Goal: Information Seeking & Learning: Learn about a topic

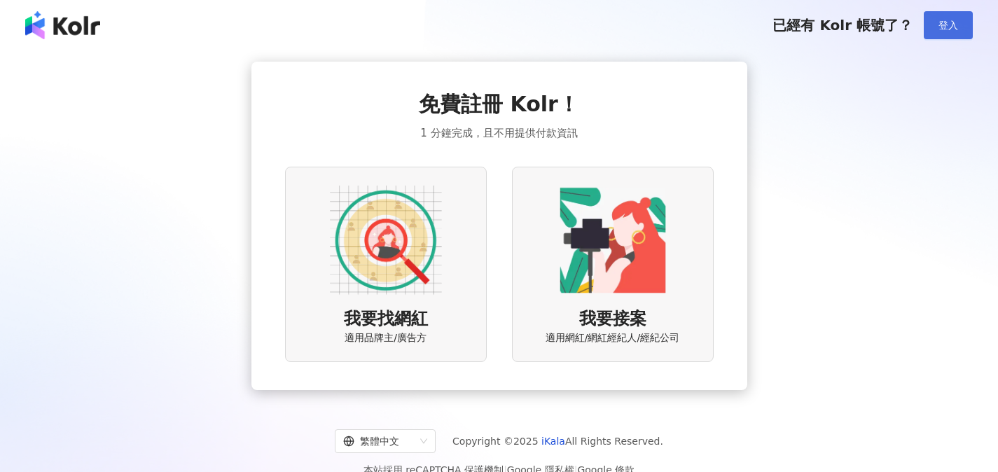
click at [944, 22] on span "登入" at bounding box center [949, 25] width 20 height 11
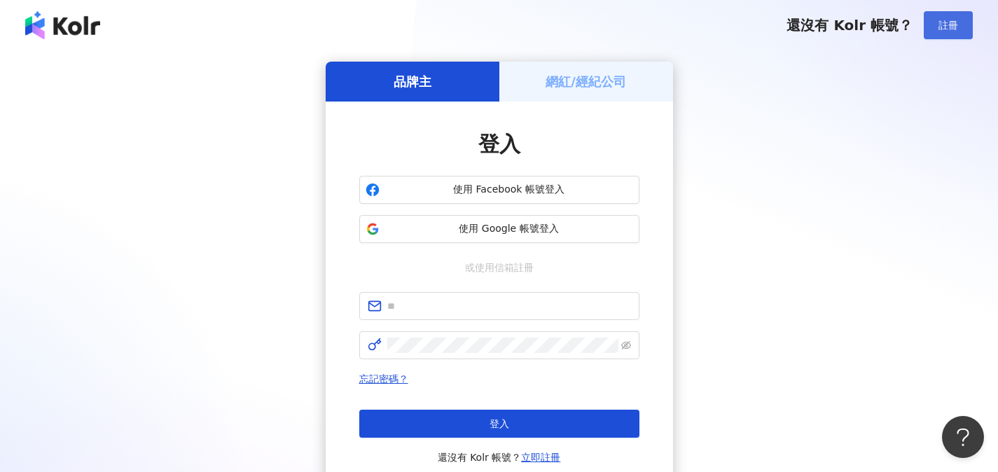
click at [942, 27] on span "註冊" at bounding box center [949, 25] width 20 height 11
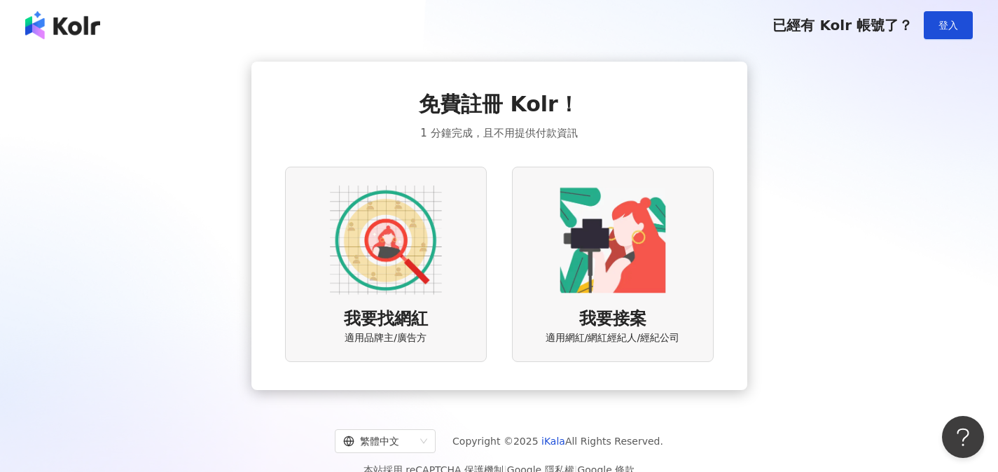
click at [409, 273] on img at bounding box center [386, 240] width 112 height 112
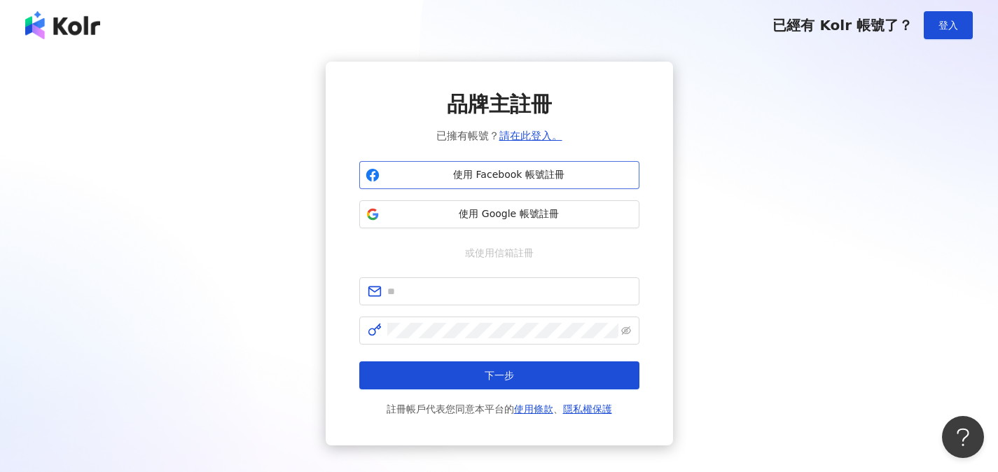
click at [522, 175] on span "使用 Facebook 帳號註冊" at bounding box center [509, 175] width 248 height 14
click at [485, 213] on span "使用 Google 帳號註冊" at bounding box center [509, 214] width 248 height 14
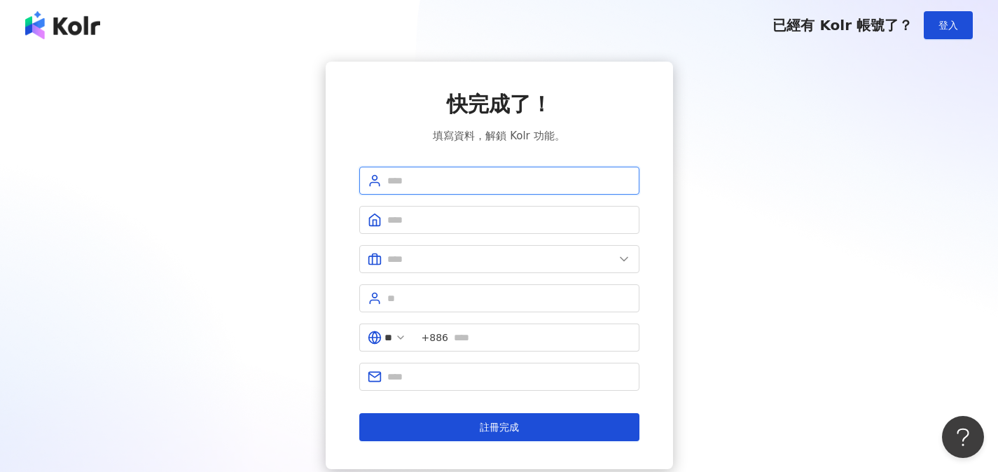
click at [439, 181] on input "text" at bounding box center [509, 180] width 244 height 15
type input "****"
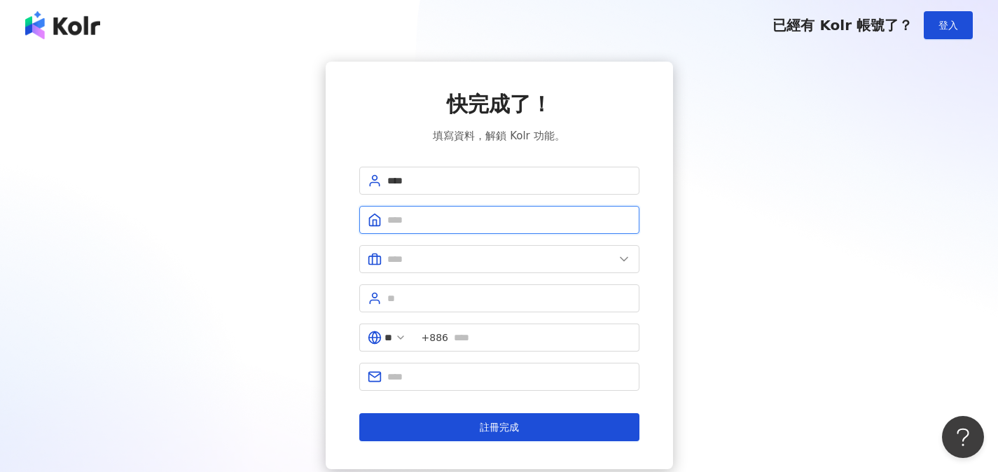
click at [429, 218] on input "text" at bounding box center [509, 219] width 244 height 15
type input "***"
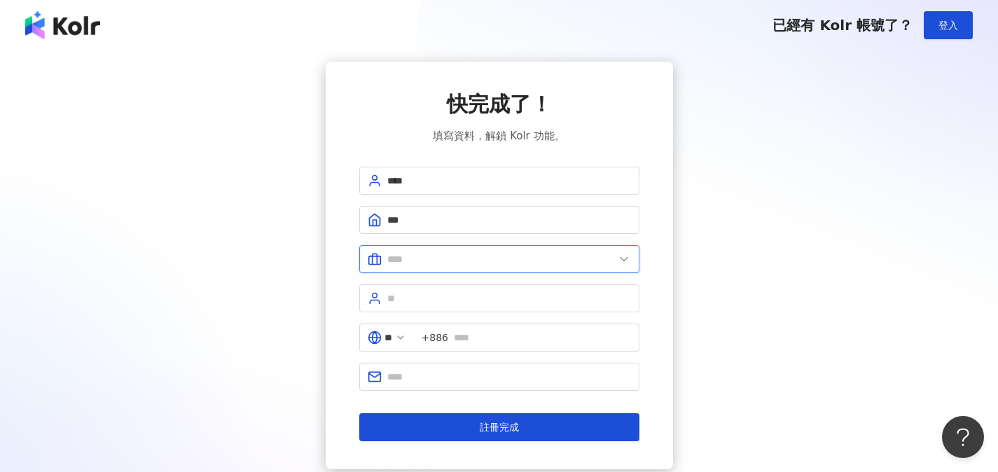
click at [469, 261] on input "text" at bounding box center [500, 258] width 227 height 15
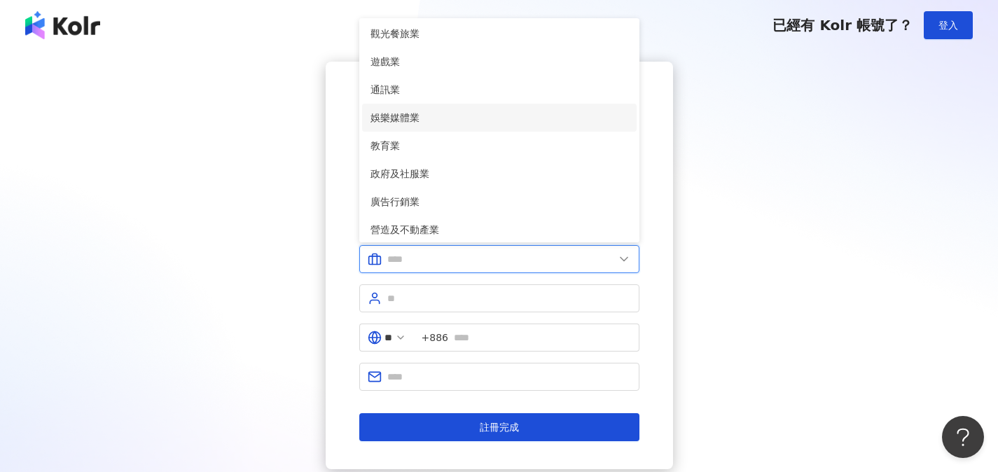
scroll to position [200, 0]
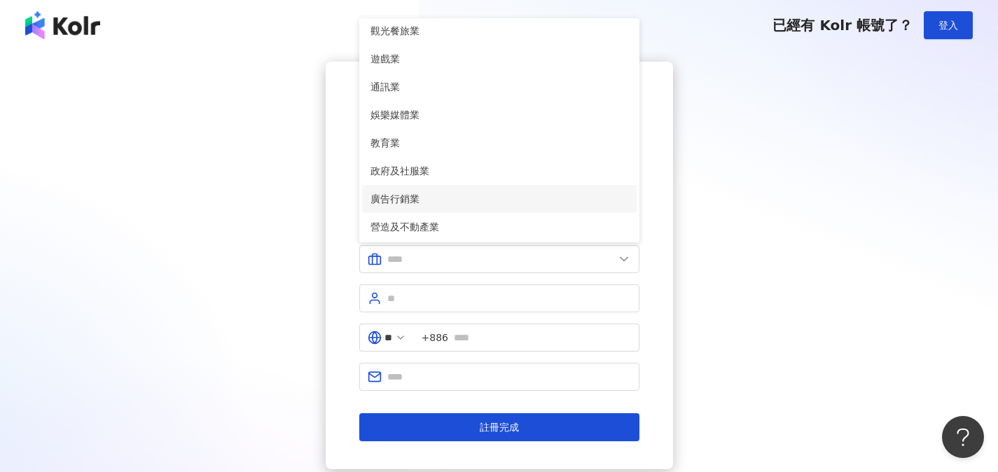
click at [467, 196] on span "廣告行銷業" at bounding box center [499, 198] width 258 height 15
type input "*****"
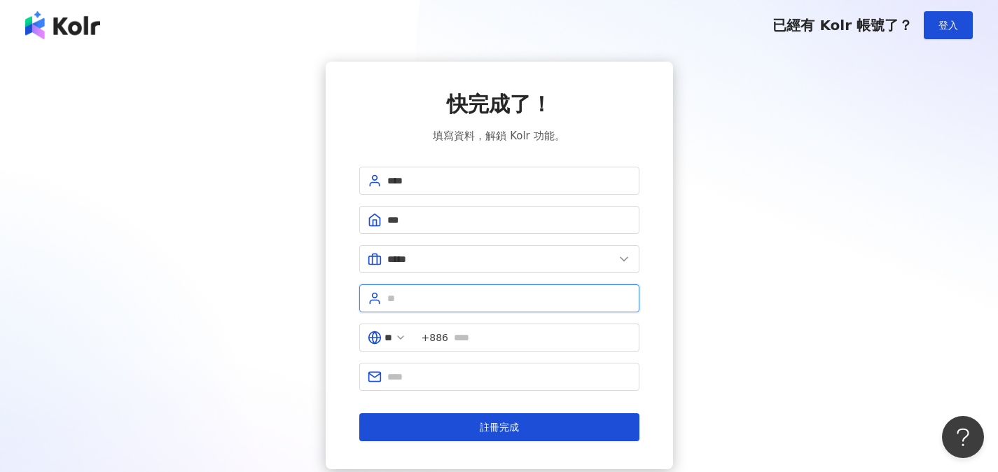
click at [448, 296] on input "text" at bounding box center [509, 298] width 244 height 15
type input "*"
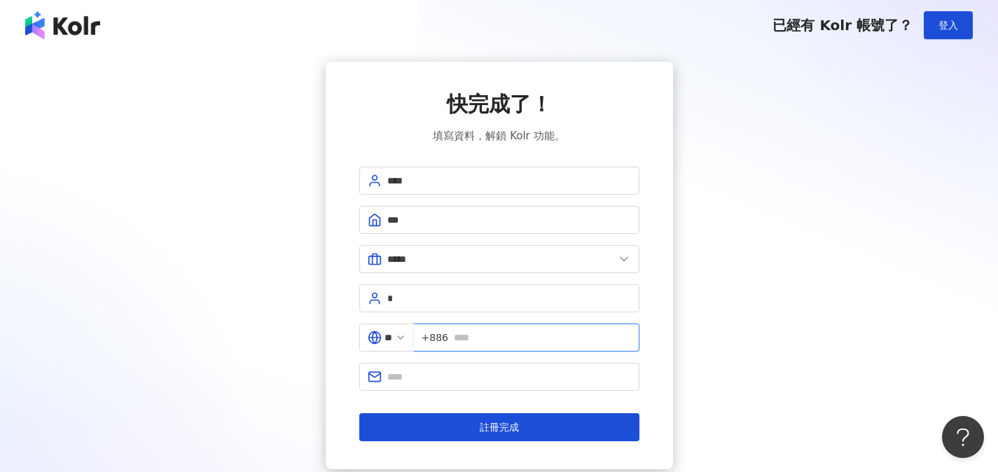
click at [504, 339] on input "text" at bounding box center [542, 337] width 177 height 15
type input "*"
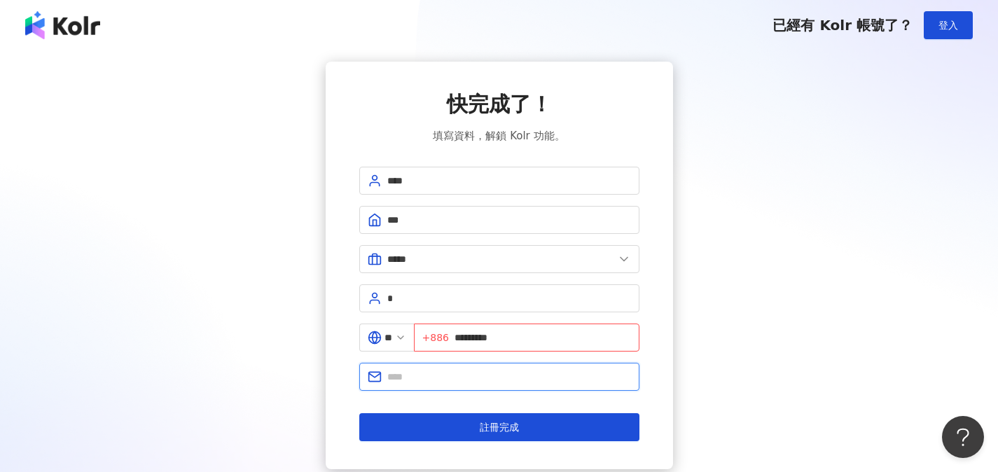
click at [483, 372] on input "text" at bounding box center [509, 376] width 244 height 15
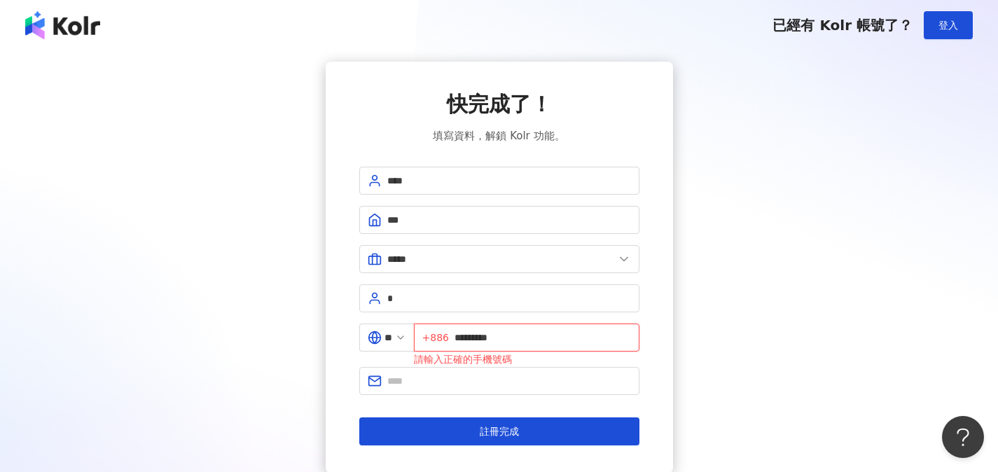
click at [465, 339] on input "*********" at bounding box center [543, 337] width 176 height 15
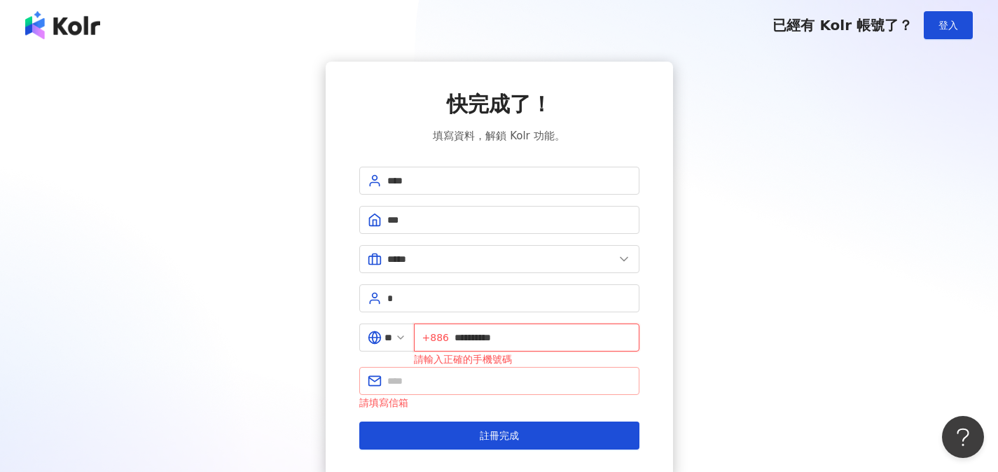
type input "**********"
click at [452, 374] on input "text" at bounding box center [509, 380] width 244 height 15
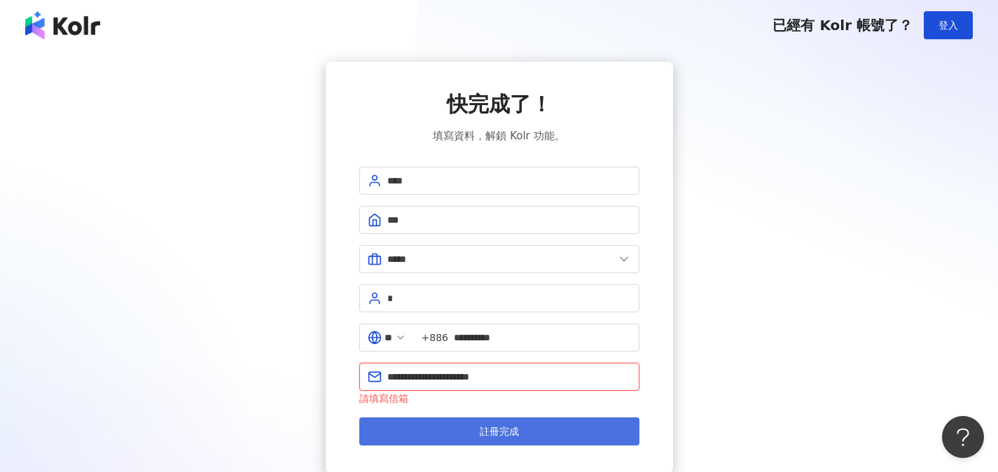
type input "**********"
click at [455, 432] on button "註冊完成" at bounding box center [499, 431] width 280 height 28
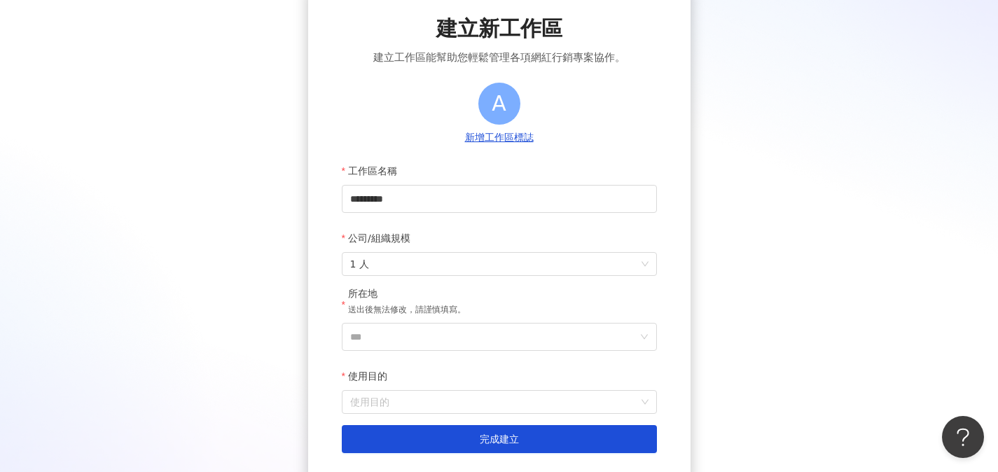
scroll to position [137, 0]
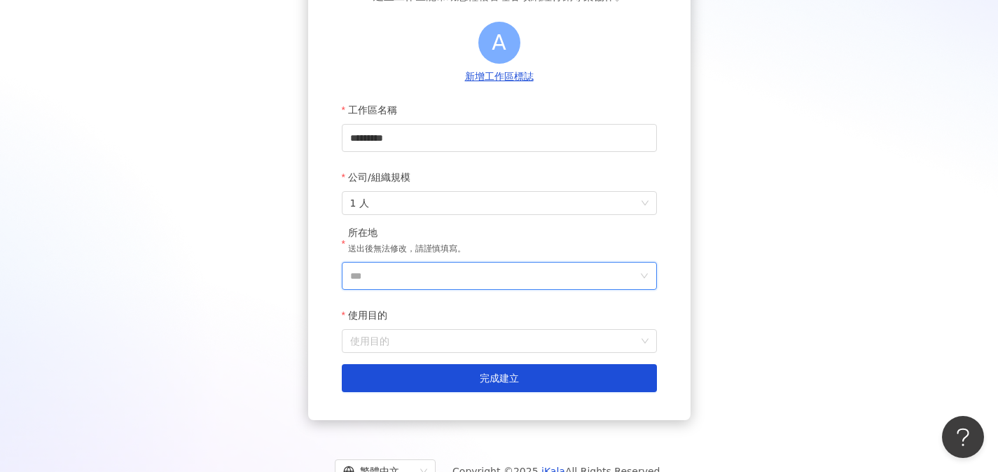
click at [611, 275] on input "***" at bounding box center [493, 276] width 287 height 27
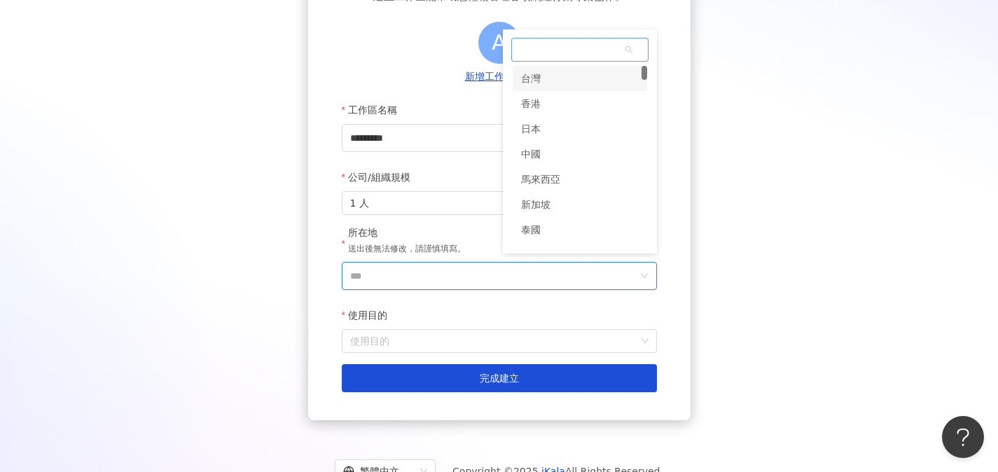
click at [578, 82] on div "台灣" at bounding box center [580, 78] width 134 height 25
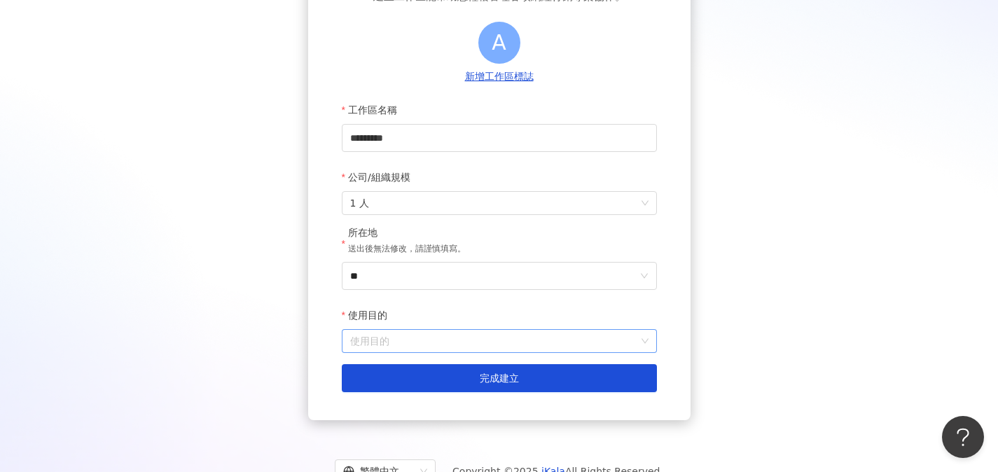
click at [527, 346] on input "使用目的" at bounding box center [499, 341] width 298 height 22
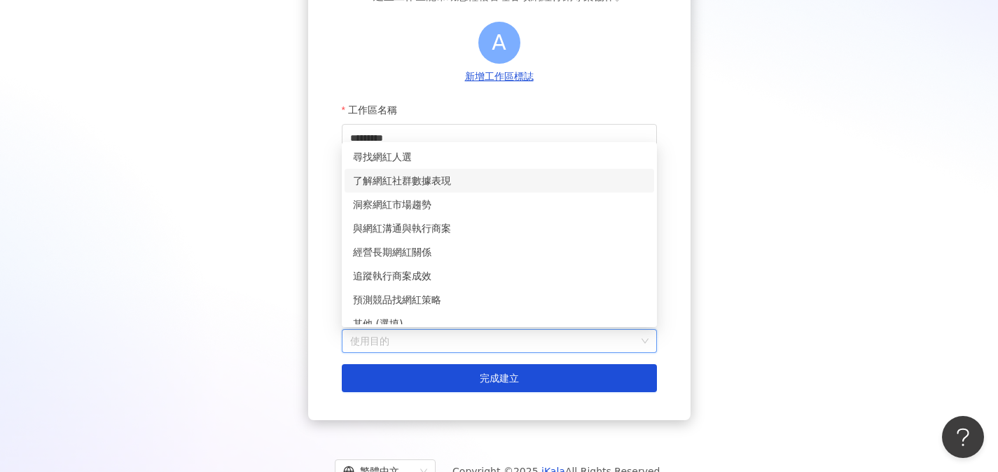
click at [497, 176] on div "了解網紅社群數據表現" at bounding box center [499, 180] width 293 height 15
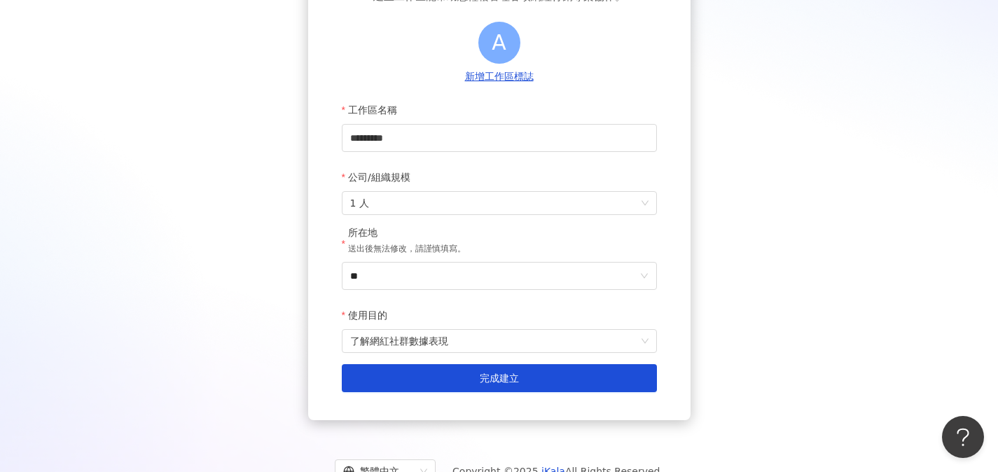
click at [681, 362] on div "建立新工作區 建立工作區能幫助您輕鬆管理各項網紅行銷專案協作。 A 新增工作區標誌 工作區名稱 ********* 公司/組織規模 1 人 所在地 送出後無法…" at bounding box center [499, 172] width 382 height 495
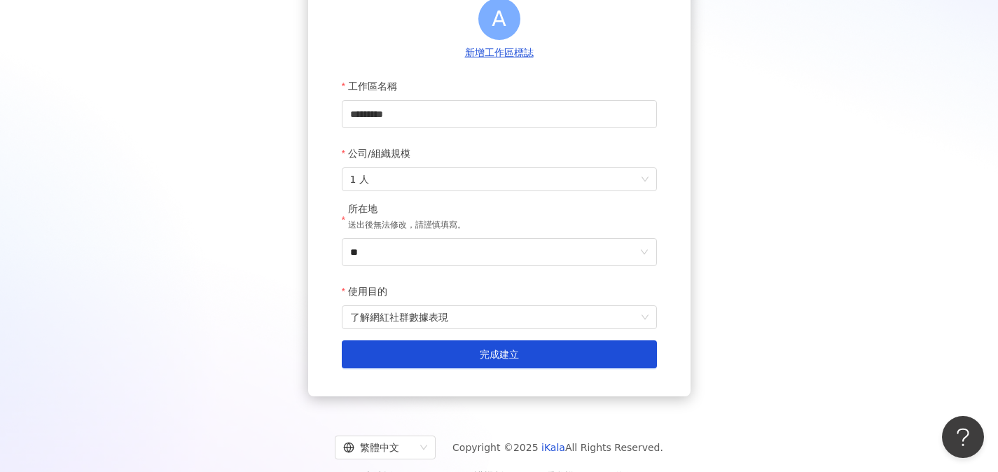
scroll to position [191, 0]
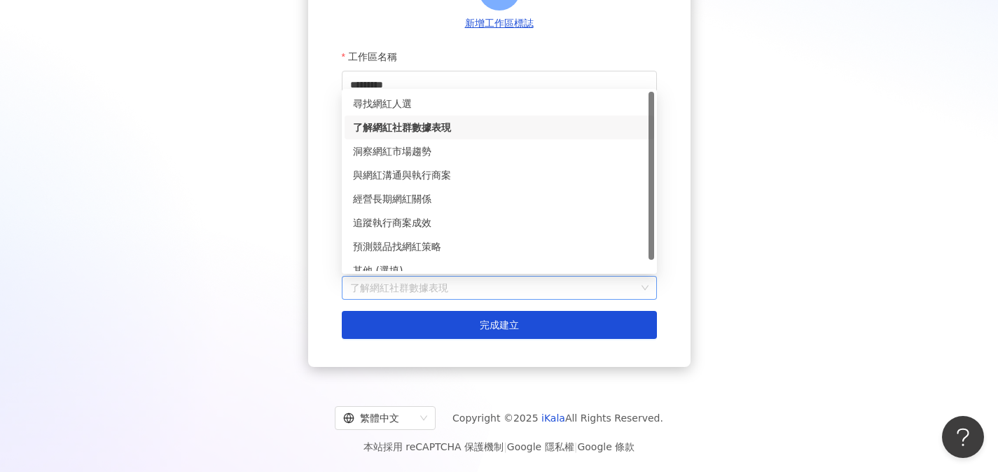
click at [503, 286] on span "了解網紅社群數據表現" at bounding box center [499, 288] width 298 height 22
click at [452, 102] on div "尋找網紅人選" at bounding box center [499, 103] width 293 height 15
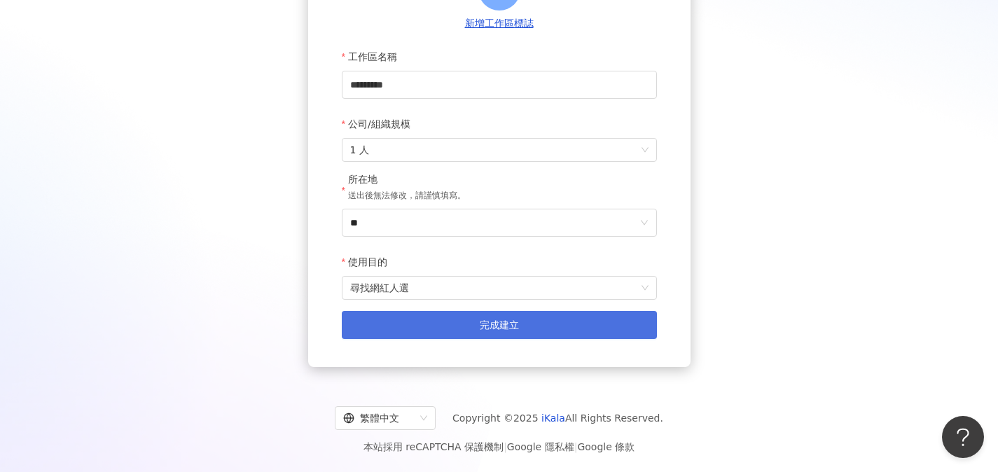
click at [499, 319] on span "完成建立" at bounding box center [499, 324] width 39 height 11
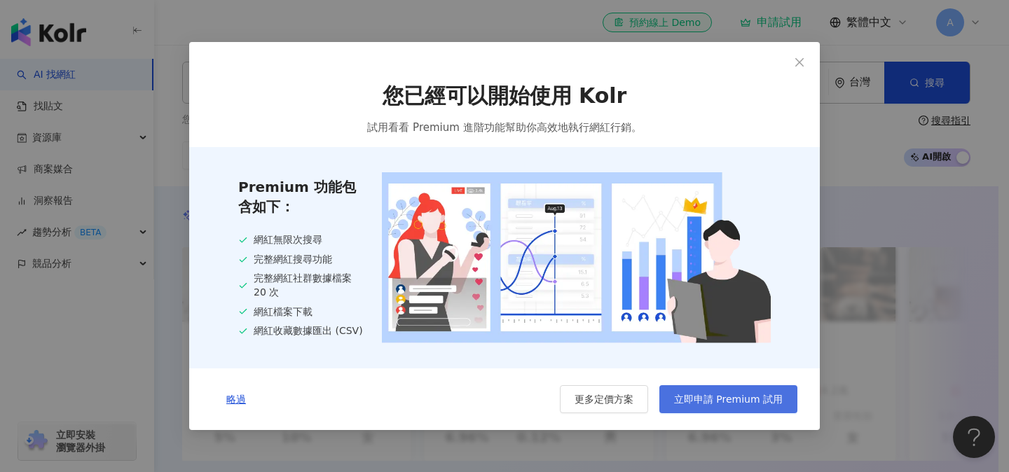
click at [703, 410] on button "立即申請 Premium 試用" at bounding box center [728, 399] width 138 height 28
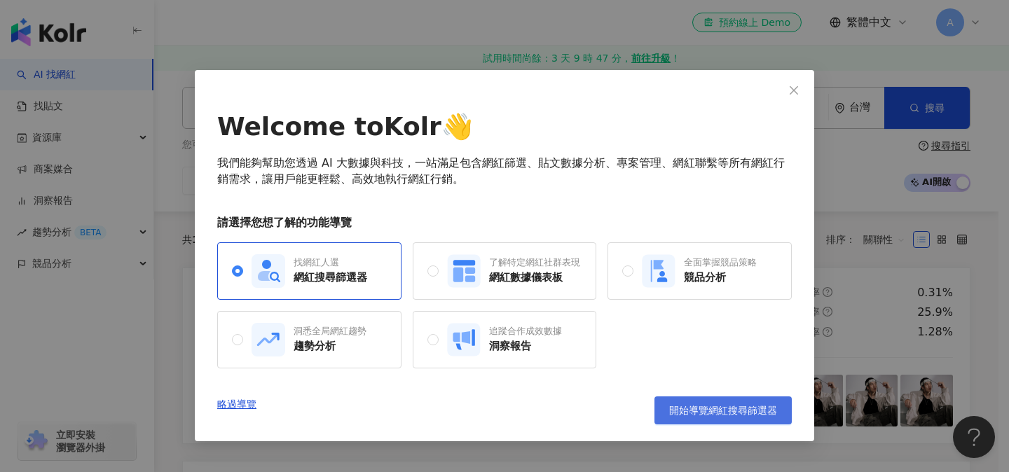
click at [728, 408] on span "開始導覽網紅搜尋篩選器" at bounding box center [723, 410] width 108 height 11
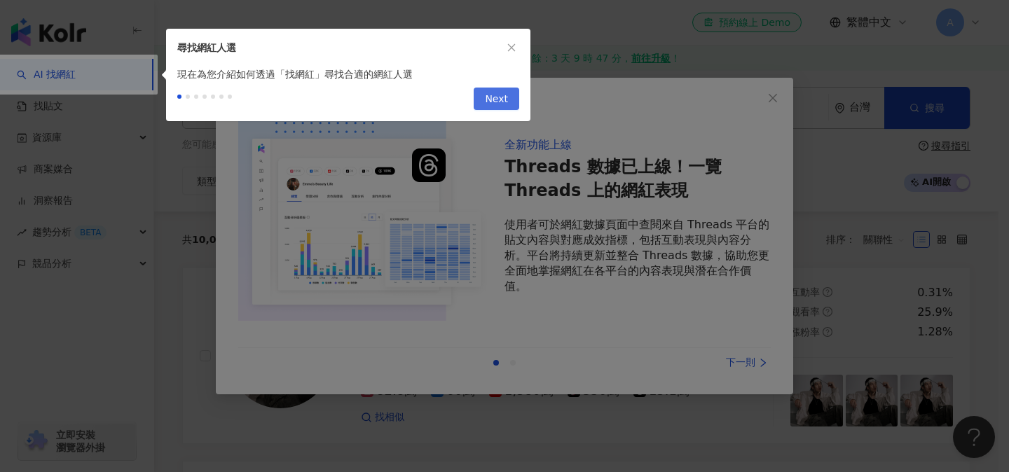
click at [496, 100] on span "Next" at bounding box center [496, 99] width 23 height 22
type input "*********"
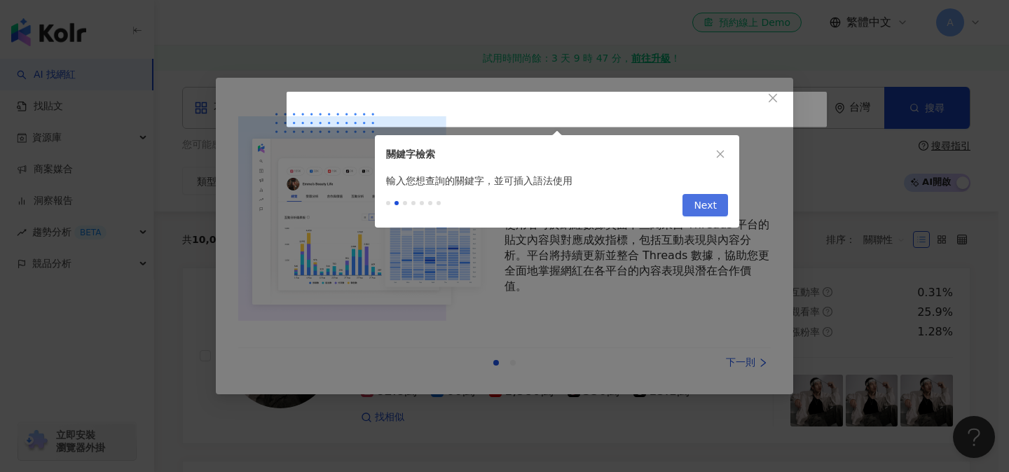
click at [697, 205] on span "Next" at bounding box center [704, 206] width 23 height 22
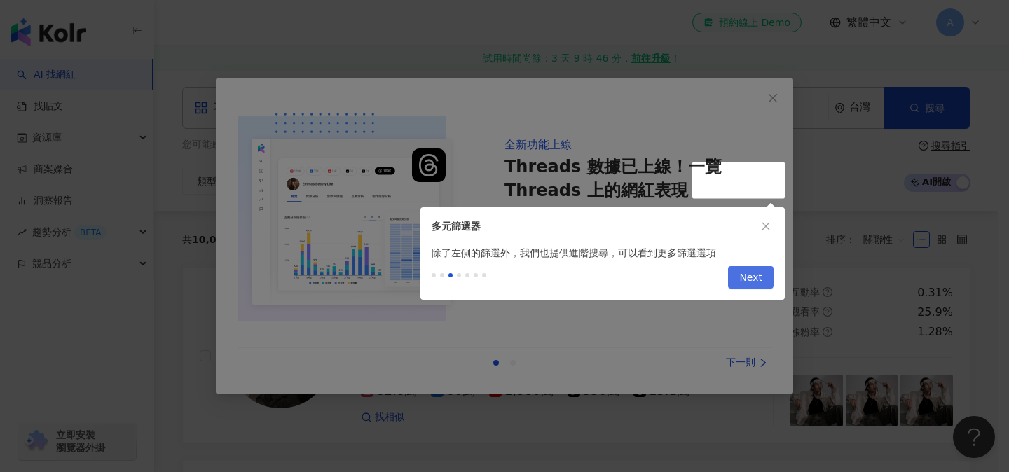
click at [754, 282] on span "Next" at bounding box center [750, 278] width 23 height 22
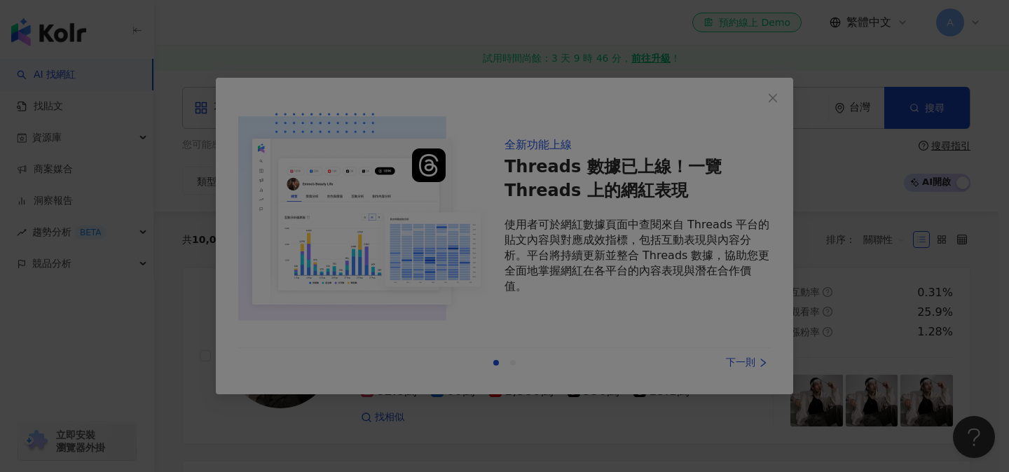
click at [735, 369] on div at bounding box center [504, 236] width 1009 height 472
click at [478, 322] on div at bounding box center [504, 236] width 1009 height 472
click at [777, 94] on div at bounding box center [504, 236] width 1009 height 472
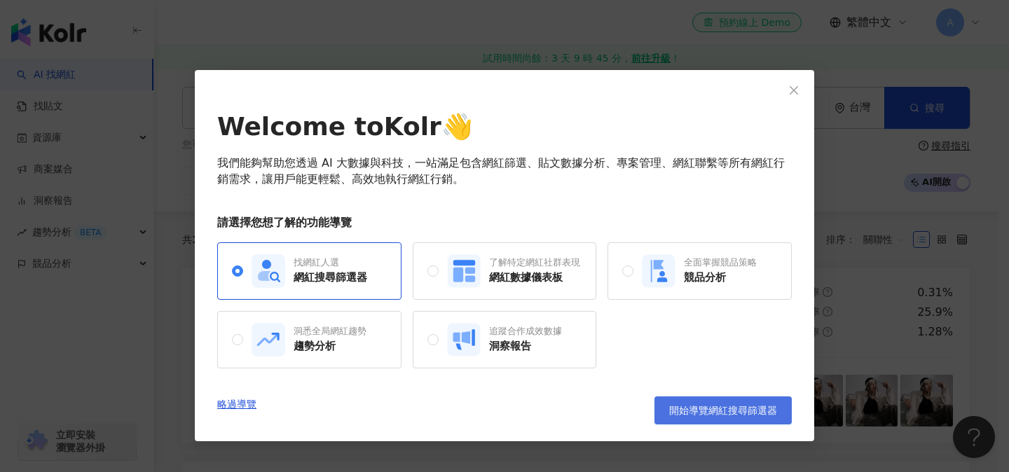
click at [703, 417] on button "開始導覽網紅搜尋篩選器" at bounding box center [722, 410] width 137 height 28
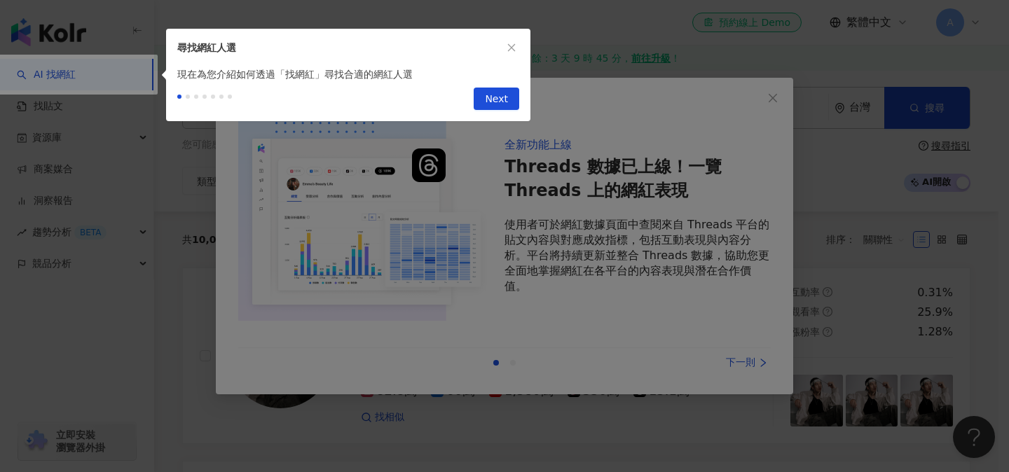
click at [521, 103] on div "Next" at bounding box center [348, 101] width 364 height 39
click at [499, 103] on span "Next" at bounding box center [496, 99] width 23 height 22
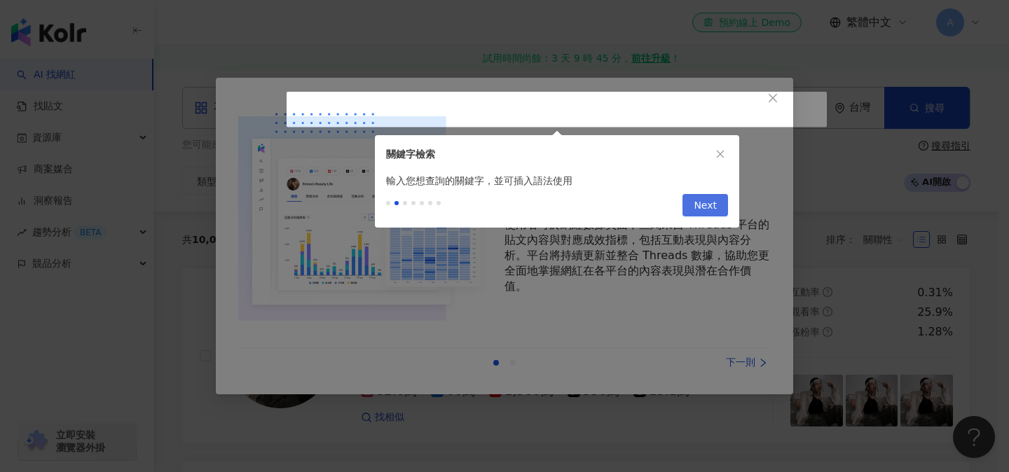
click at [705, 203] on span "Next" at bounding box center [704, 206] width 23 height 22
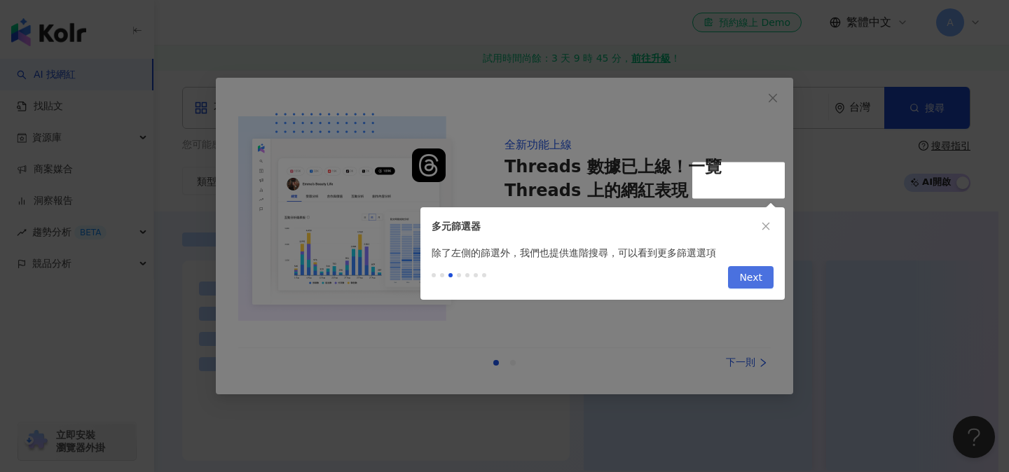
click at [743, 279] on span "Next" at bounding box center [750, 278] width 23 height 22
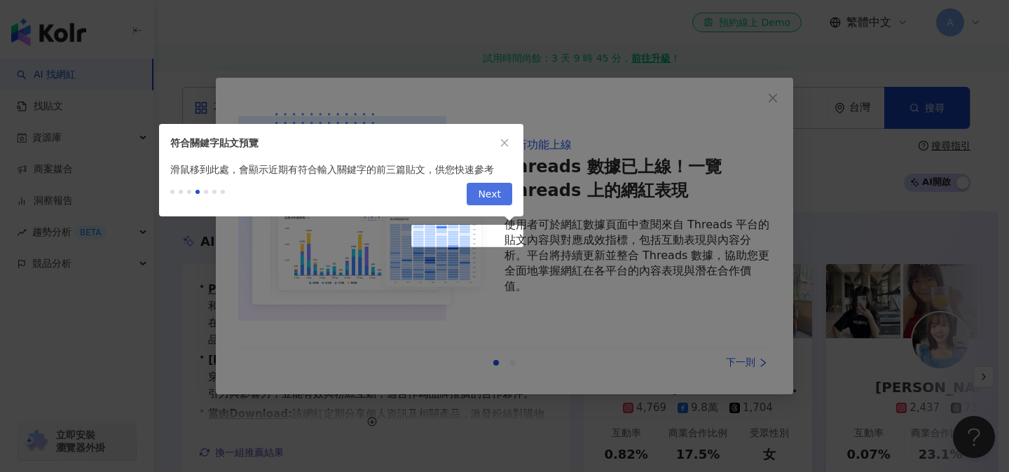
click at [492, 197] on span "Next" at bounding box center [489, 194] width 23 height 22
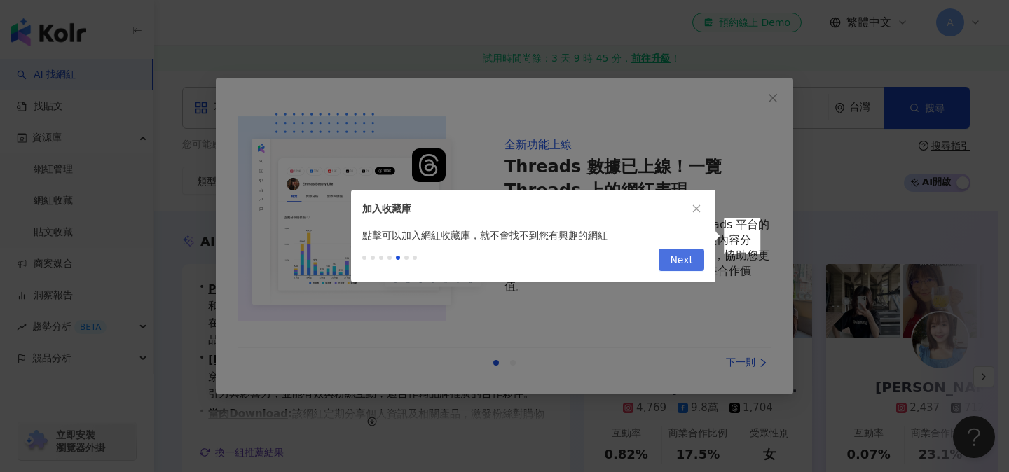
click at [691, 262] on span "Next" at bounding box center [681, 260] width 23 height 22
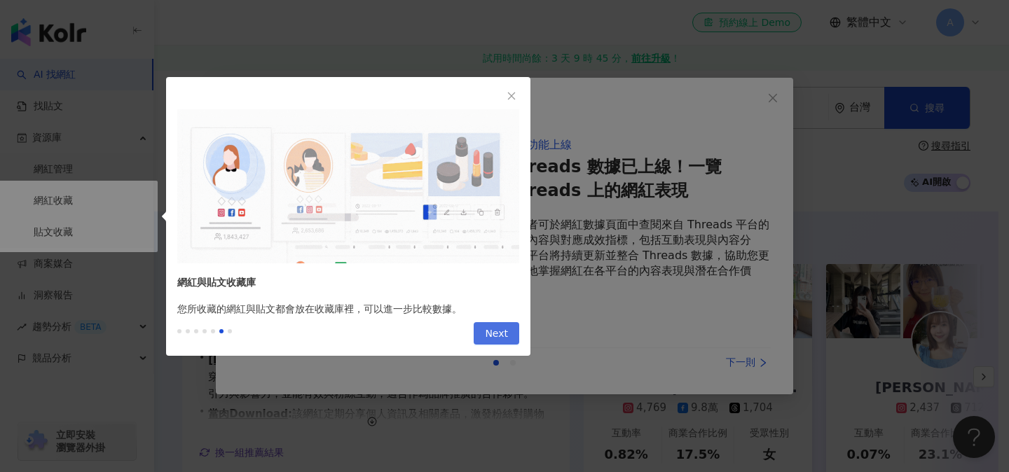
click at [501, 338] on span "Next" at bounding box center [496, 334] width 23 height 22
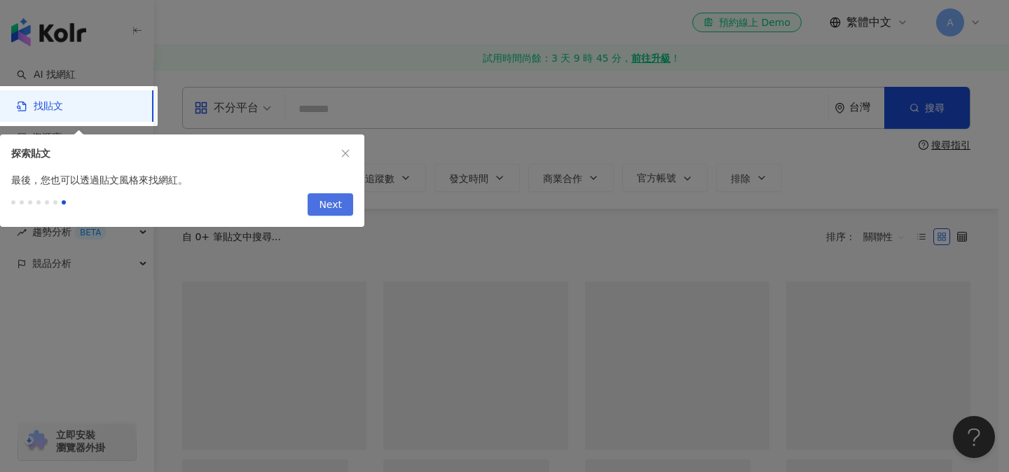
click at [345, 210] on button "Next" at bounding box center [330, 204] width 46 height 22
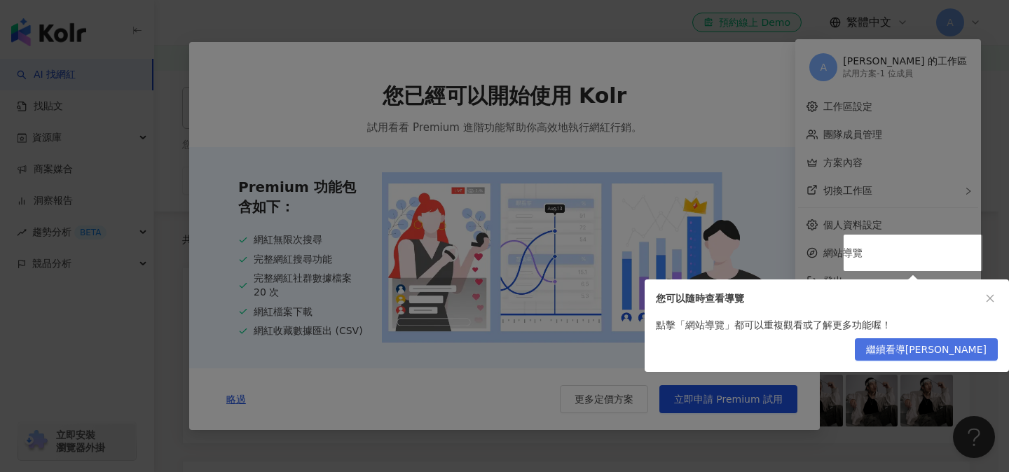
click at [946, 354] on span "繼續看導覽" at bounding box center [926, 350] width 120 height 22
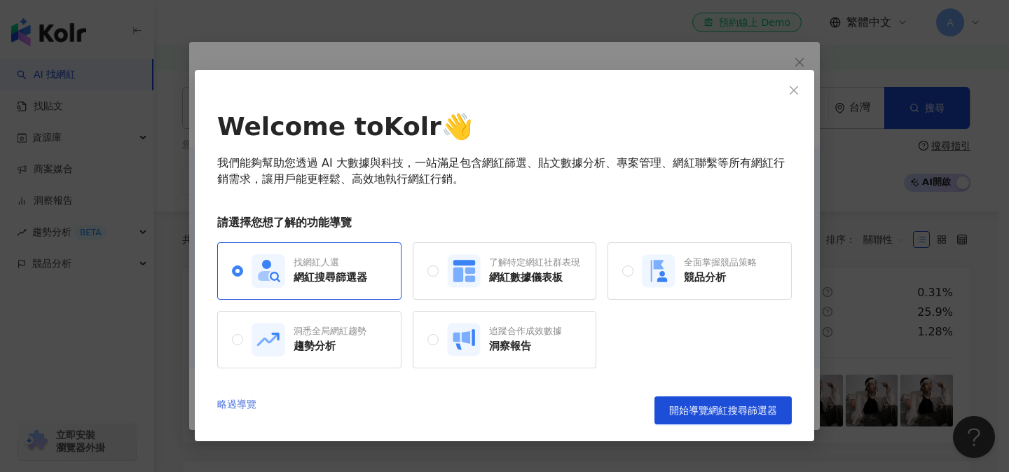
click at [236, 401] on link "略過導覽" at bounding box center [236, 410] width 39 height 28
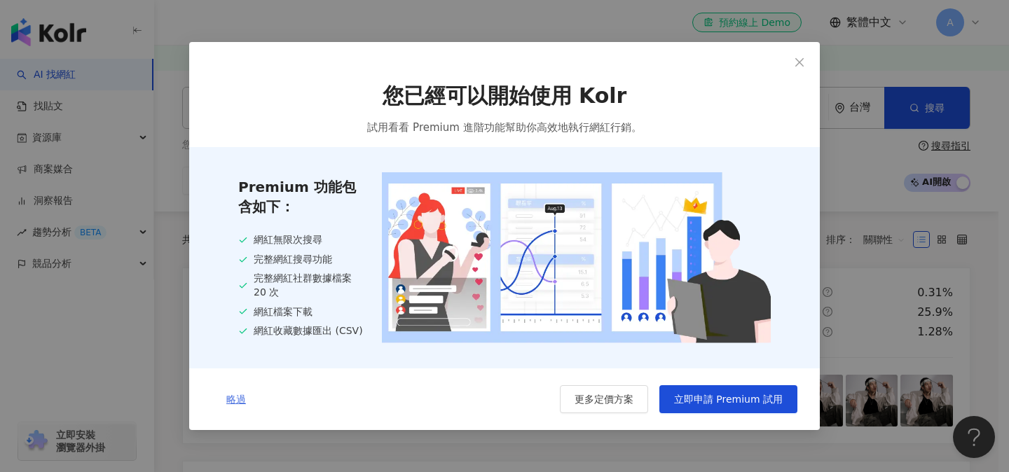
click at [242, 402] on span "略過" at bounding box center [236, 399] width 20 height 11
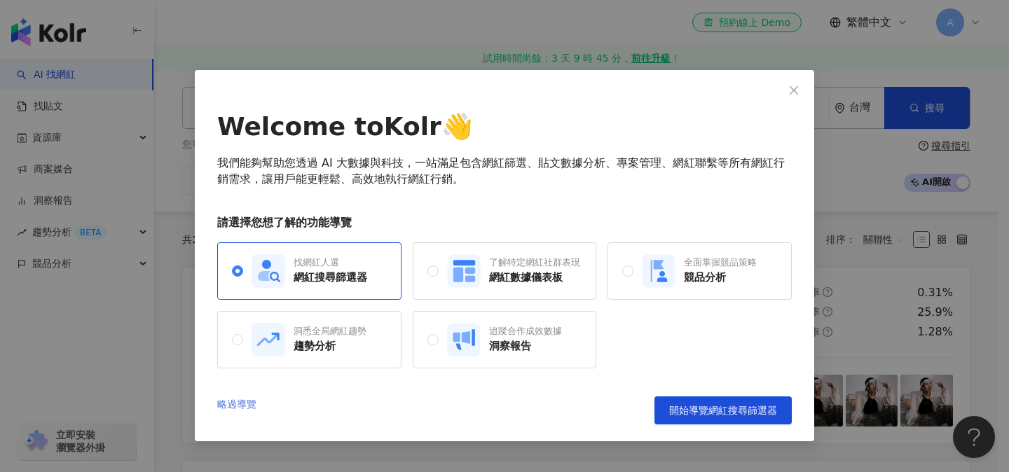
click at [242, 401] on link "略過導覽" at bounding box center [236, 410] width 39 height 28
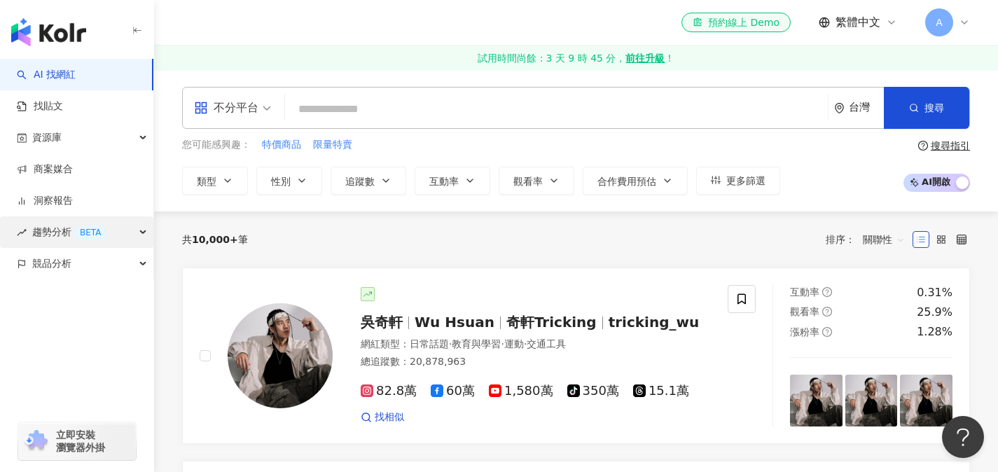
click at [144, 233] on icon "button" at bounding box center [144, 233] width 7 height 0
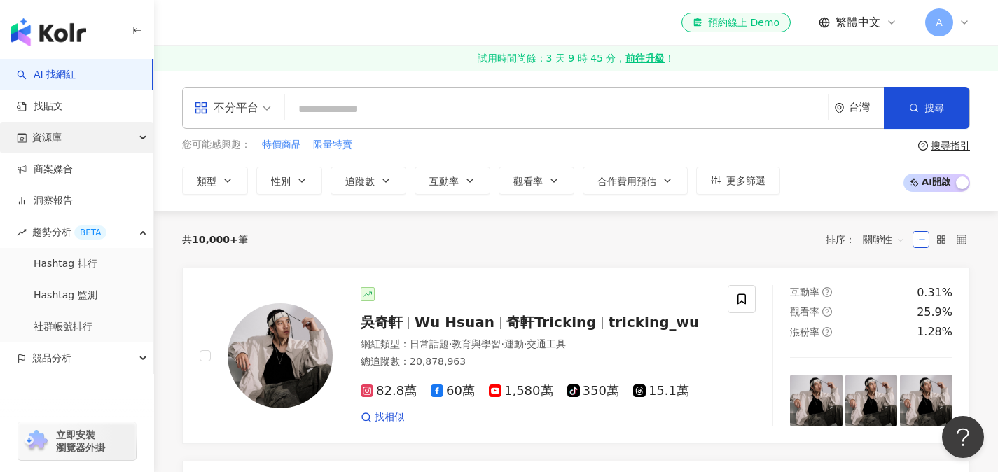
click at [134, 132] on div "資源庫" at bounding box center [76, 138] width 153 height 32
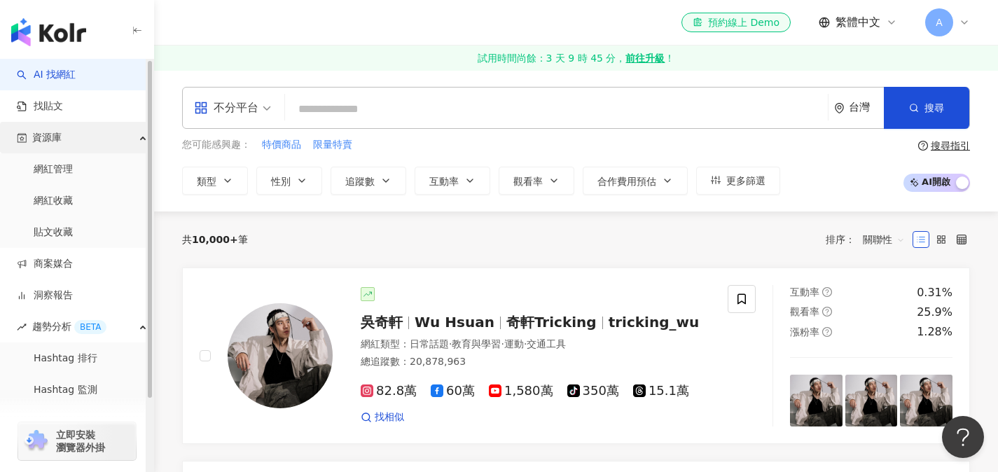
click at [134, 132] on div "資源庫" at bounding box center [76, 138] width 153 height 32
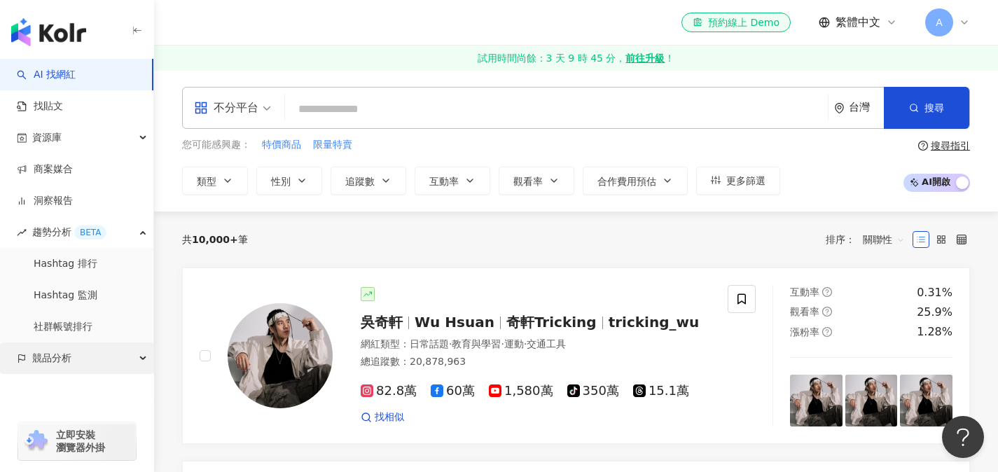
click at [142, 363] on div "競品分析" at bounding box center [76, 358] width 153 height 32
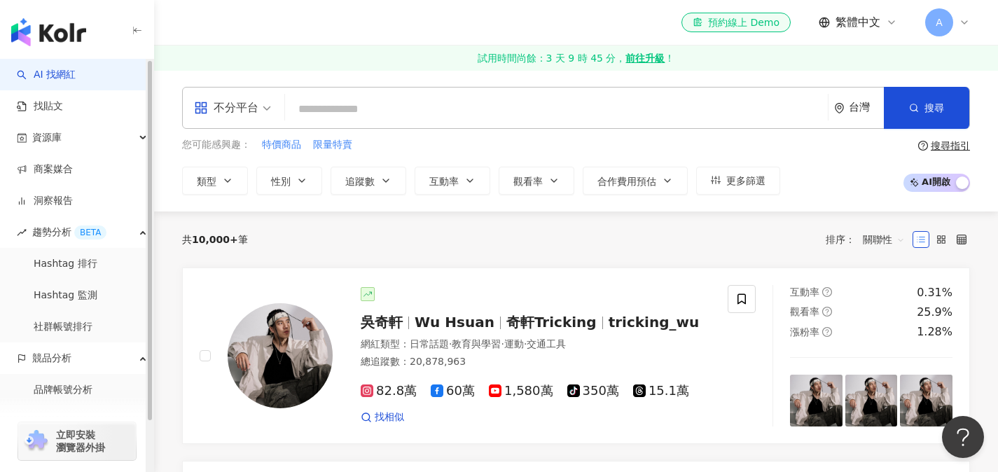
click at [76, 71] on link "AI 找網紅" at bounding box center [46, 75] width 59 height 14
click at [17, 72] on link "AI 找網紅" at bounding box center [46, 75] width 59 height 14
click at [353, 106] on input "search" at bounding box center [557, 109] width 532 height 27
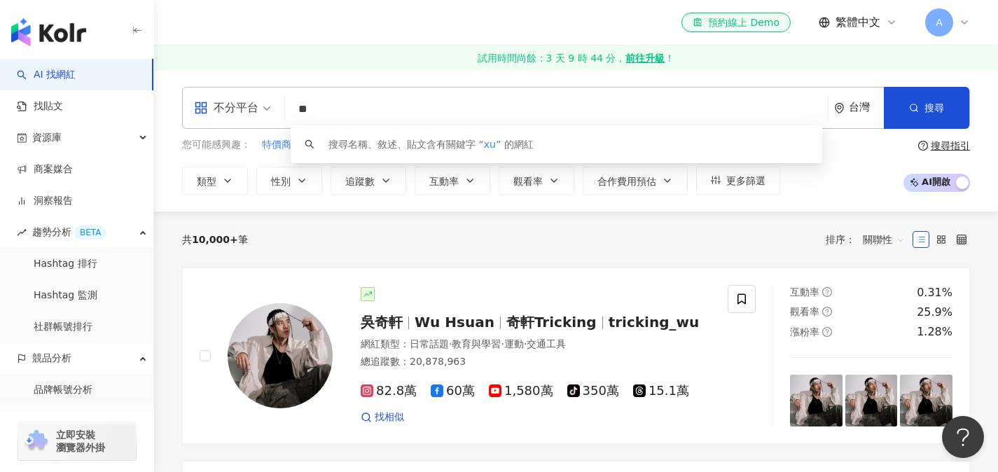
type input "*"
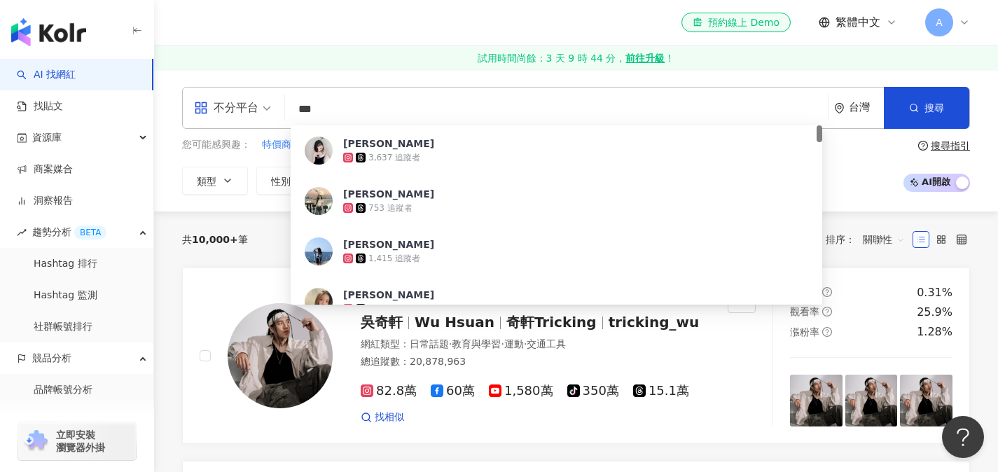
type input "**"
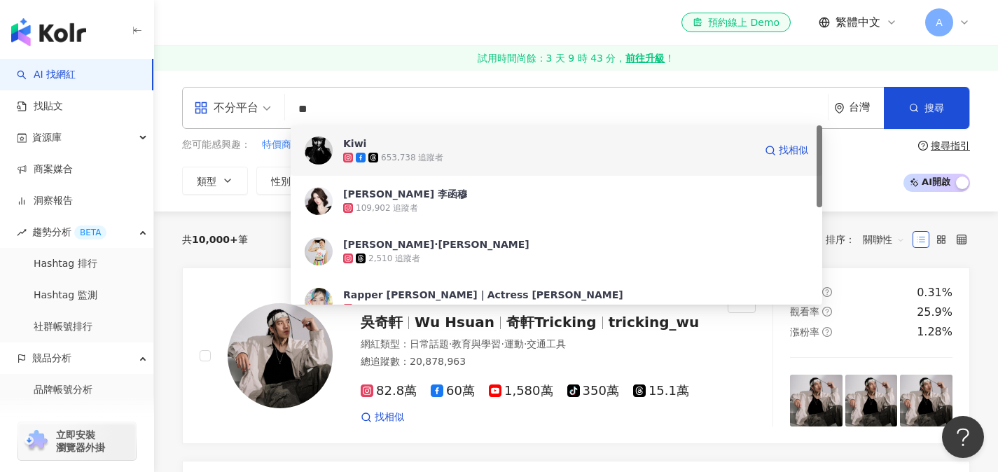
click at [410, 147] on span "Kiwi" at bounding box center [548, 144] width 411 height 14
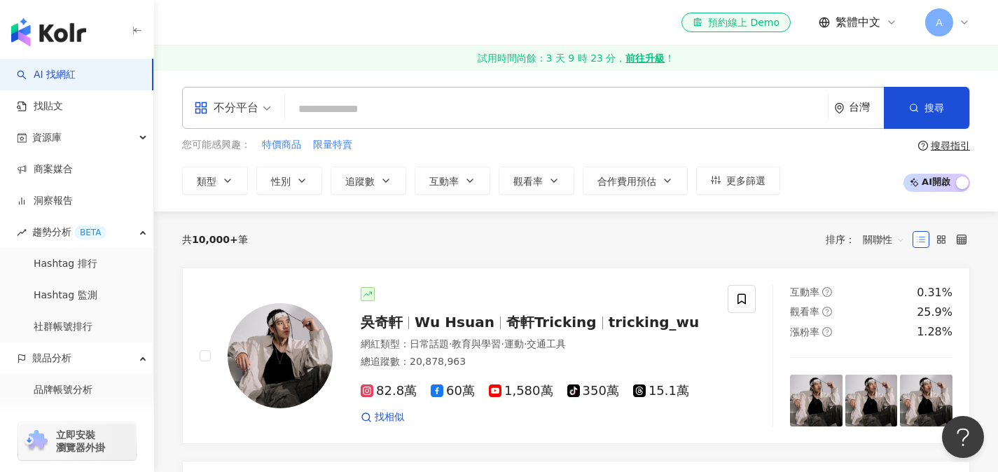
click at [343, 106] on input "search" at bounding box center [557, 109] width 532 height 27
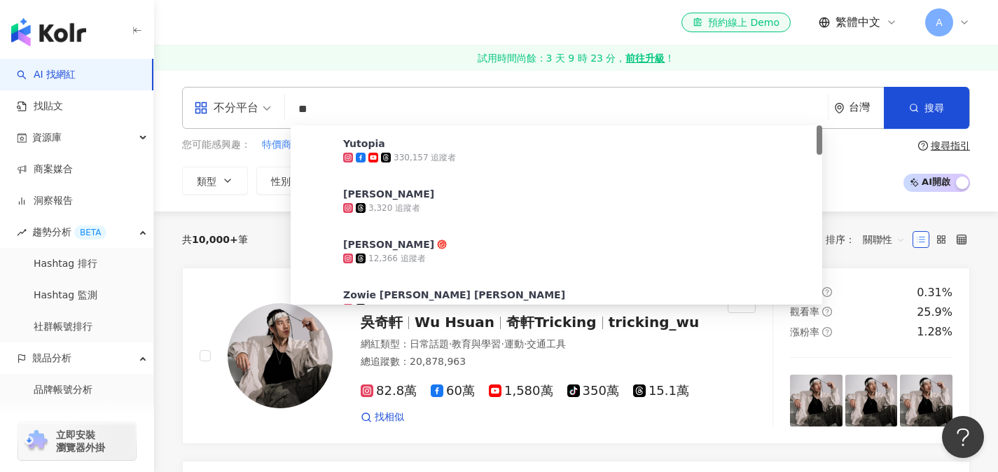
type input "*"
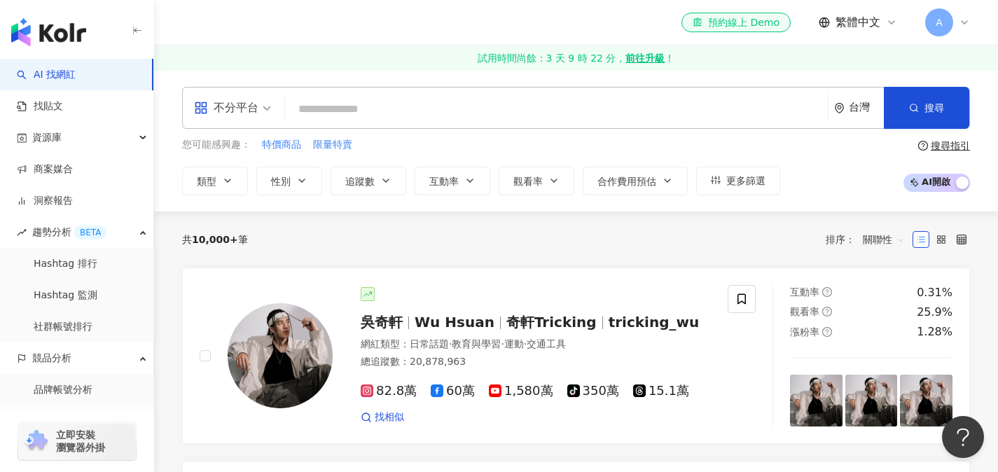
click at [337, 120] on input "search" at bounding box center [557, 109] width 532 height 27
paste input "*********"
type input "*********"
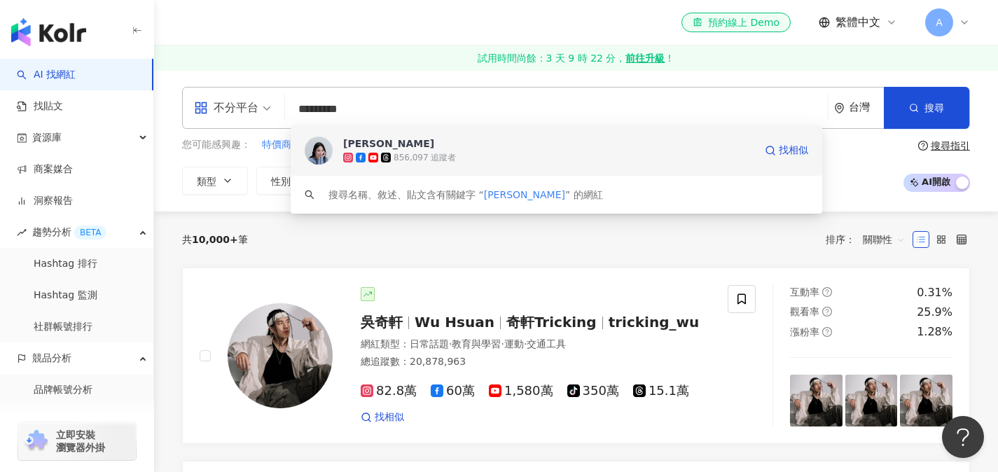
click at [352, 144] on div "林萱" at bounding box center [388, 144] width 91 height 14
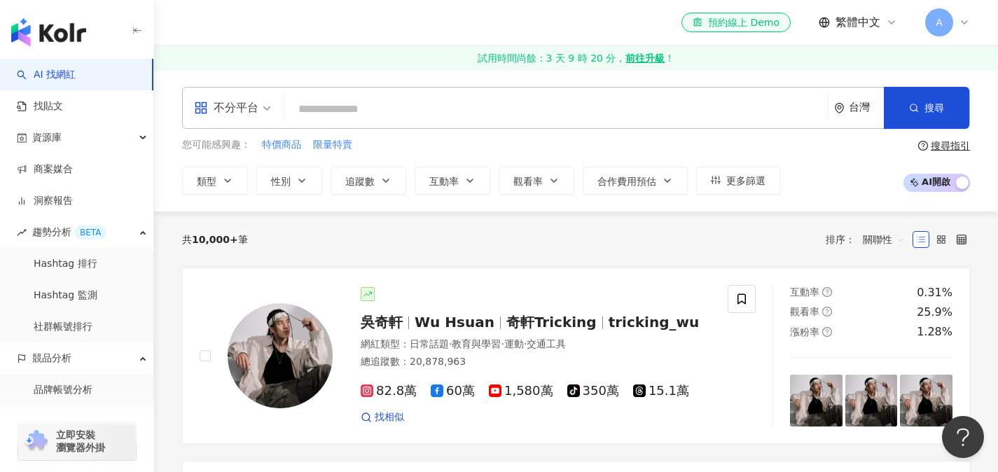
paste input "*********"
type input "*********"
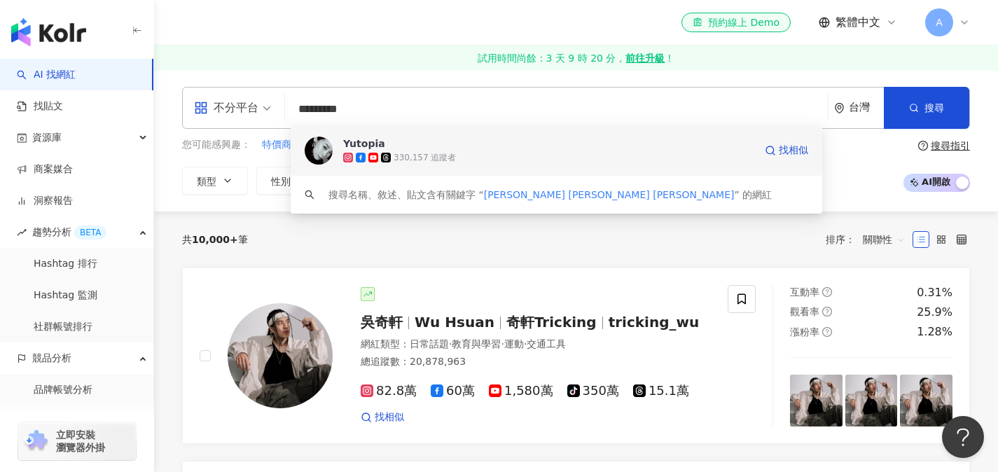
click at [367, 153] on span at bounding box center [362, 158] width 13 height 10
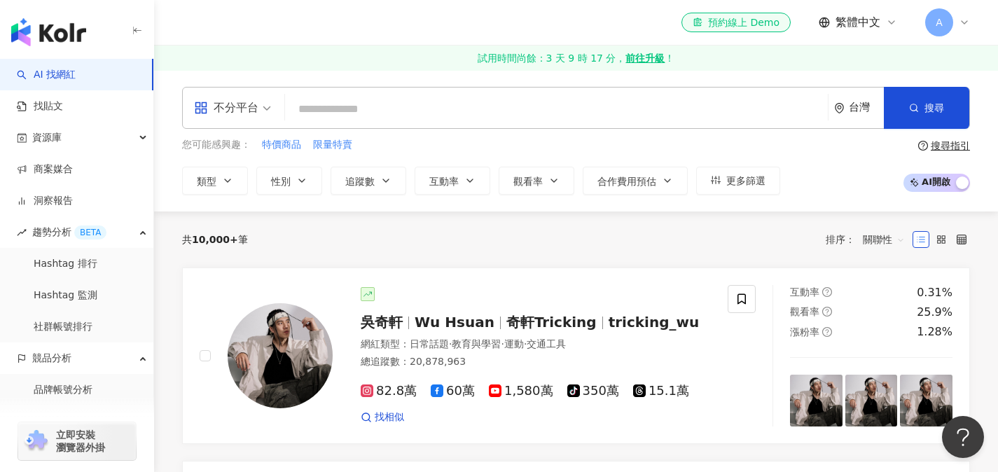
click at [331, 106] on input "search" at bounding box center [557, 109] width 532 height 27
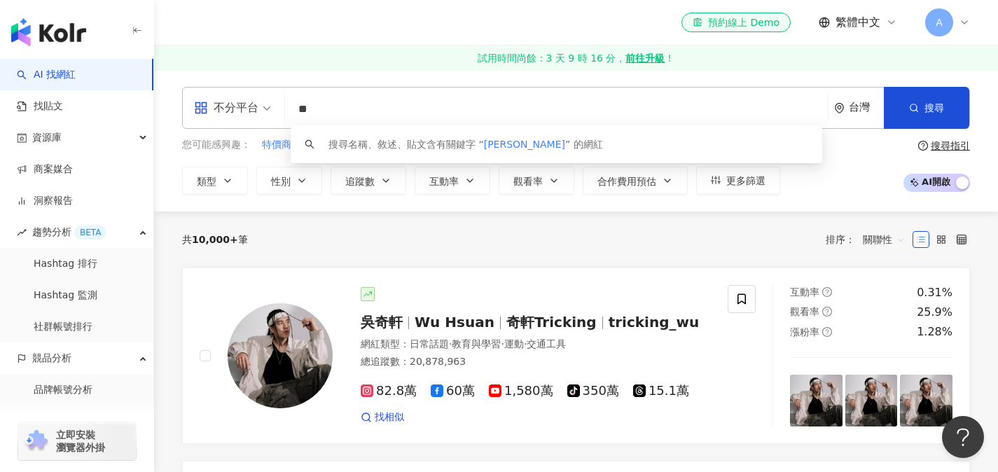
drag, startPoint x: 328, startPoint y: 104, endPoint x: 280, endPoint y: 104, distance: 47.6
click at [280, 104] on div "不分平台 ** 台灣 搜尋 keyword 搜尋名稱、敘述、貼文含有關鍵字 “ 余褘 ” 的網紅" at bounding box center [576, 108] width 788 height 42
paste input "search"
type input "**"
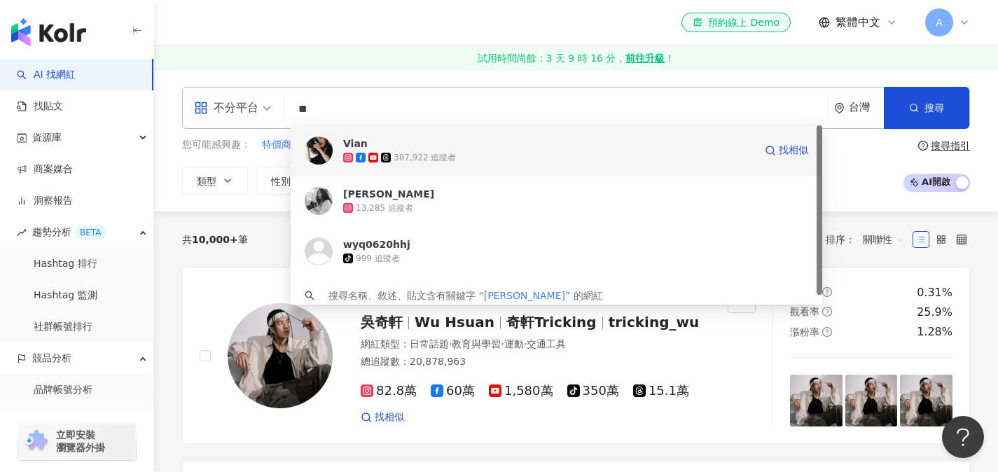
click at [357, 148] on div "Vian" at bounding box center [355, 144] width 25 height 14
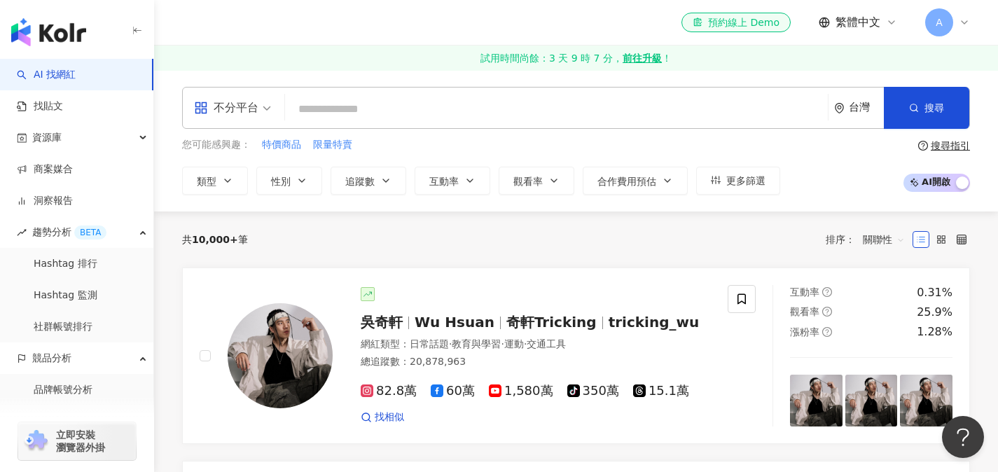
click at [365, 103] on input "search" at bounding box center [557, 109] width 532 height 27
paste input "*****"
type input "*****"
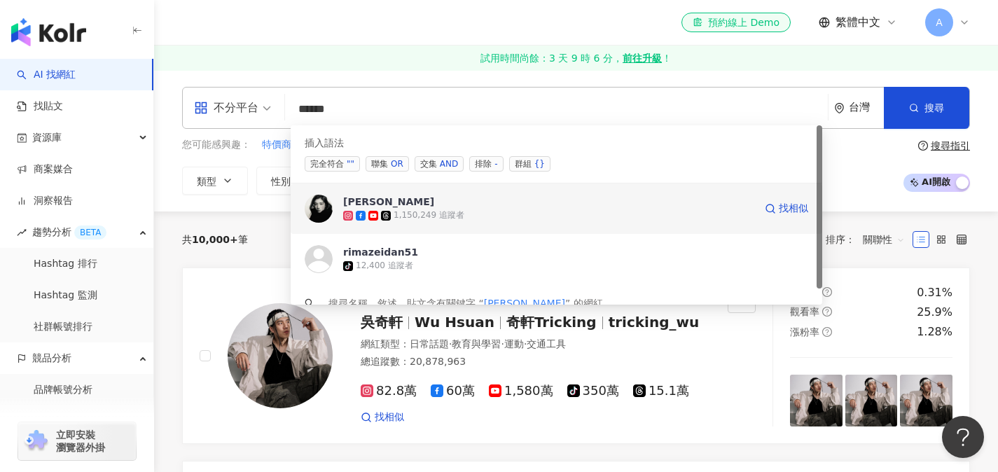
click at [368, 203] on div "瑞瑪席丹" at bounding box center [388, 202] width 91 height 14
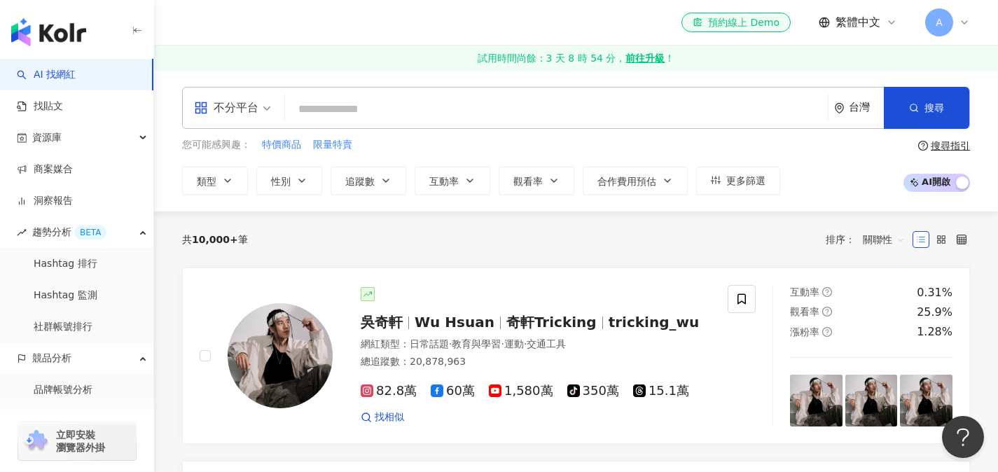
click at [395, 106] on input "search" at bounding box center [557, 109] width 532 height 27
paste input "***"
type input "***"
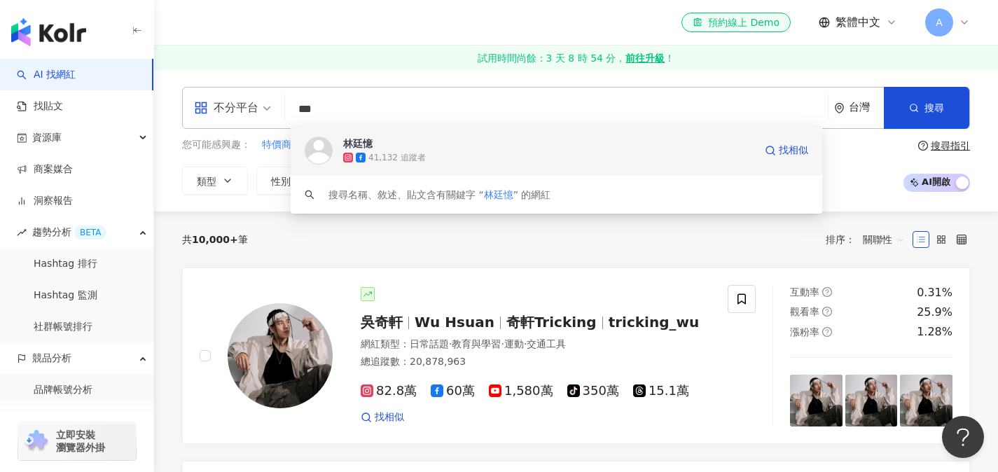
click at [393, 151] on div "41,132 追蹤者" at bounding box center [548, 158] width 411 height 14
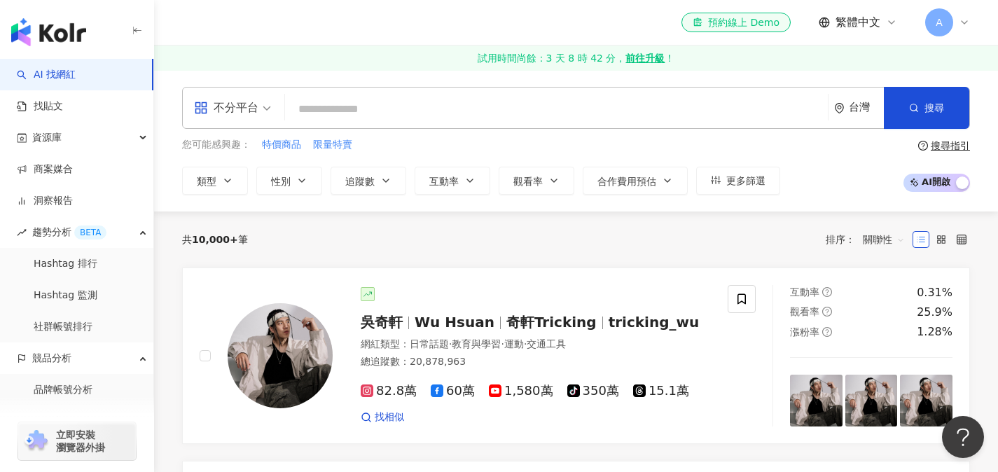
click at [347, 111] on input "search" at bounding box center [557, 109] width 532 height 27
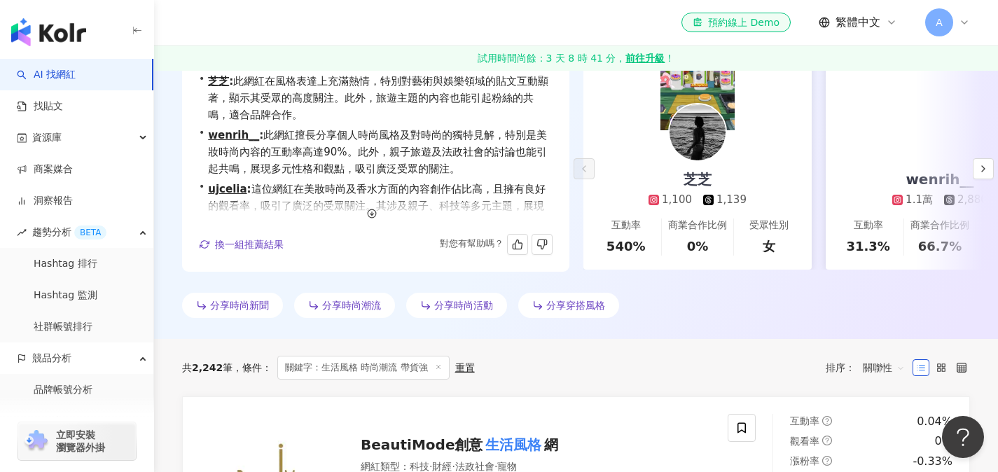
scroll to position [193, 0]
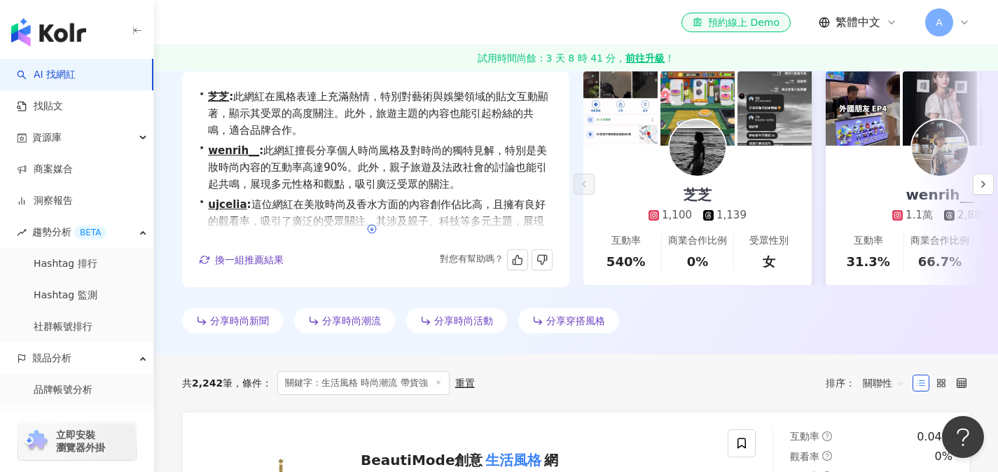
click at [372, 228] on icon "button" at bounding box center [372, 229] width 10 height 10
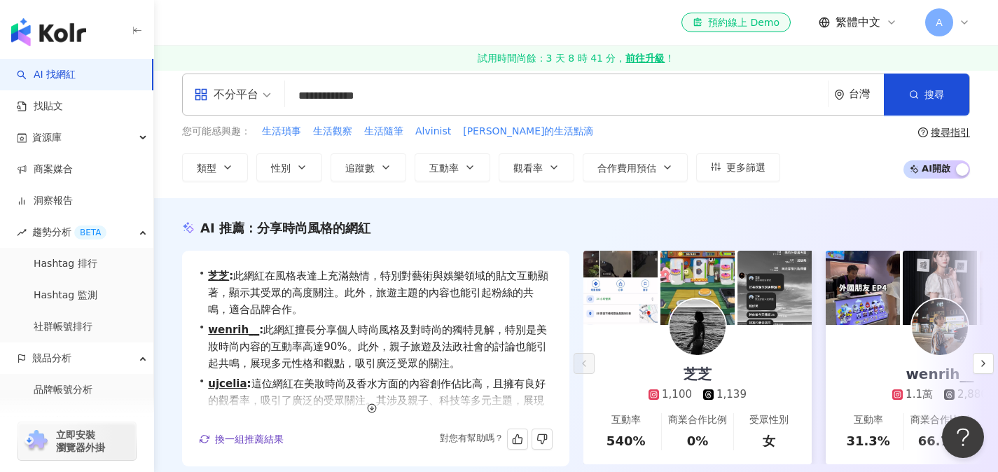
scroll to position [11, 0]
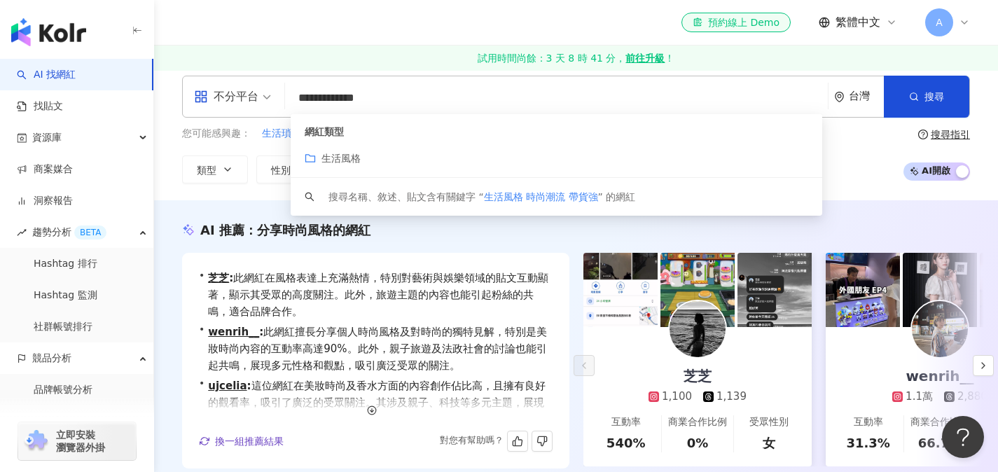
drag, startPoint x: 371, startPoint y: 99, endPoint x: 436, endPoint y: 100, distance: 65.1
click at [436, 100] on input "**********" at bounding box center [557, 98] width 532 height 27
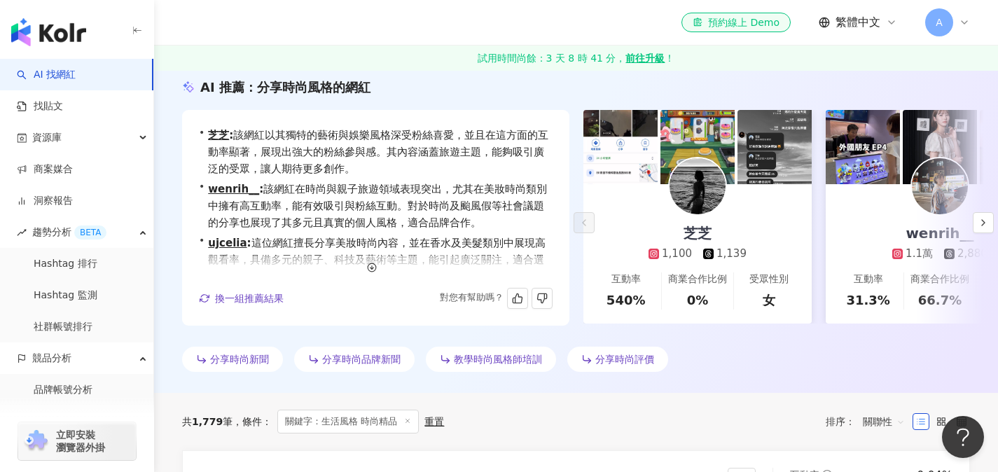
scroll to position [230, 0]
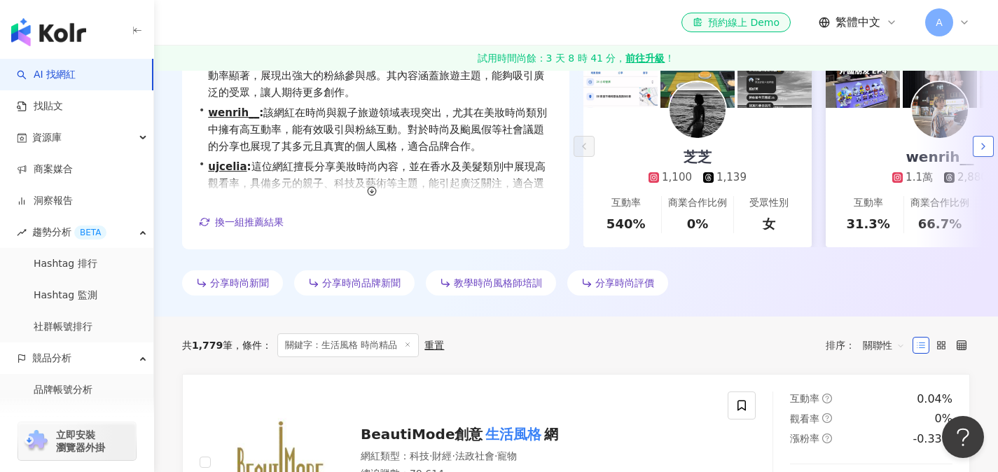
click at [981, 141] on icon "button" at bounding box center [983, 146] width 11 height 11
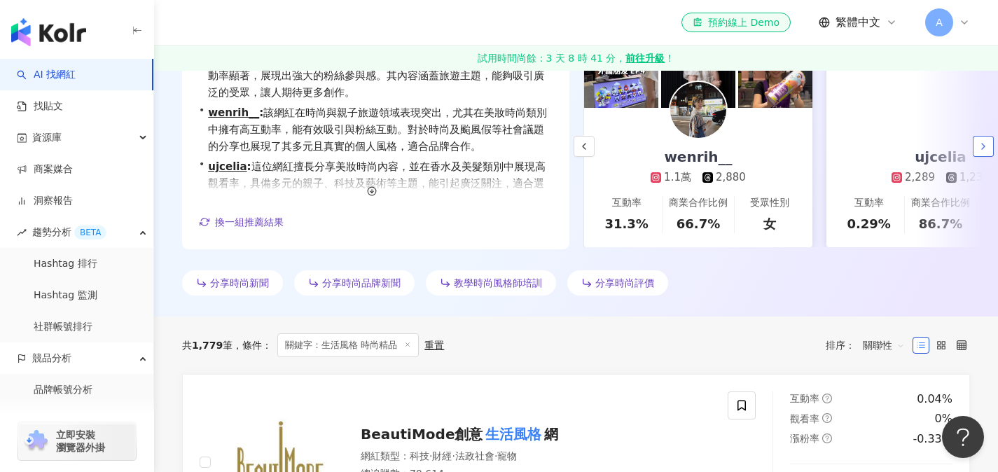
scroll to position [0, 242]
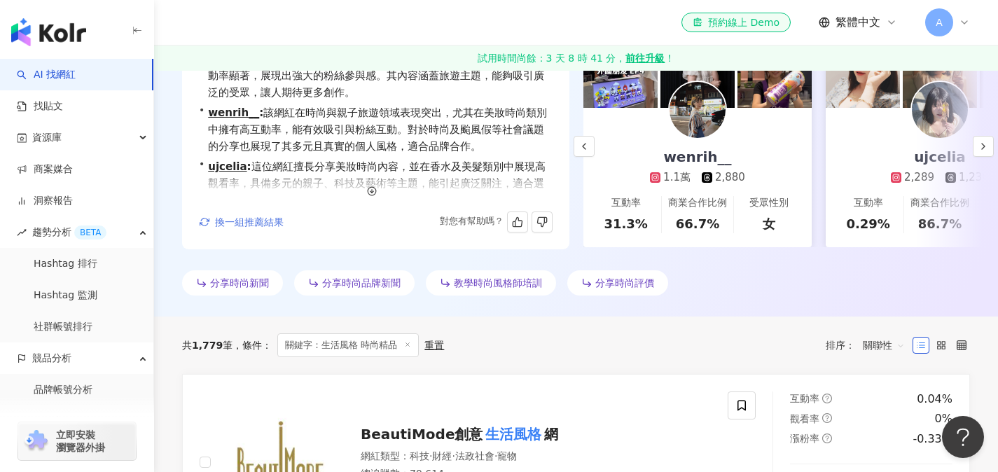
click at [237, 219] on span "換一組推薦結果" at bounding box center [249, 221] width 69 height 11
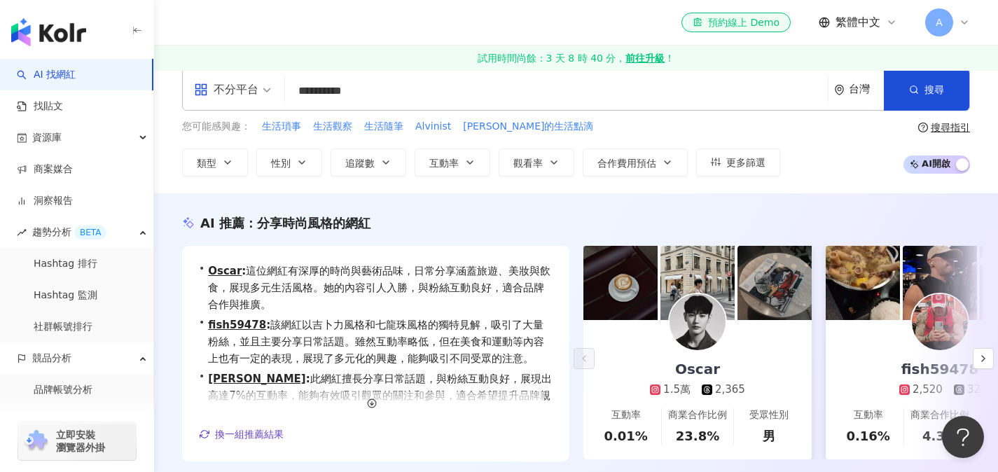
scroll to position [0, 0]
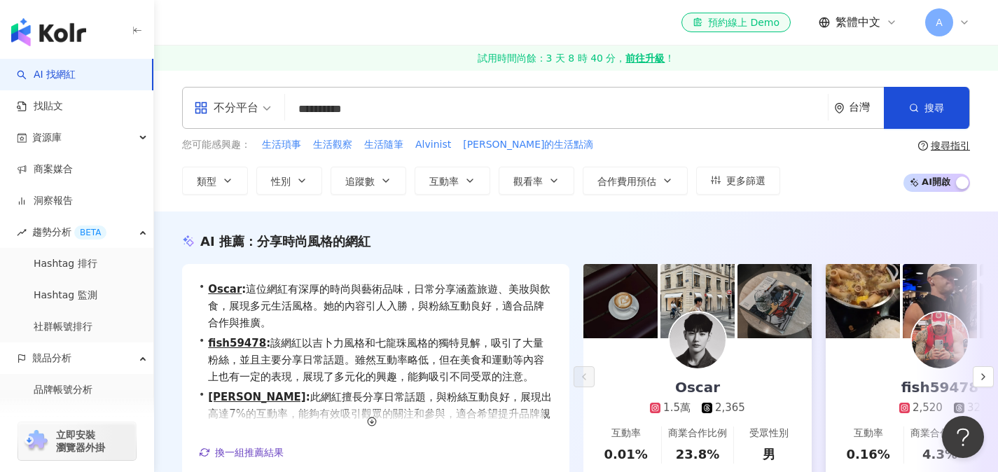
click at [409, 109] on input "*********" at bounding box center [557, 109] width 532 height 27
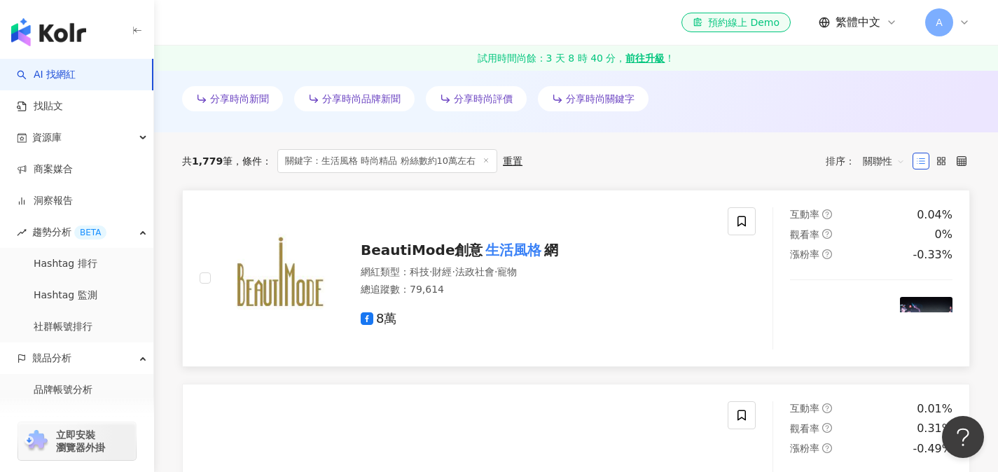
scroll to position [223, 0]
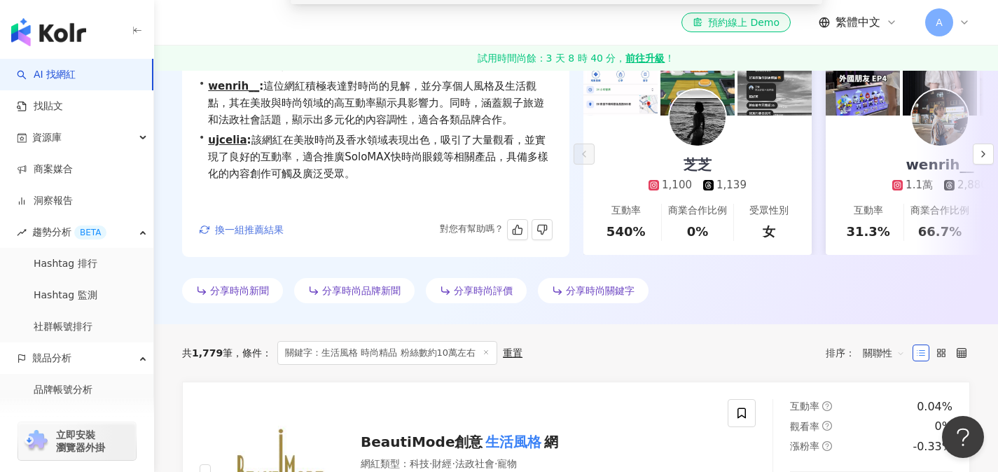
type input "**********"
click at [254, 228] on span "換一組推薦結果" at bounding box center [249, 229] width 69 height 11
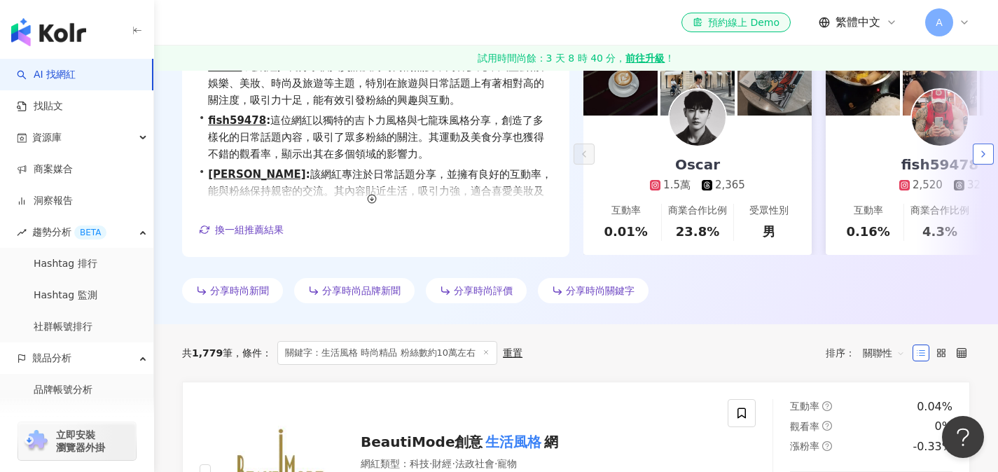
click at [988, 153] on icon "button" at bounding box center [983, 153] width 11 height 11
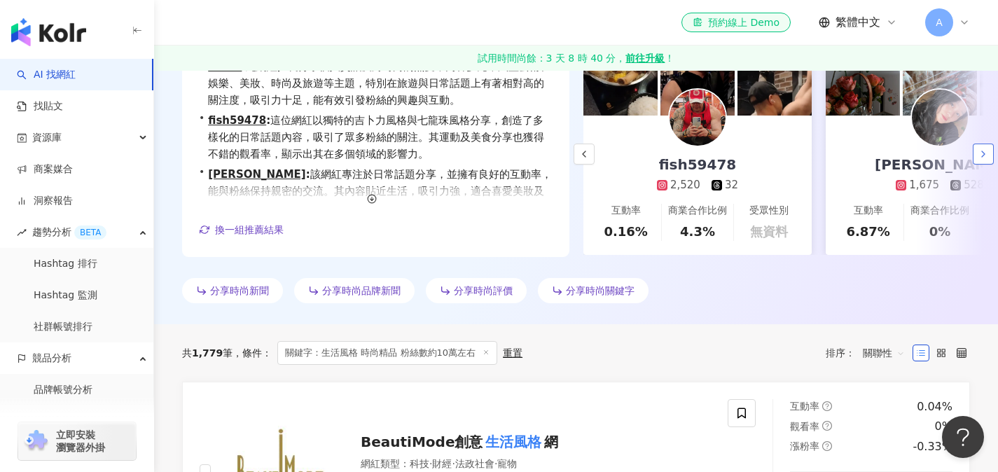
click at [988, 153] on icon "button" at bounding box center [983, 153] width 11 height 11
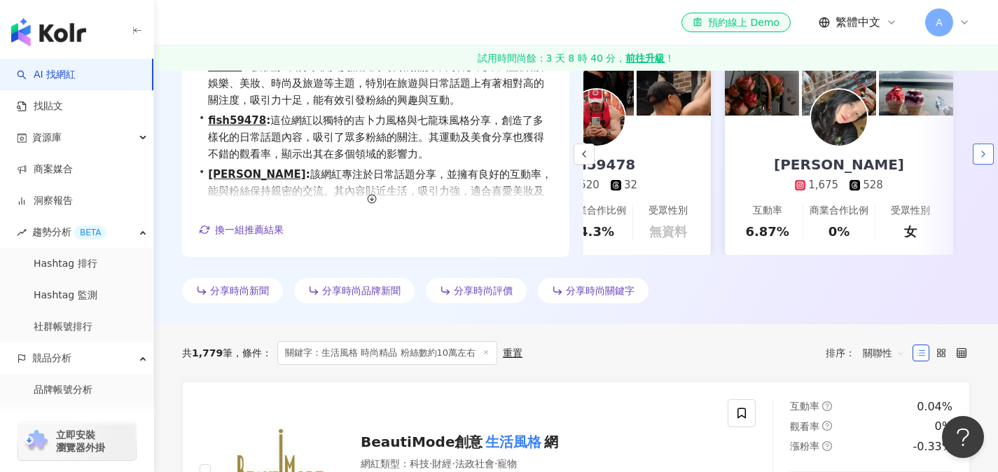
scroll to position [0, 354]
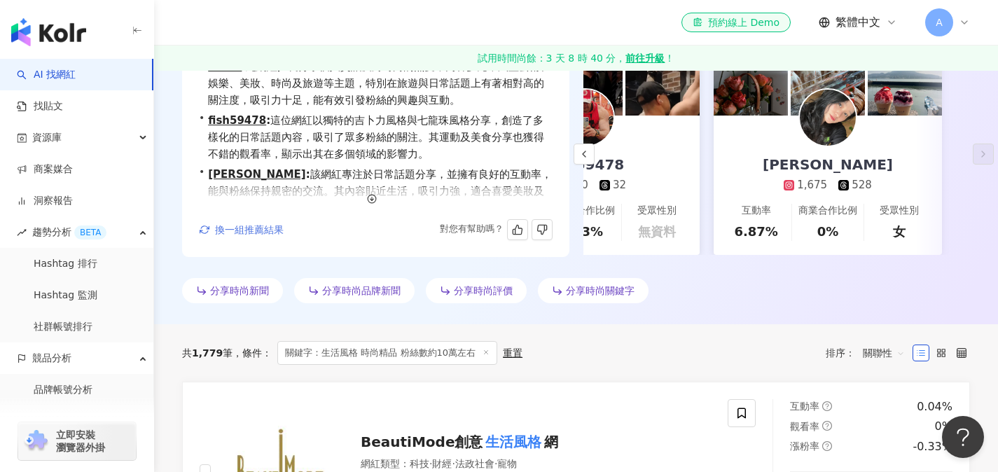
click at [268, 232] on span "換一組推薦結果" at bounding box center [249, 229] width 69 height 11
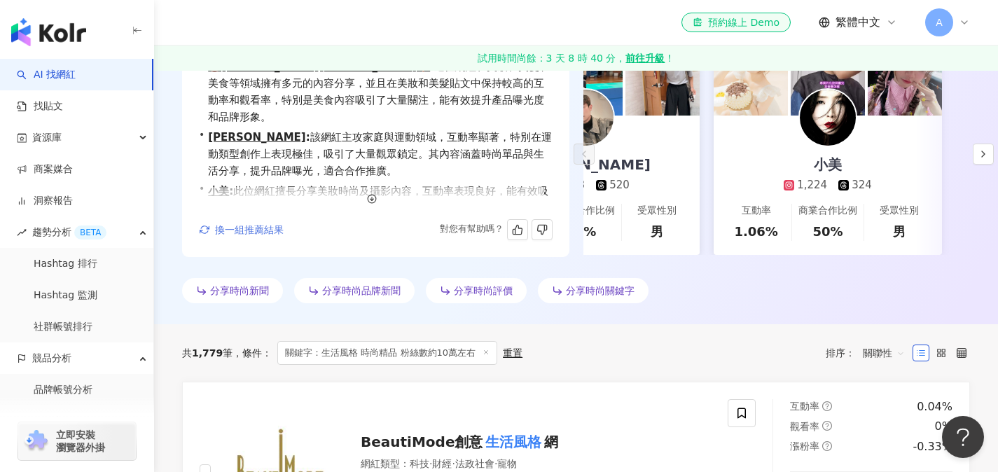
scroll to position [0, 0]
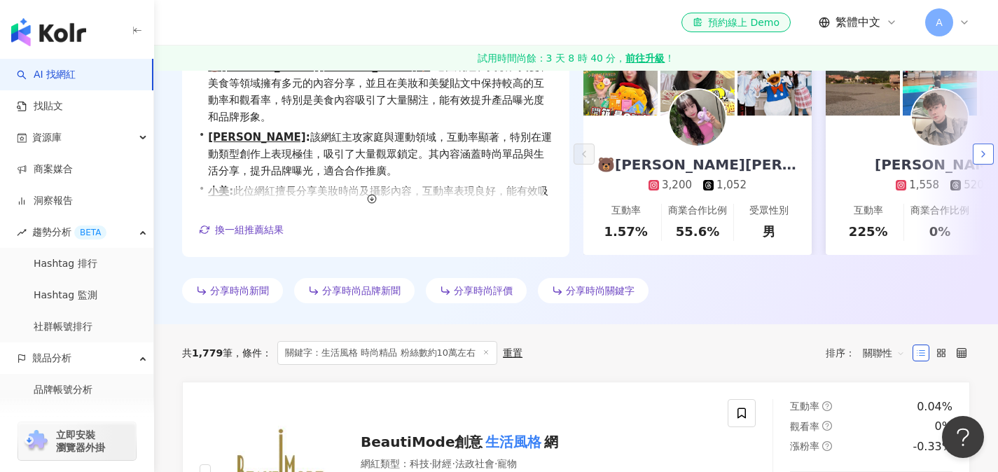
click at [981, 154] on icon "button" at bounding box center [983, 153] width 11 height 11
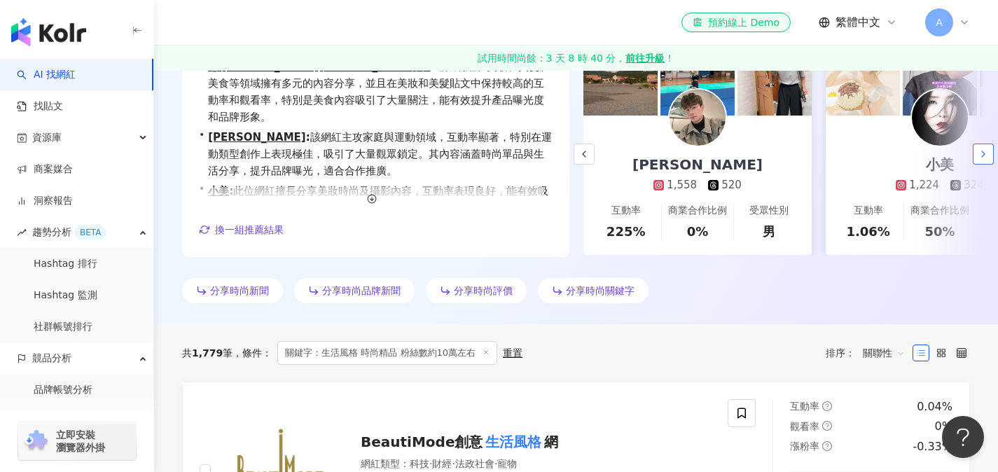
click at [981, 154] on icon "button" at bounding box center [983, 153] width 11 height 11
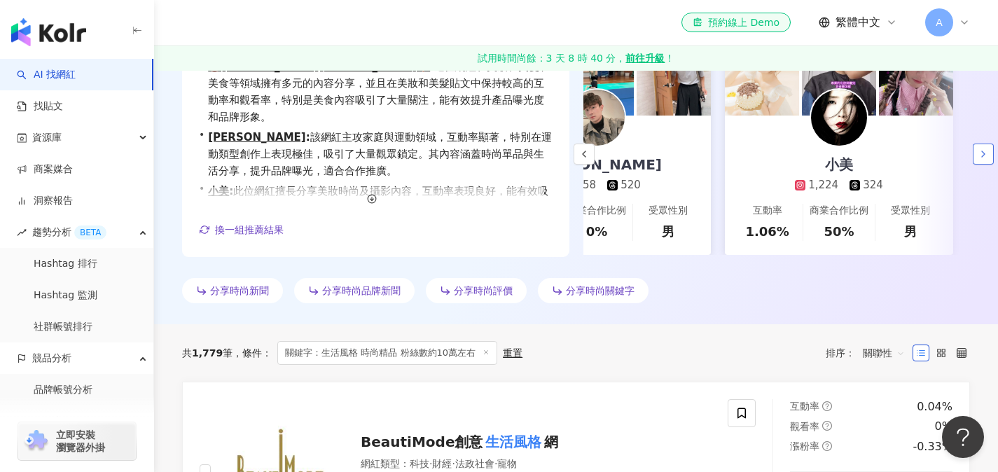
scroll to position [0, 354]
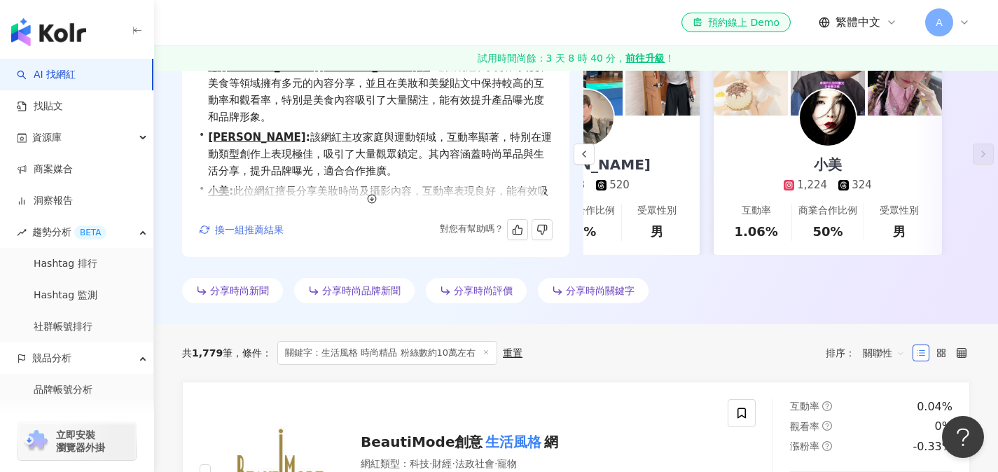
click at [254, 228] on span "換一組推薦結果" at bounding box center [249, 229] width 69 height 11
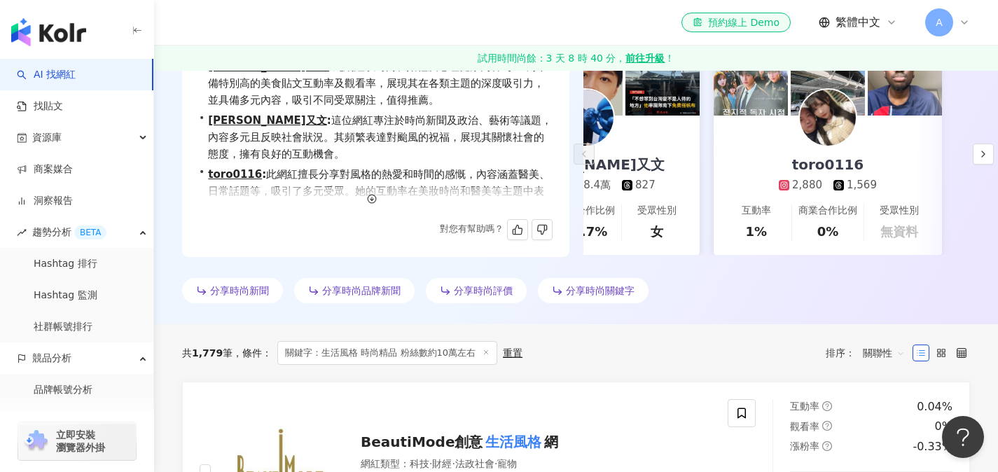
scroll to position [0, 0]
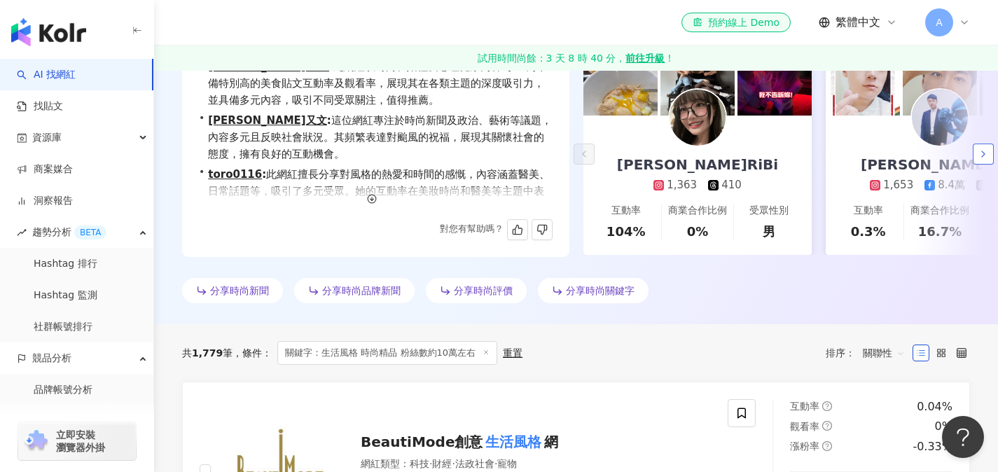
click at [976, 157] on button "button" at bounding box center [983, 154] width 21 height 21
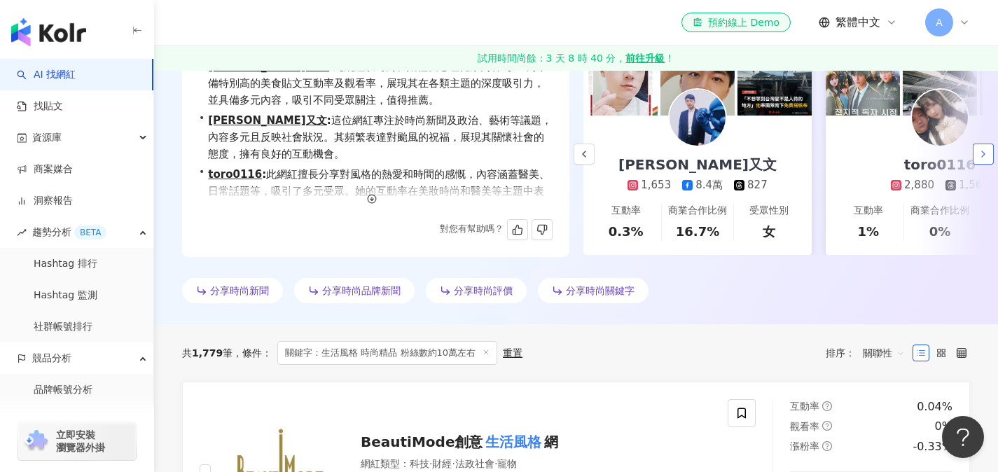
click at [976, 157] on button "button" at bounding box center [983, 154] width 21 height 21
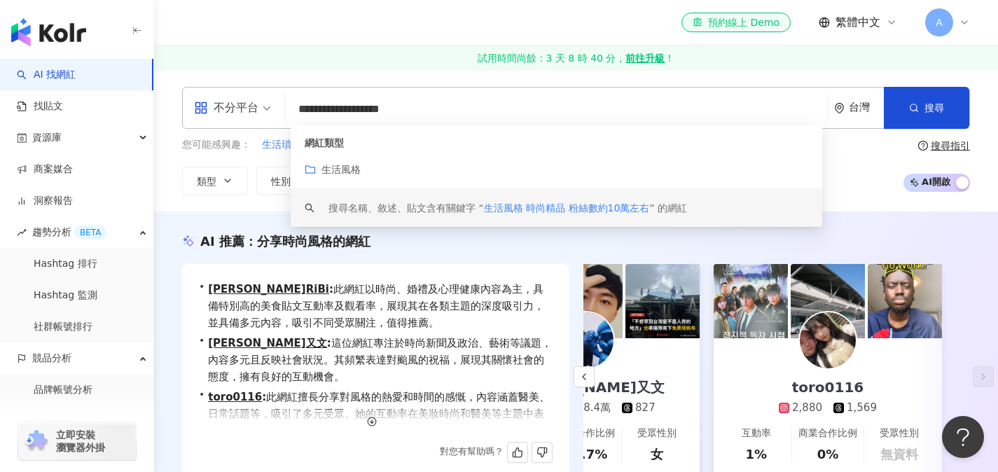
drag, startPoint x: 300, startPoint y: 111, endPoint x: 540, endPoint y: 111, distance: 239.5
click at [540, 111] on input "**********" at bounding box center [557, 109] width 532 height 27
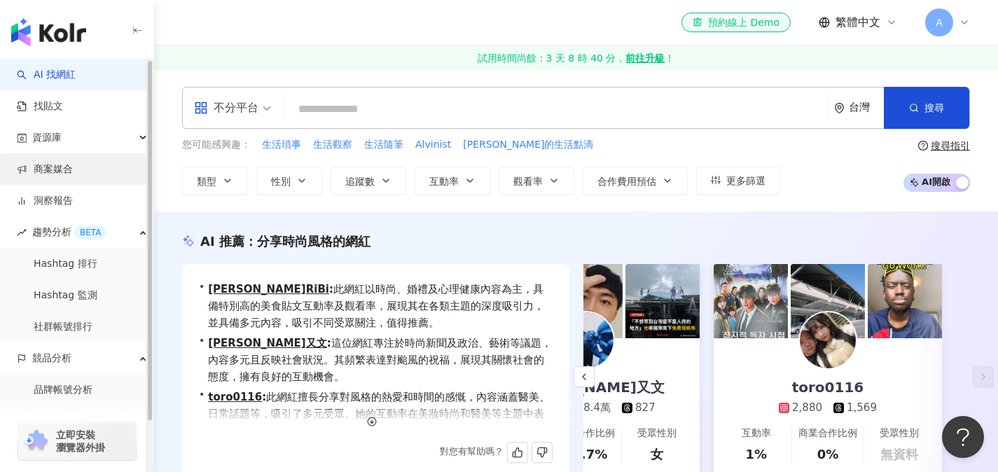
click at [73, 170] on link "商案媒合" at bounding box center [45, 169] width 56 height 14
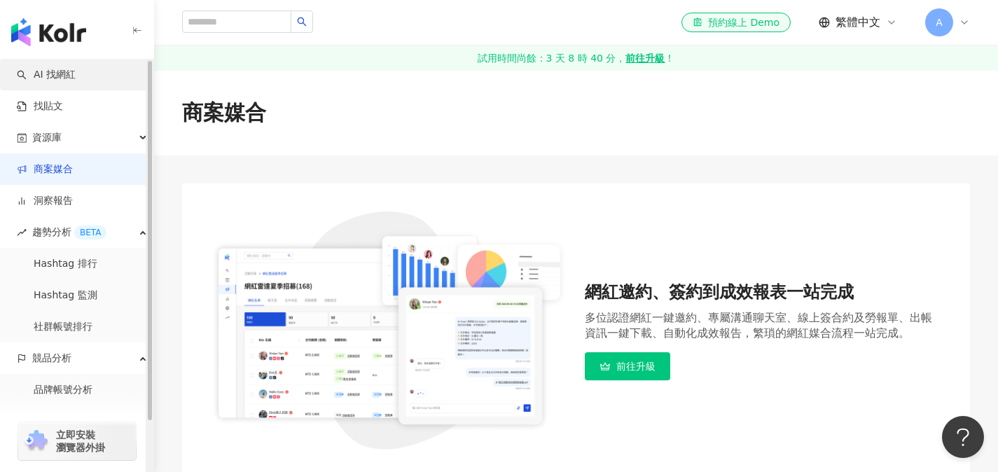
click at [76, 74] on link "AI 找網紅" at bounding box center [46, 75] width 59 height 14
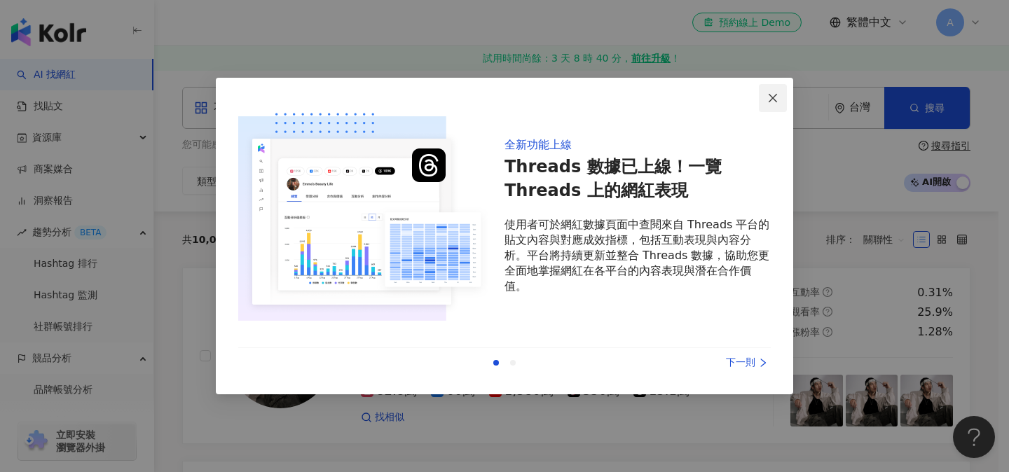
click at [769, 95] on icon "close" at bounding box center [772, 97] width 8 height 8
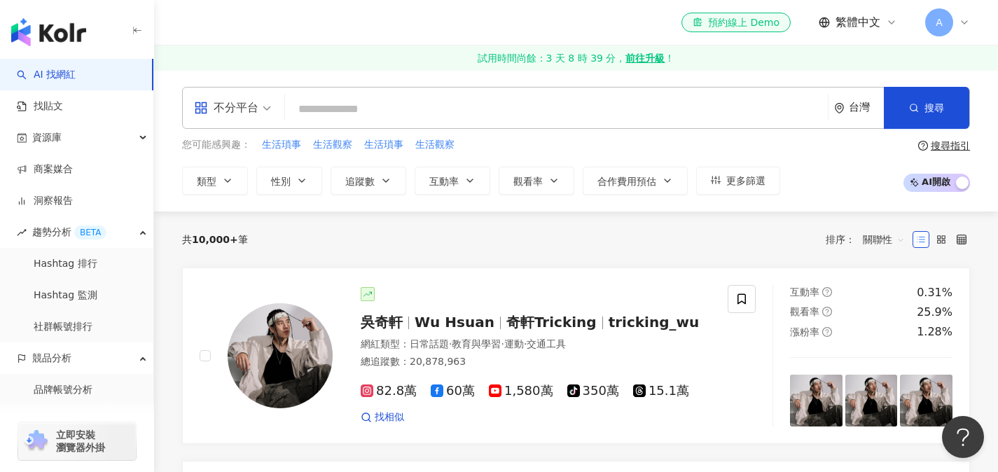
click at [404, 111] on input "search" at bounding box center [557, 109] width 532 height 27
paste input "**********"
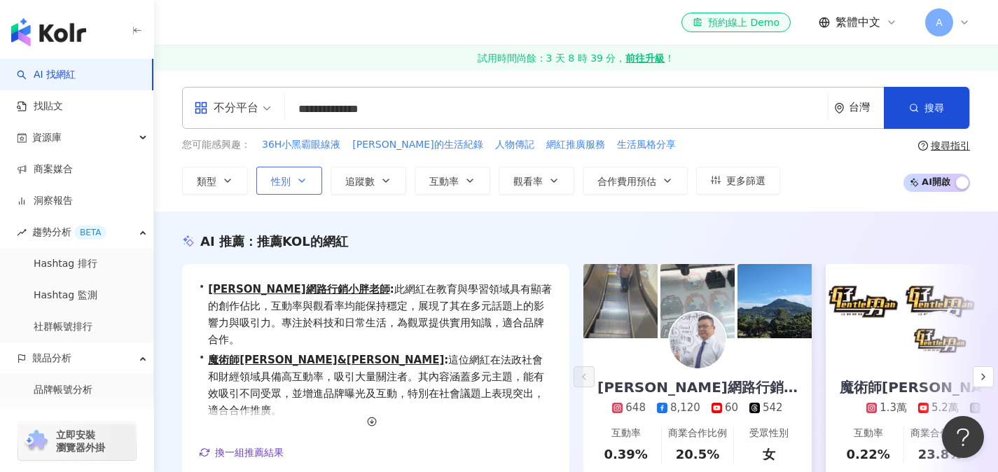
type input "**********"
click at [302, 182] on icon "button" at bounding box center [301, 180] width 11 height 11
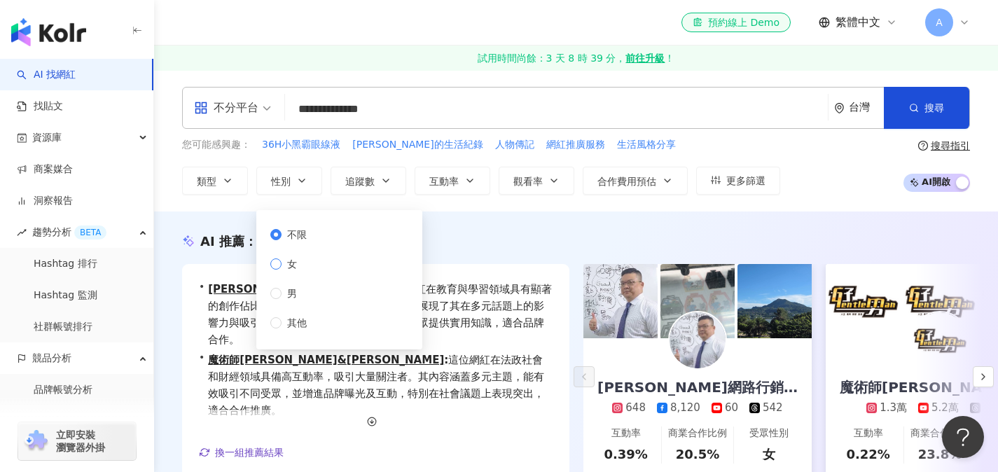
click at [287, 269] on span "女" at bounding box center [292, 263] width 21 height 15
click at [234, 183] on button "類型" at bounding box center [215, 181] width 66 height 28
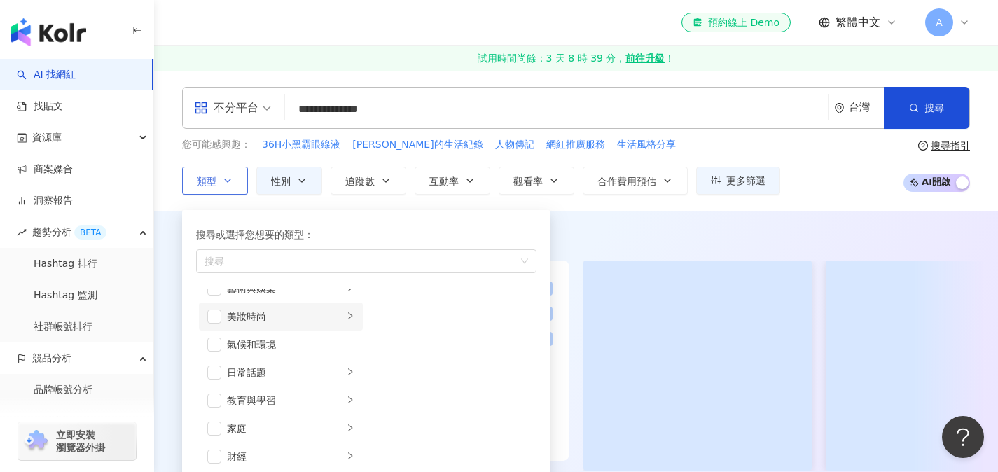
scroll to position [18, 0]
click at [211, 314] on span "button" at bounding box center [214, 315] width 14 height 14
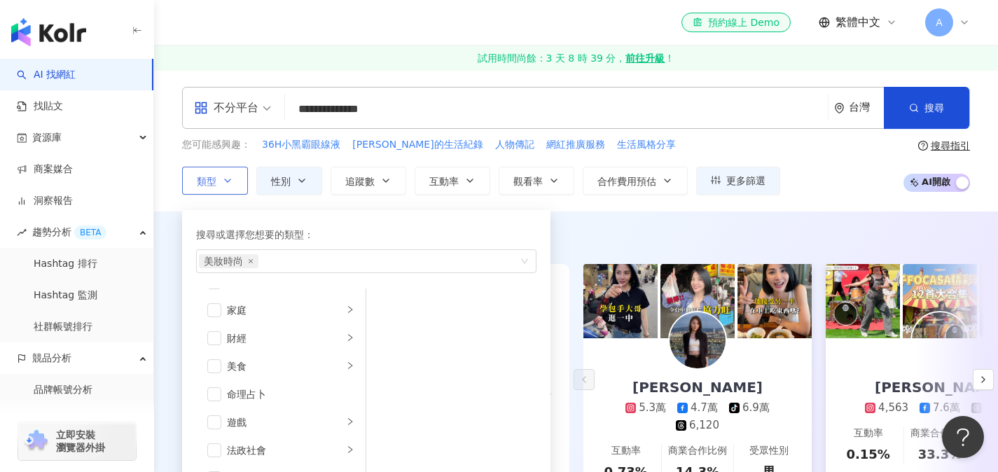
scroll to position [145, 0]
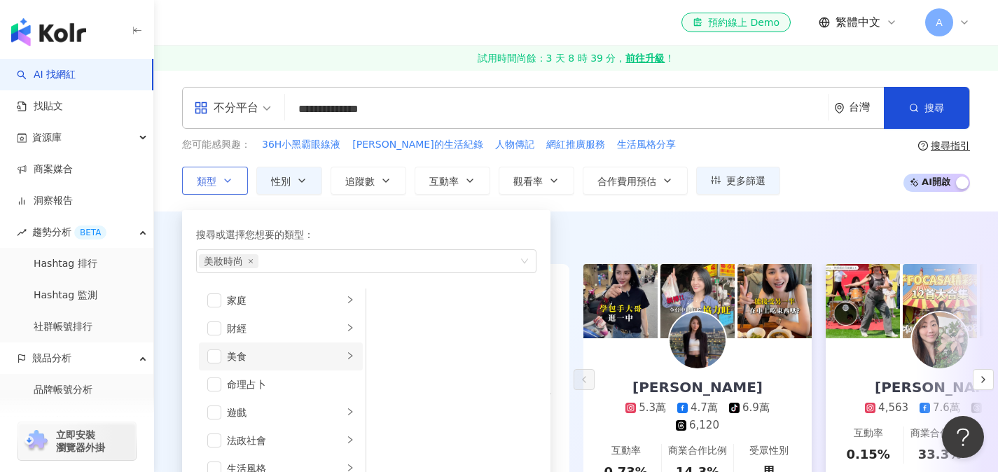
click at [346, 357] on icon "right" at bounding box center [350, 356] width 8 height 8
click at [216, 361] on span "button" at bounding box center [214, 356] width 14 height 14
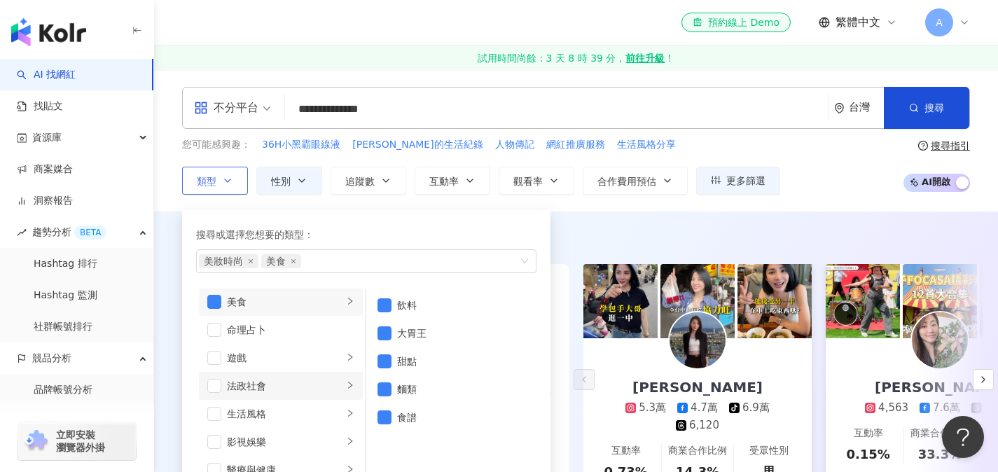
scroll to position [207, 0]
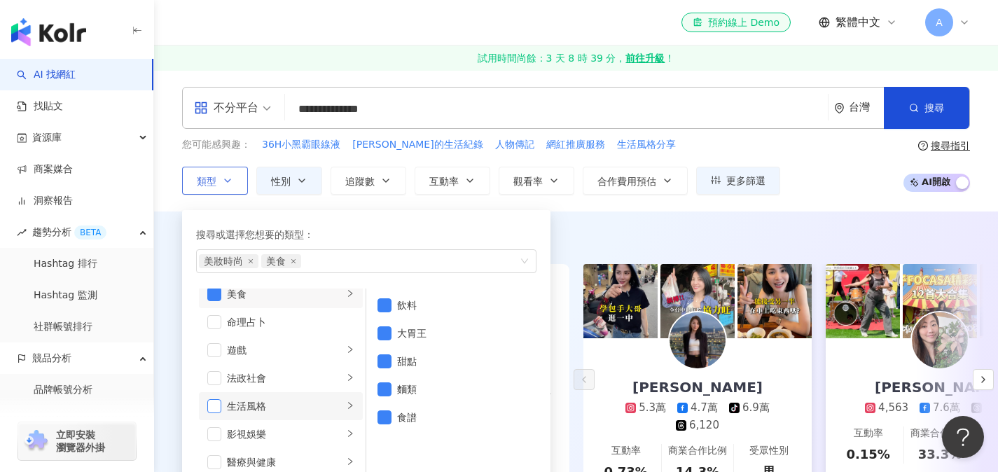
click at [213, 408] on span "button" at bounding box center [214, 406] width 14 height 14
click at [212, 295] on span "button" at bounding box center [214, 294] width 14 height 14
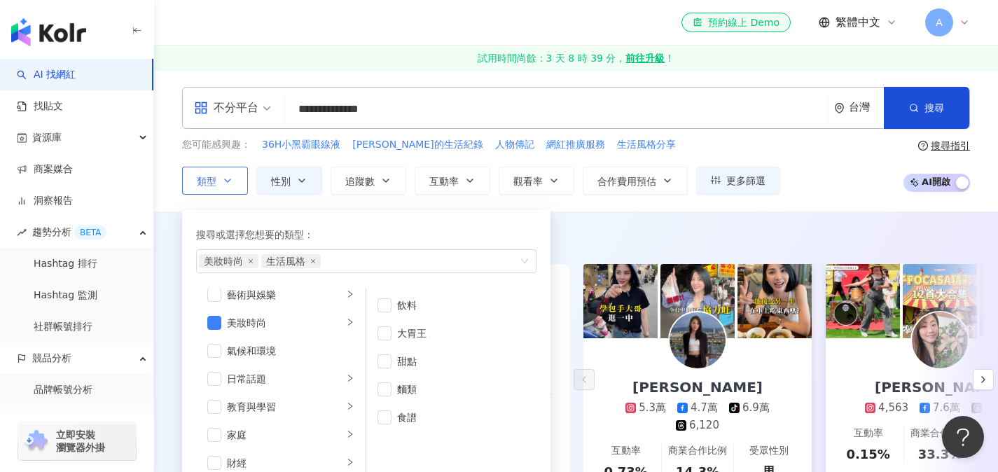
scroll to position [0, 0]
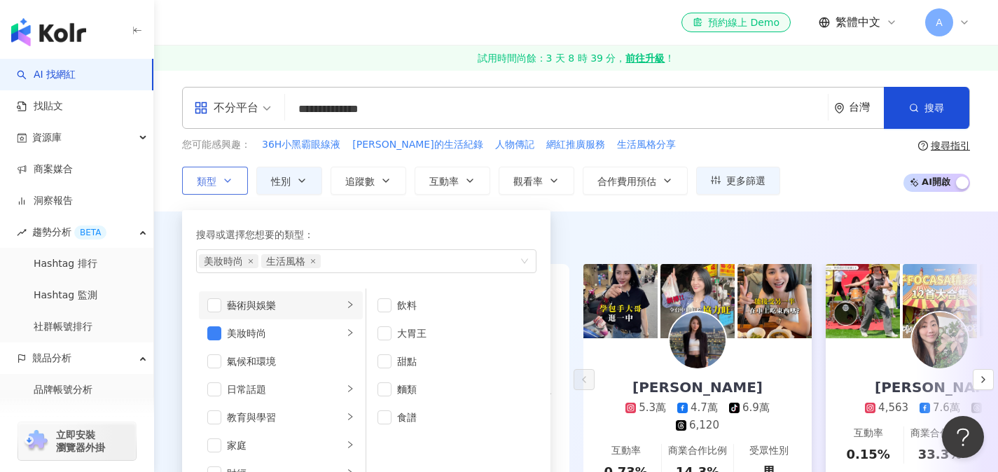
click at [322, 300] on div "藝術與娛樂" at bounding box center [285, 305] width 116 height 15
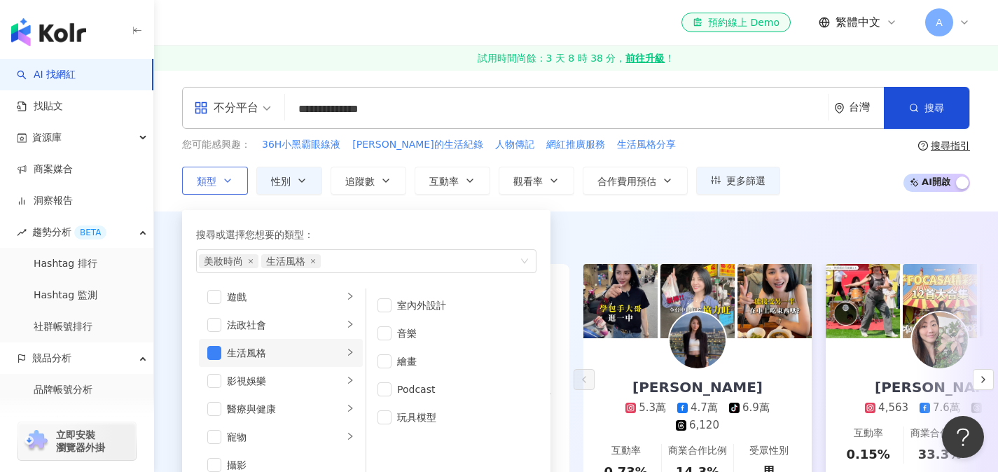
click at [312, 360] on div "生活風格" at bounding box center [285, 352] width 116 height 15
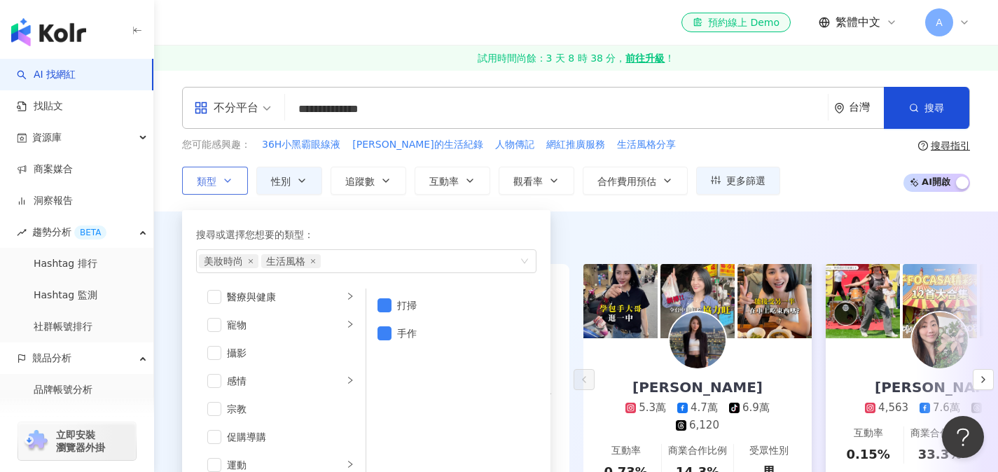
scroll to position [319, 0]
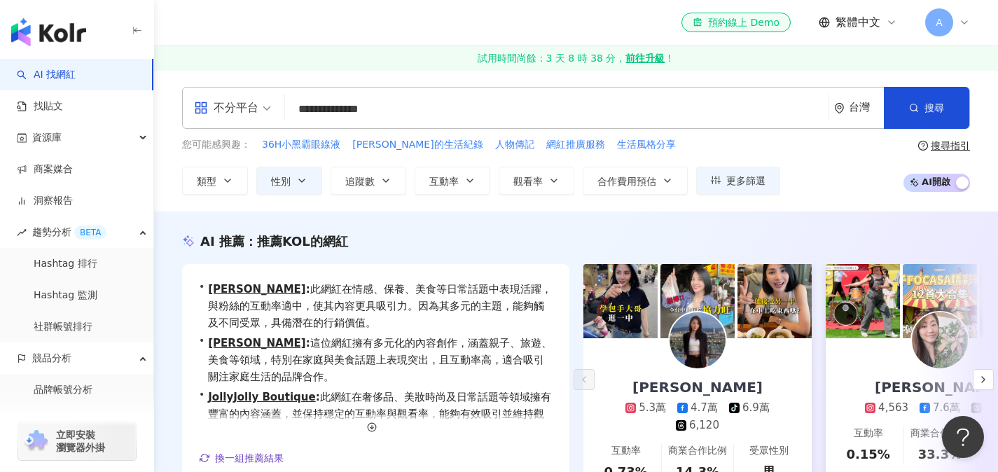
click at [616, 207] on div "**********" at bounding box center [576, 140] width 844 height 141
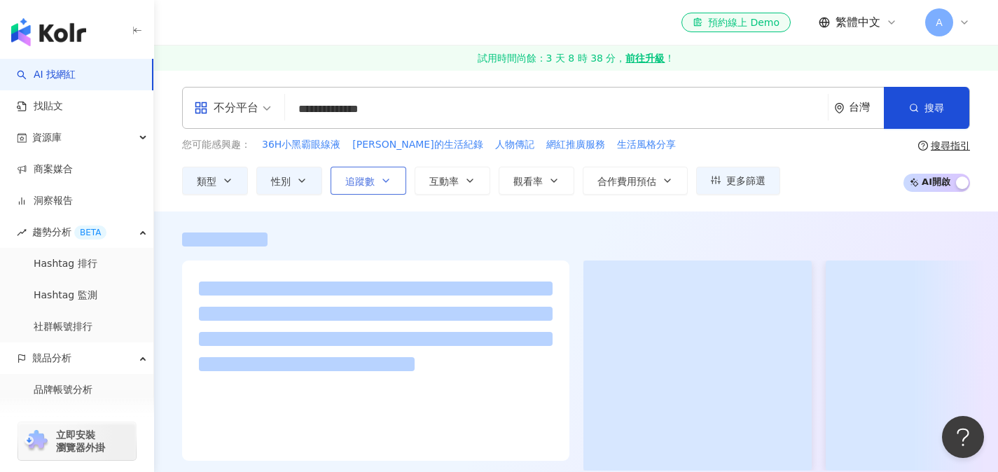
click at [393, 184] on button "追蹤數" at bounding box center [369, 181] width 76 height 28
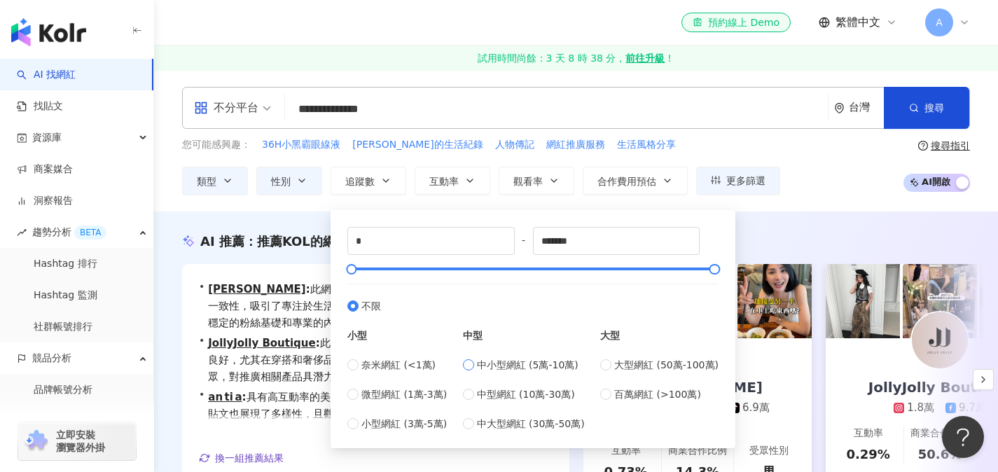
type input "*****"
type input "******"
click at [544, 200] on div "**********" at bounding box center [576, 140] width 844 height 141
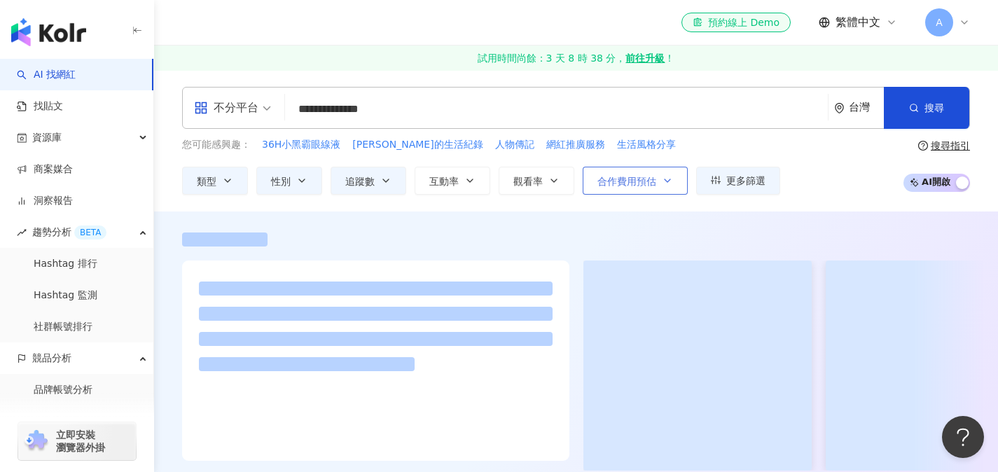
click at [663, 176] on icon "button" at bounding box center [667, 180] width 11 height 11
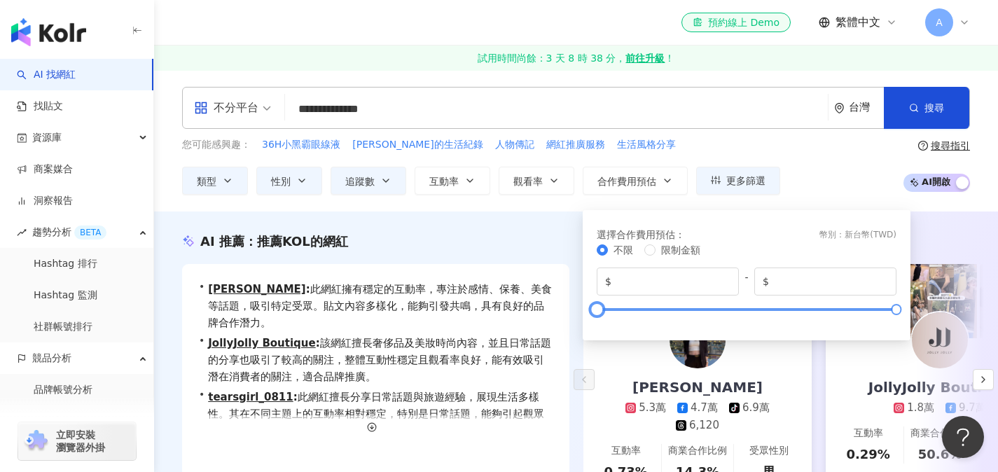
click at [740, 307] on div at bounding box center [747, 309] width 300 height 8
type input "*"
drag, startPoint x: 740, startPoint y: 307, endPoint x: 587, endPoint y: 316, distance: 153.0
click at [587, 316] on div "選擇合作費用預估 ： 幣別 ： 新台幣 ( TWD ) 不限 限制金額 $ * - $ *******" at bounding box center [747, 275] width 328 height 130
drag, startPoint x: 895, startPoint y: 310, endPoint x: 684, endPoint y: 318, distance: 211.0
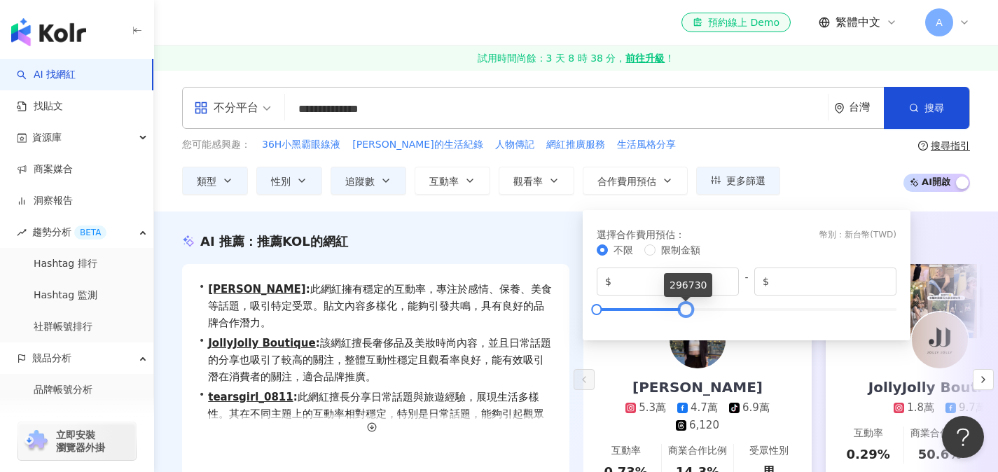
click at [684, 318] on div "不限 限制金額 $ * - $ ******" at bounding box center [747, 282] width 300 height 81
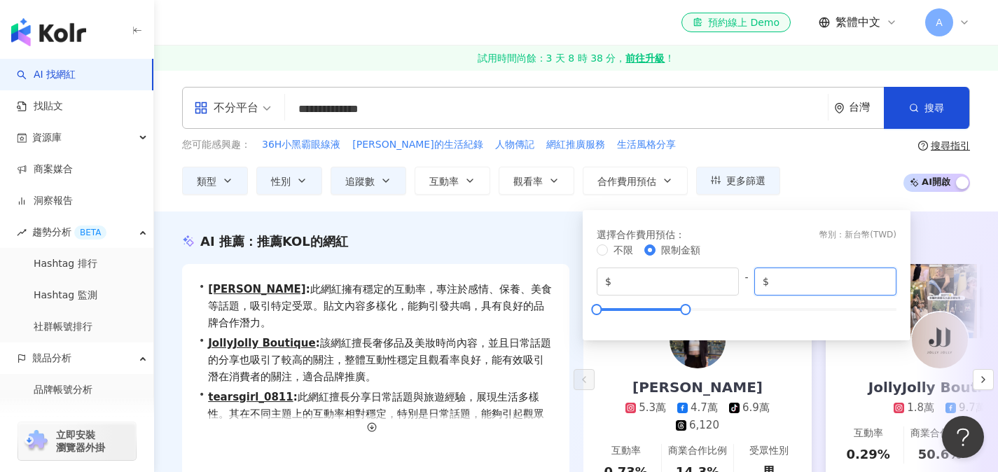
drag, startPoint x: 826, startPoint y: 284, endPoint x: 749, endPoint y: 268, distance: 79.3
click at [749, 268] on div "$ * - $ ******" at bounding box center [747, 282] width 300 height 28
type input "******"
click at [883, 286] on input "******" at bounding box center [830, 281] width 116 height 15
click at [731, 309] on div at bounding box center [747, 309] width 300 height 8
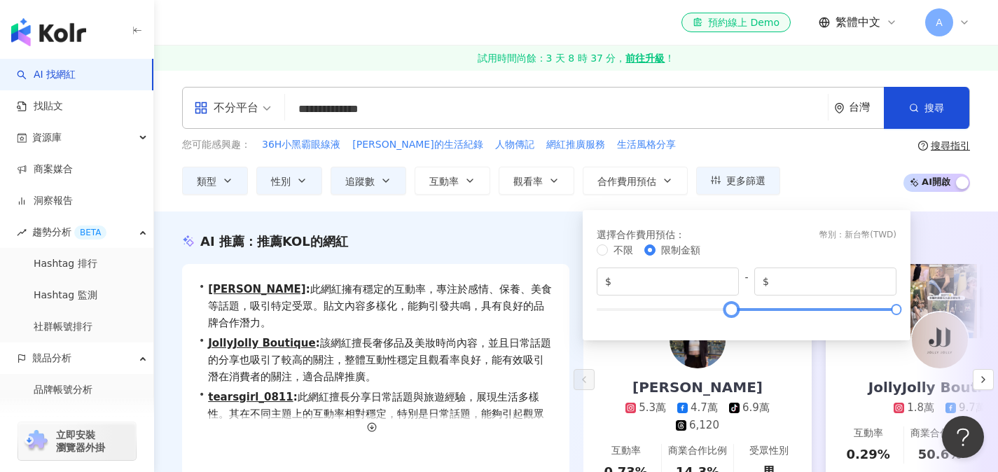
type input "****"
click at [598, 309] on div at bounding box center [747, 309] width 300 height 8
type input "******"
drag, startPoint x: 898, startPoint y: 307, endPoint x: 690, endPoint y: 307, distance: 208.0
click at [690, 307] on div at bounding box center [688, 309] width 8 height 8
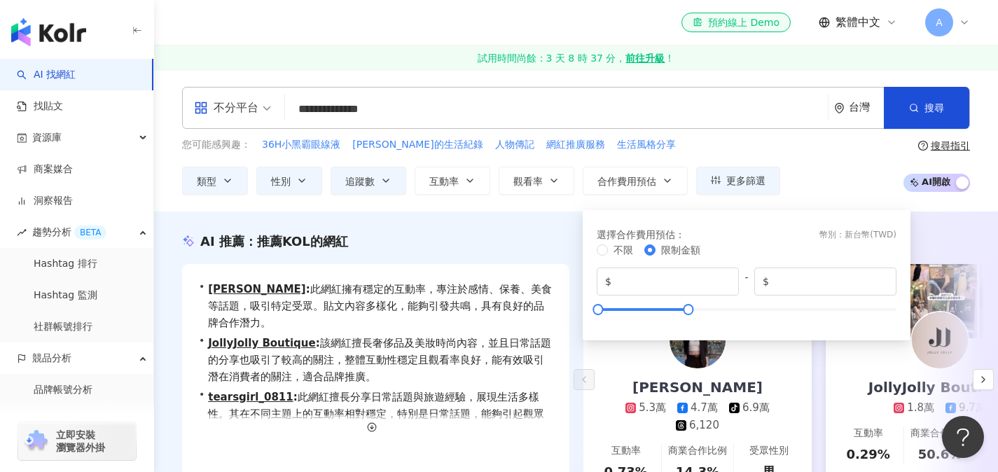
click at [824, 174] on div "您可能感興趣： 36H小黑霸眼線液 艾爾文的生活紀錄 人物傳記 網紅推廣服務 生活風格分享 類型 性別 追蹤數 互動率 觀看率 合作費用預估 更多篩選 不限 …" at bounding box center [576, 165] width 788 height 57
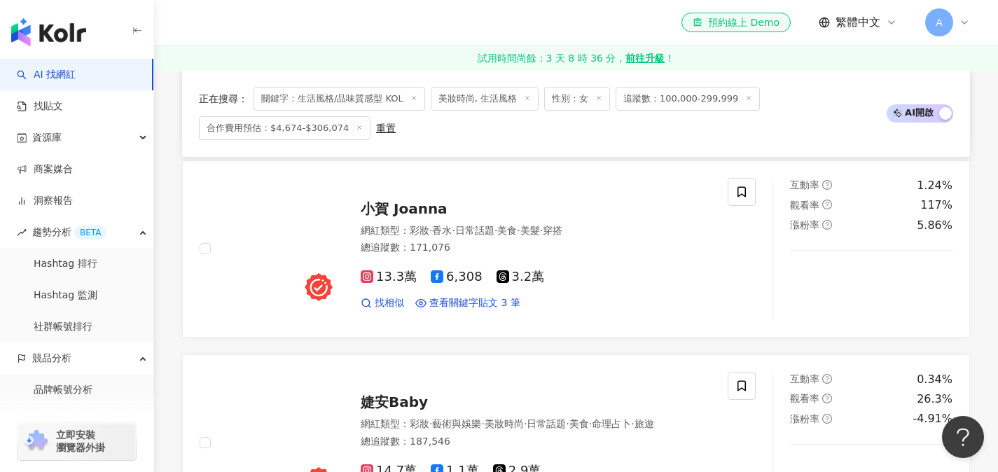
scroll to position [2048, 0]
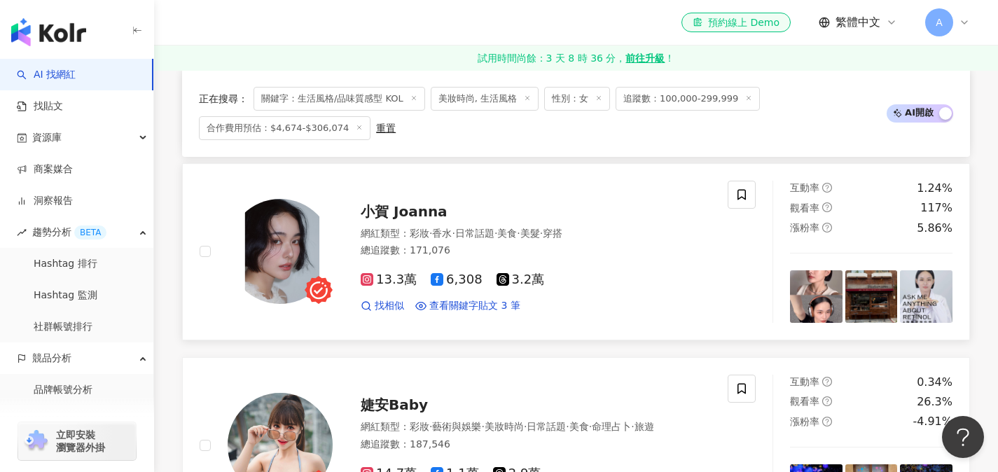
click at [396, 203] on span "小賀 Joanna" at bounding box center [404, 211] width 87 height 17
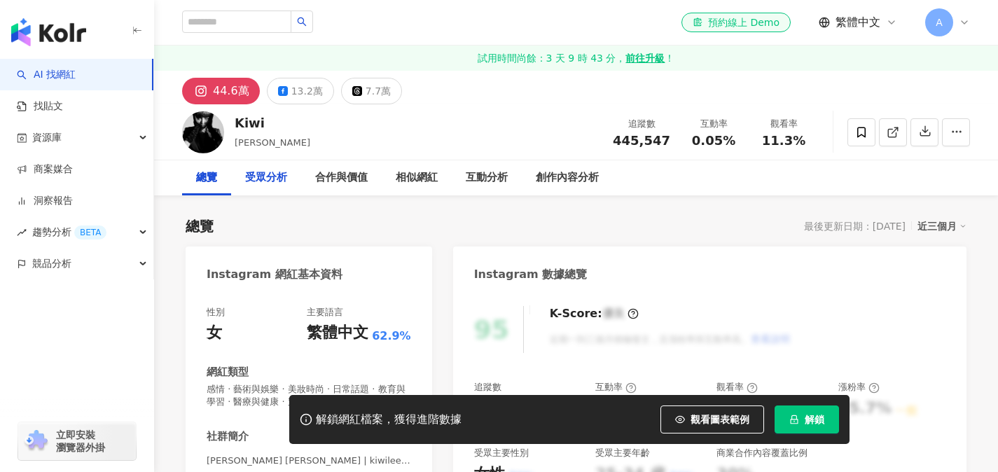
click at [267, 167] on div "受眾分析" at bounding box center [266, 177] width 70 height 35
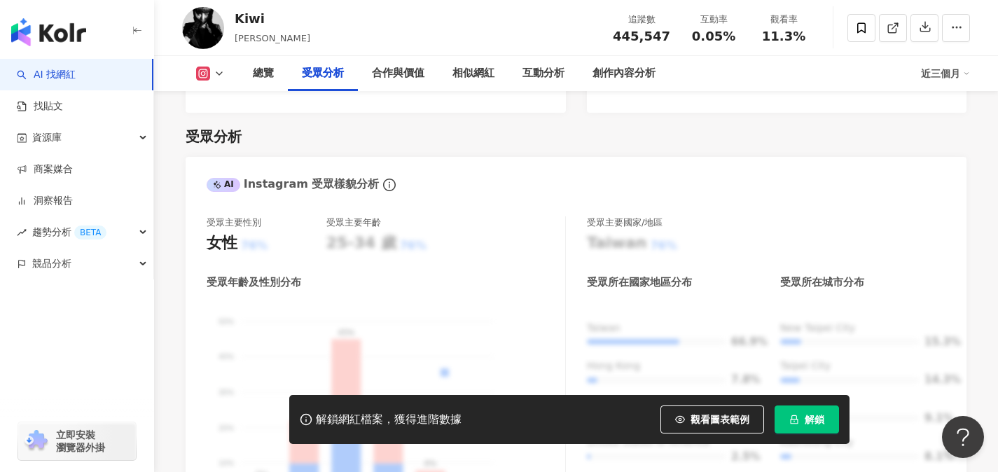
click at [799, 421] on button "解鎖" at bounding box center [807, 420] width 64 height 28
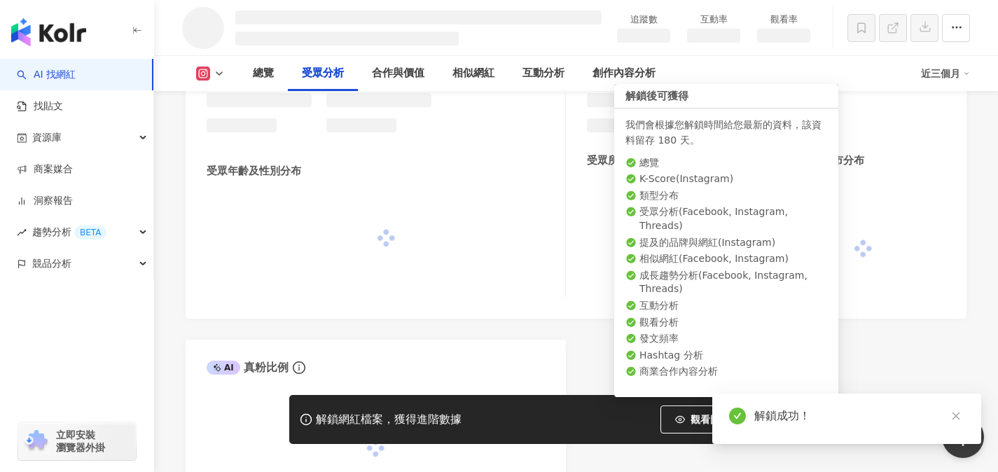
scroll to position [1179, 0]
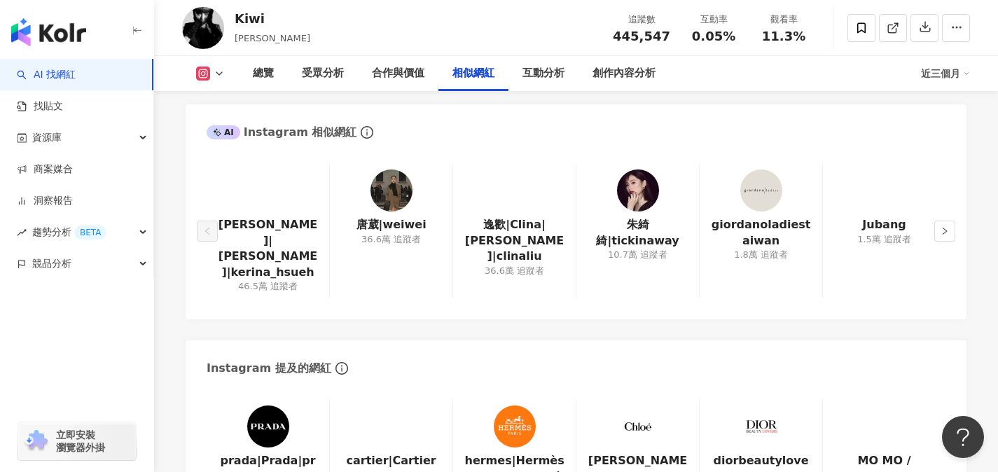
scroll to position [2343, 0]
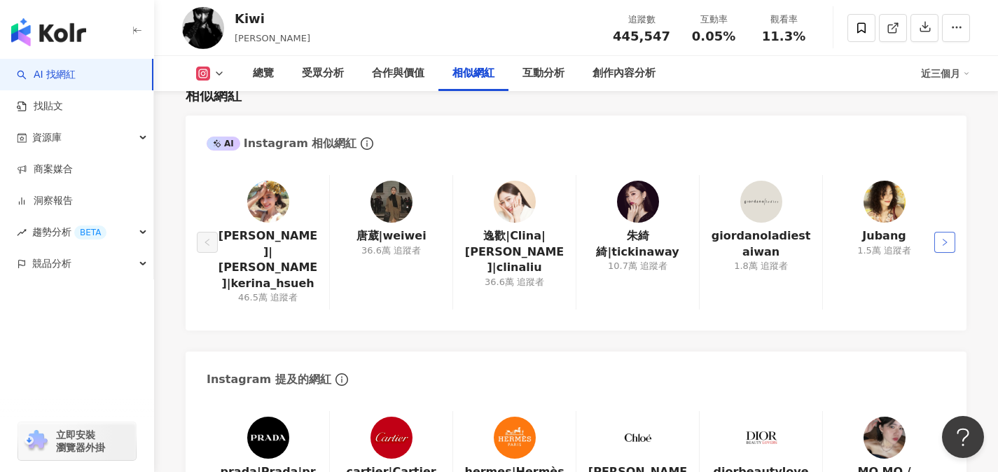
click at [950, 232] on button "button" at bounding box center [944, 242] width 21 height 21
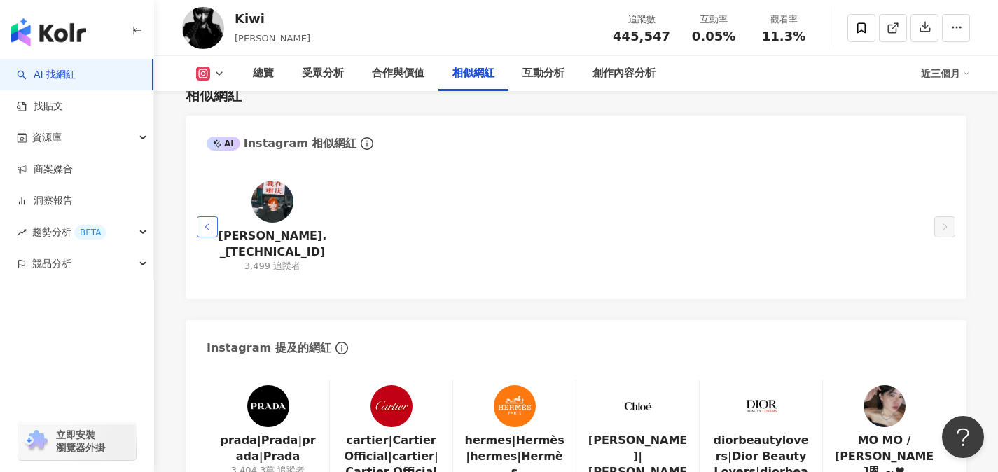
click at [207, 223] on icon "left" at bounding box center [207, 227] width 8 height 8
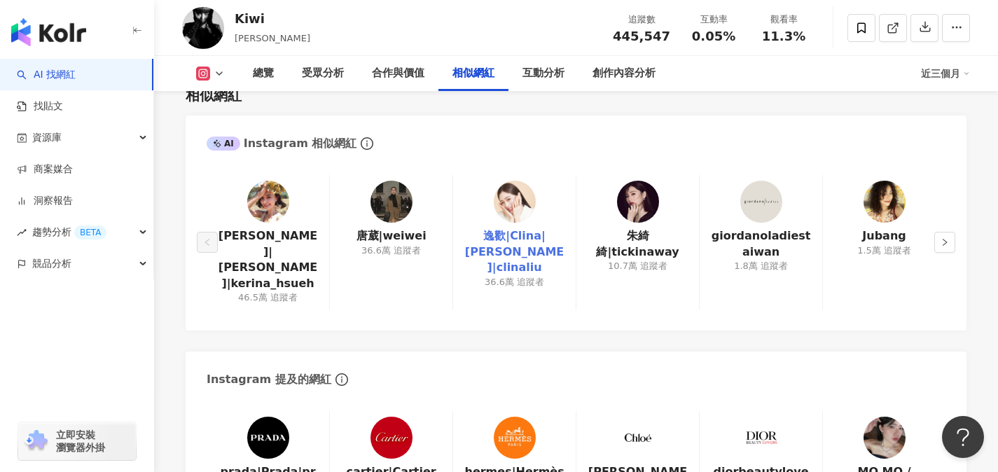
click at [520, 245] on link "逸歡|Clina|[PERSON_NAME]|clinaliu" at bounding box center [514, 251] width 100 height 47
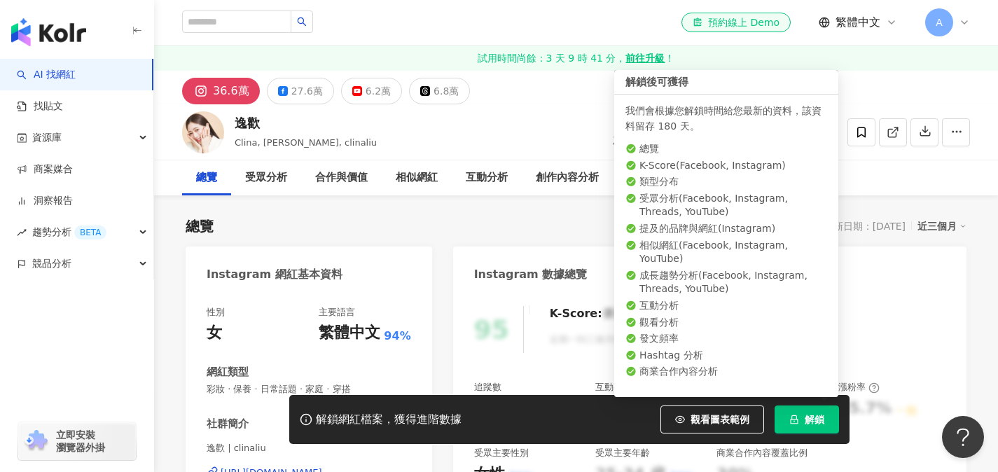
click at [796, 420] on icon "lock" at bounding box center [794, 420] width 10 height 10
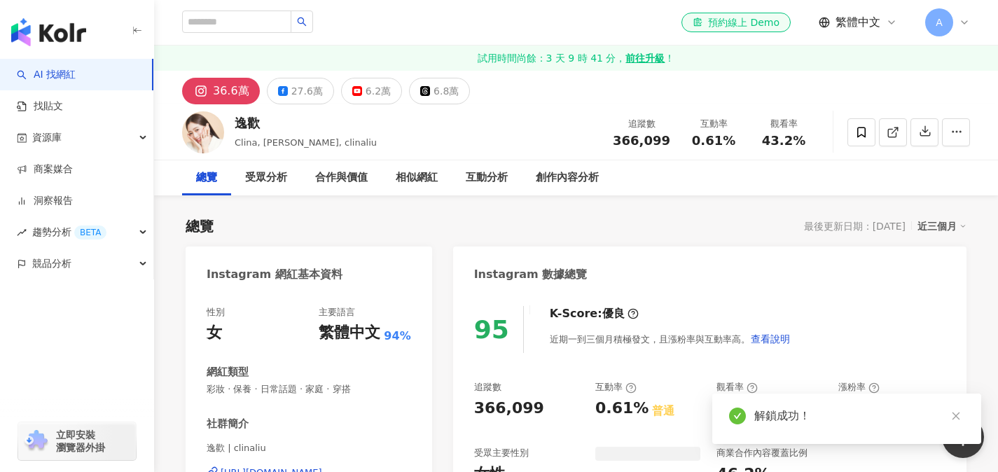
click at [428, 222] on div "總覽 最後更新日期：2025/9/16 近三個月" at bounding box center [576, 226] width 781 height 20
click at [265, 178] on div "受眾分析" at bounding box center [266, 177] width 42 height 17
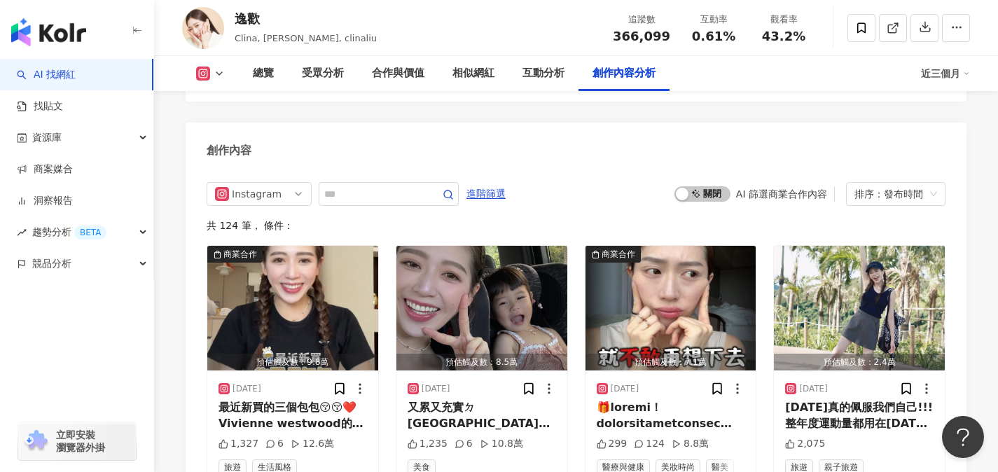
scroll to position [4326, 0]
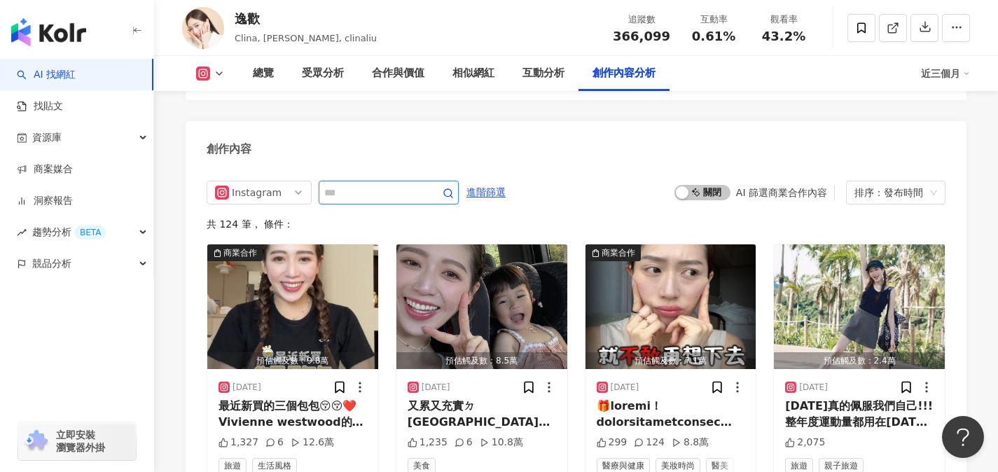
click at [351, 184] on input "text" at bounding box center [373, 192] width 98 height 17
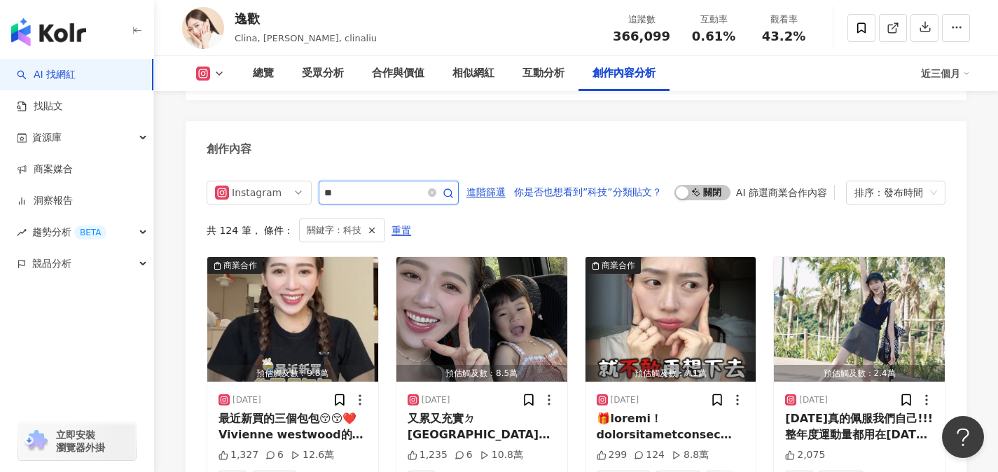
scroll to position [4288, 0]
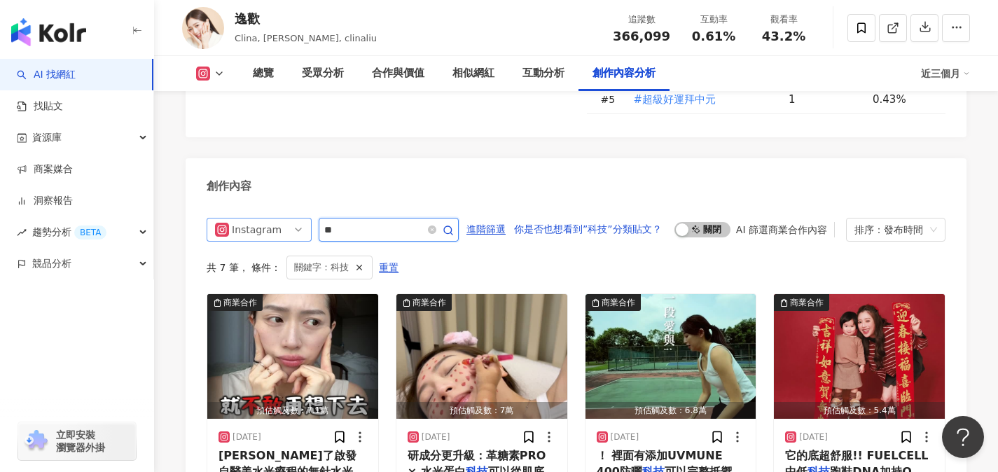
drag, startPoint x: 345, startPoint y: 162, endPoint x: 310, endPoint y: 160, distance: 34.4
click at [310, 218] on div "Instagram **" at bounding box center [333, 230] width 252 height 24
click at [440, 256] on div "共 7 筆 ， 條件： 關鍵字：科技 重置" at bounding box center [576, 268] width 739 height 24
click at [452, 225] on icon "button" at bounding box center [448, 230] width 11 height 11
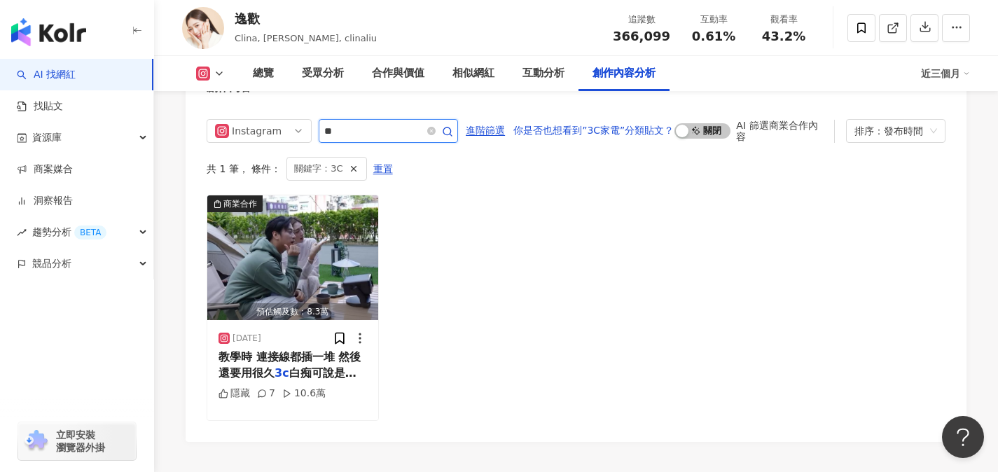
scroll to position [4396, 0]
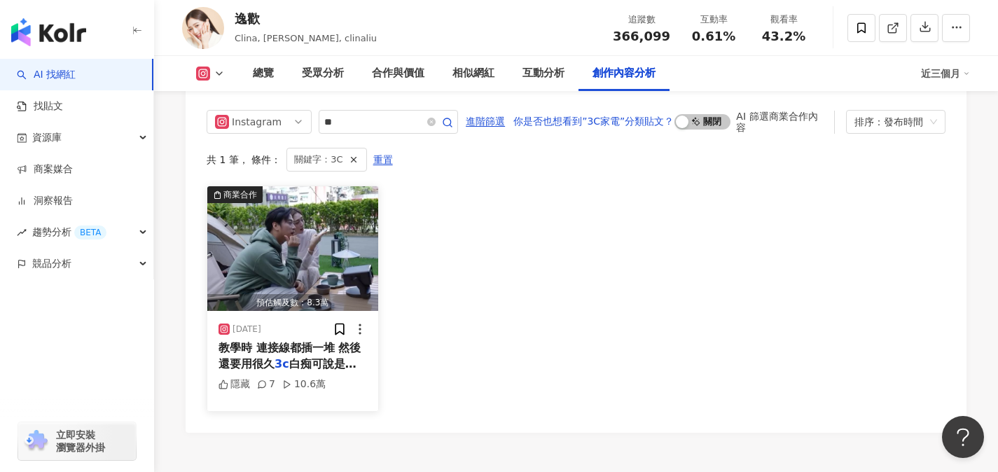
click at [288, 341] on span "教學時 連接線都插一堆 然後還要用很久" at bounding box center [290, 355] width 142 height 29
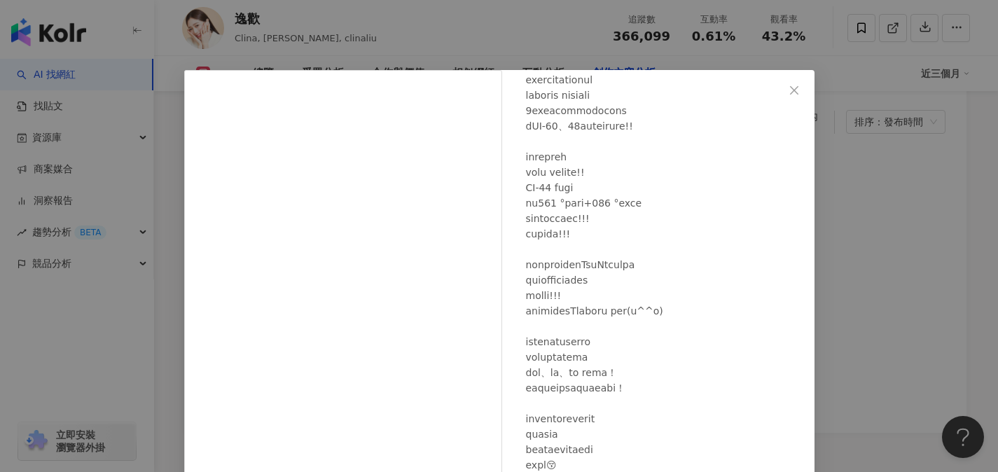
scroll to position [228, 0]
click at [790, 90] on icon "close" at bounding box center [794, 89] width 8 height 8
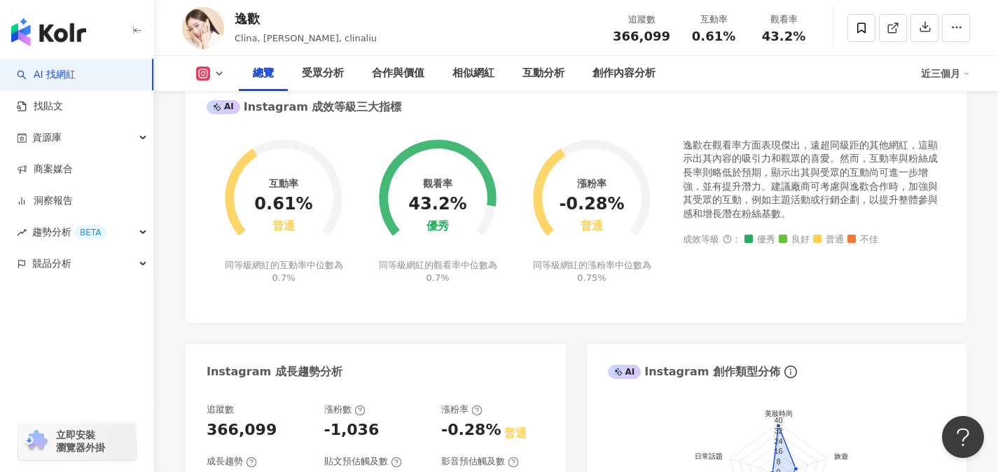
scroll to position [523, 0]
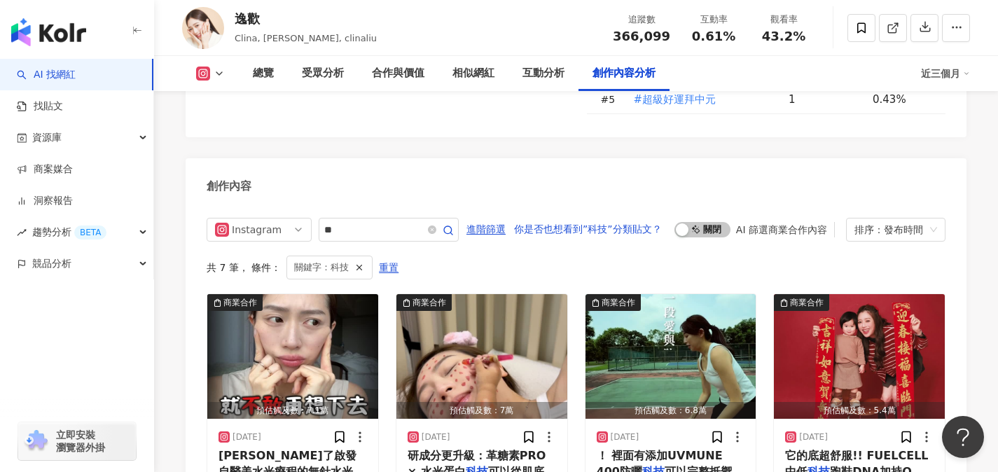
type input "**"
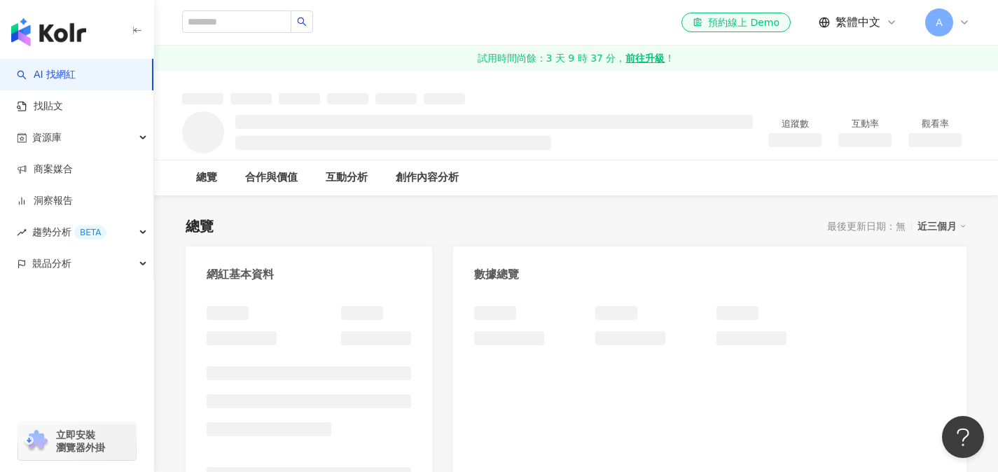
click at [312, 216] on div "總覽 最後更新日期：無 近三個月" at bounding box center [576, 226] width 781 height 20
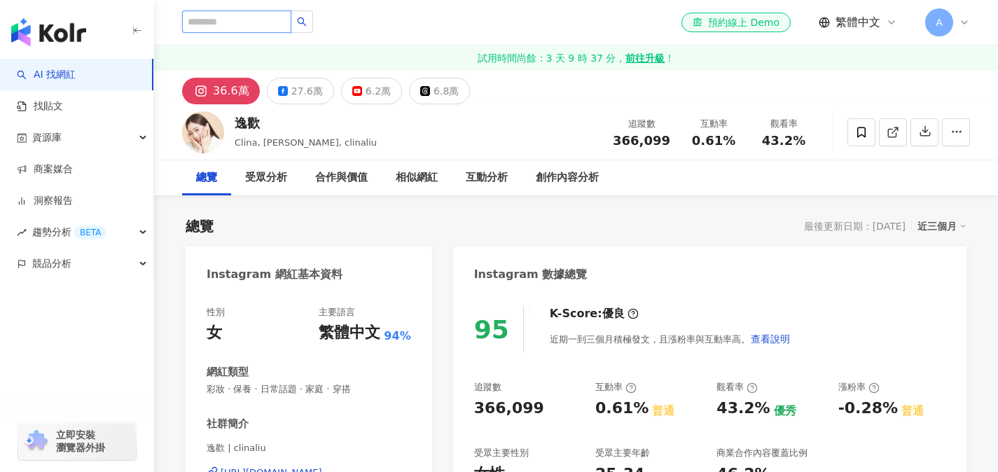
click at [207, 21] on input "search" at bounding box center [236, 22] width 109 height 22
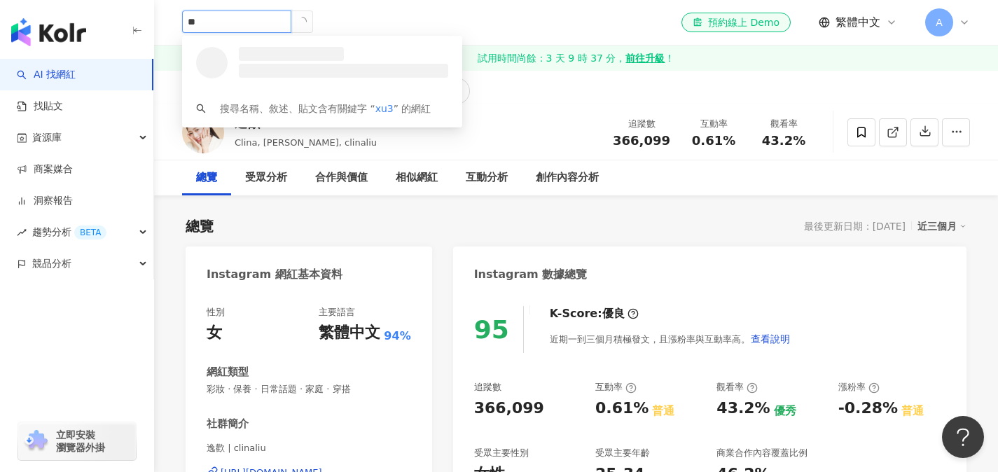
type input "*"
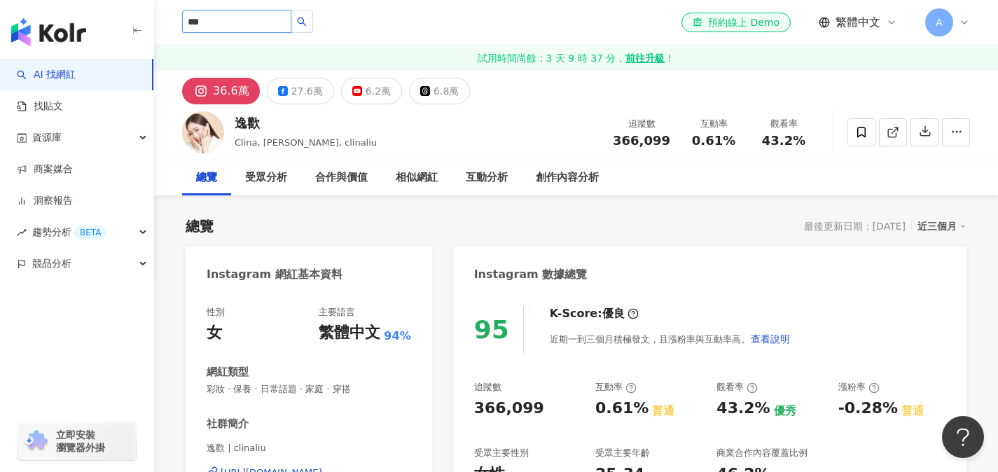
type input "**"
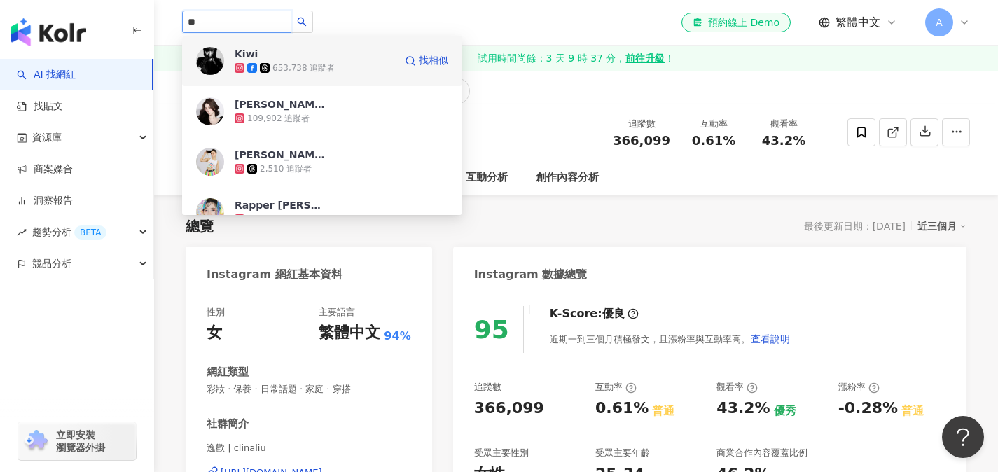
click at [243, 63] on icon at bounding box center [240, 68] width 10 height 10
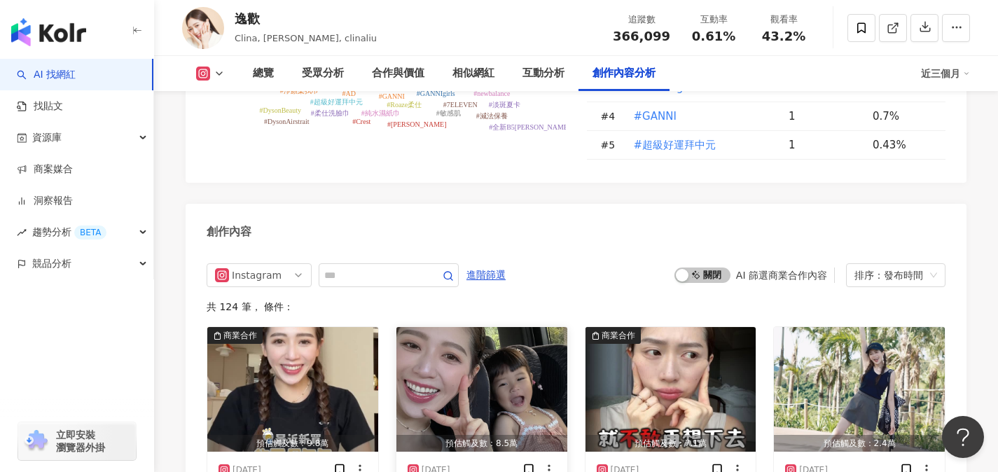
scroll to position [4177, 0]
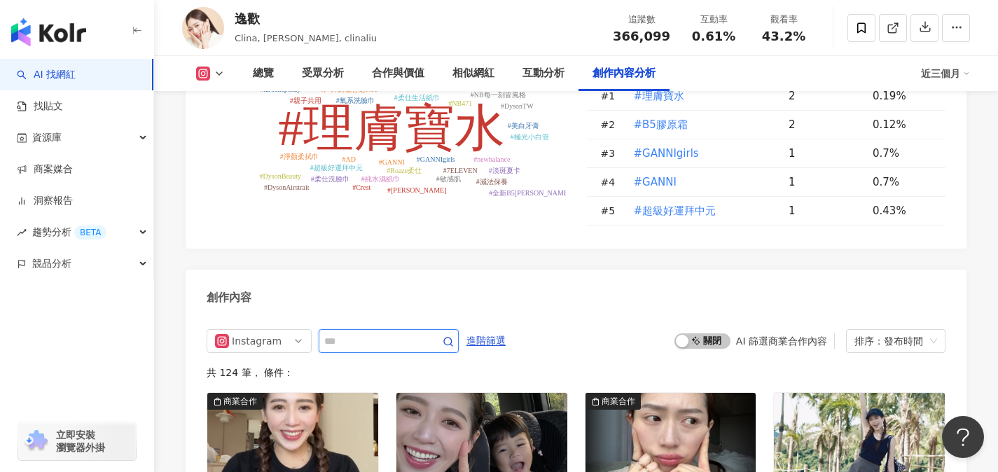
click at [421, 333] on input "text" at bounding box center [373, 341] width 98 height 17
type input "**"
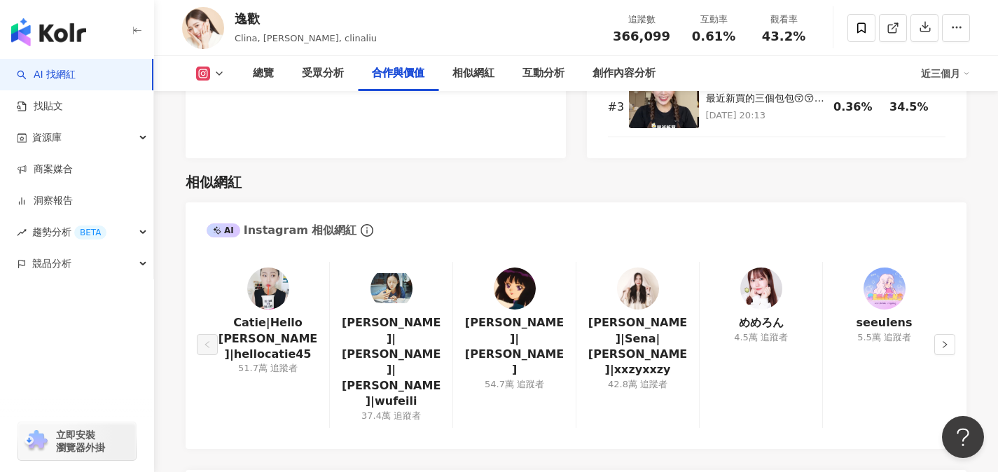
scroll to position [2207, 0]
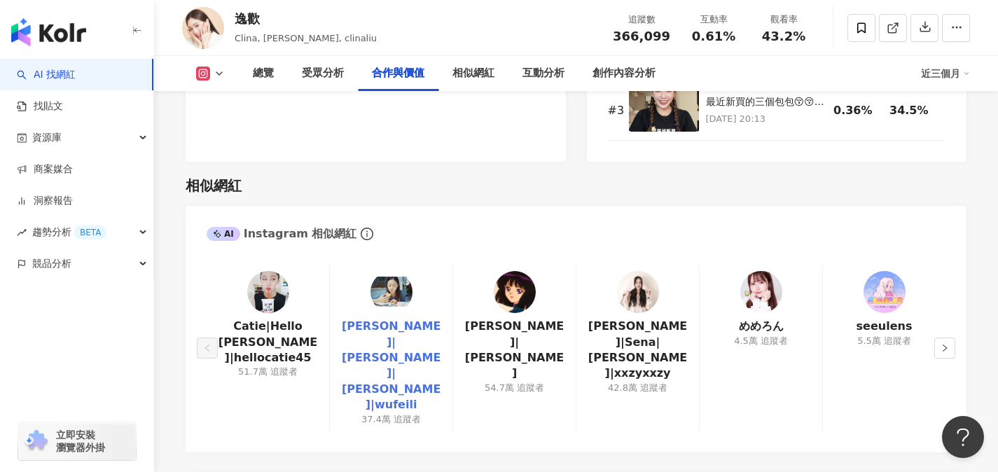
click at [388, 349] on link "吳斐莉|Natalie|Natalie吳斐莉|wufeili" at bounding box center [391, 366] width 100 height 94
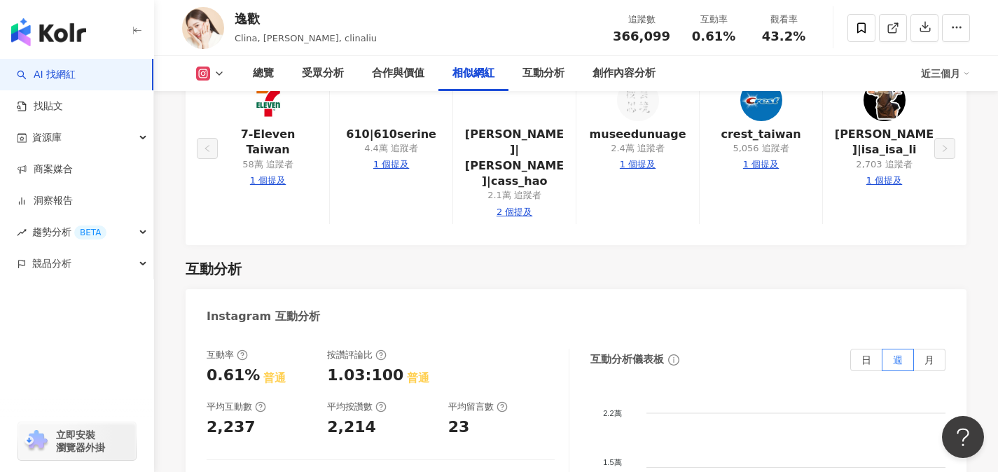
scroll to position [2669, 0]
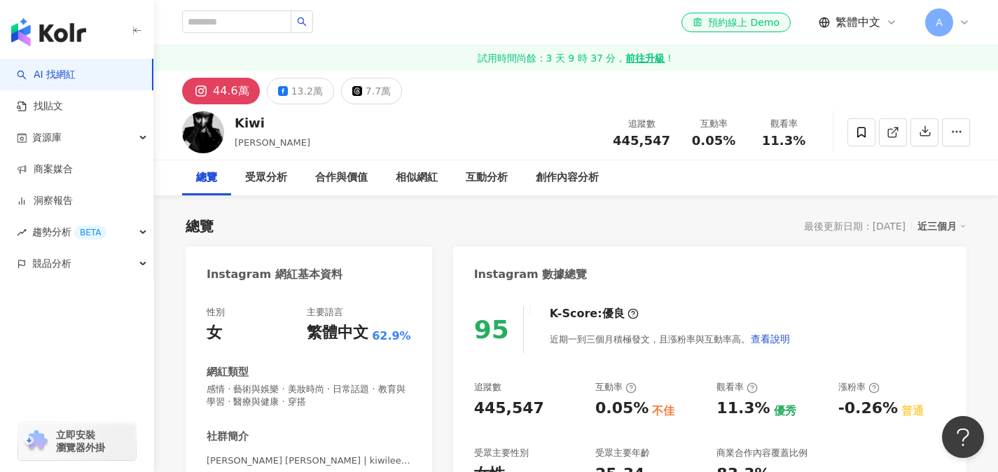
click at [329, 226] on div "總覽 最後更新日期：2025/9/16 近三個月" at bounding box center [576, 226] width 781 height 20
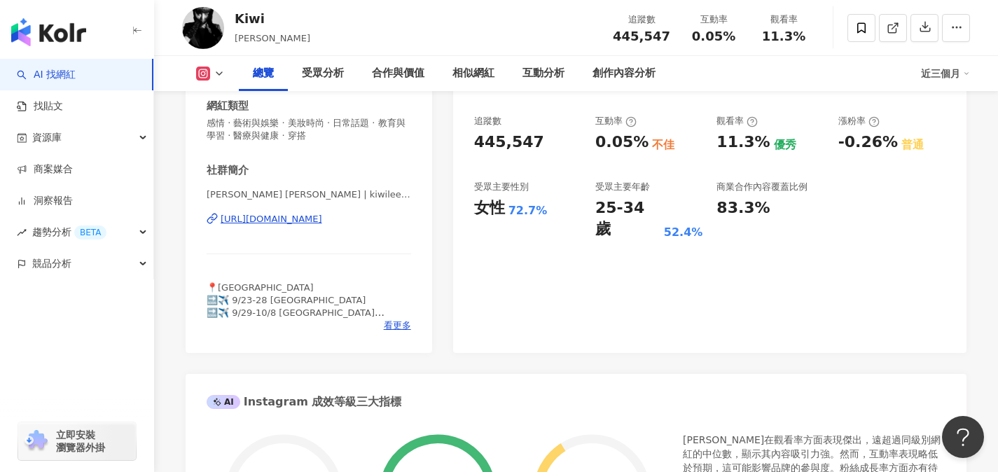
scroll to position [277, 0]
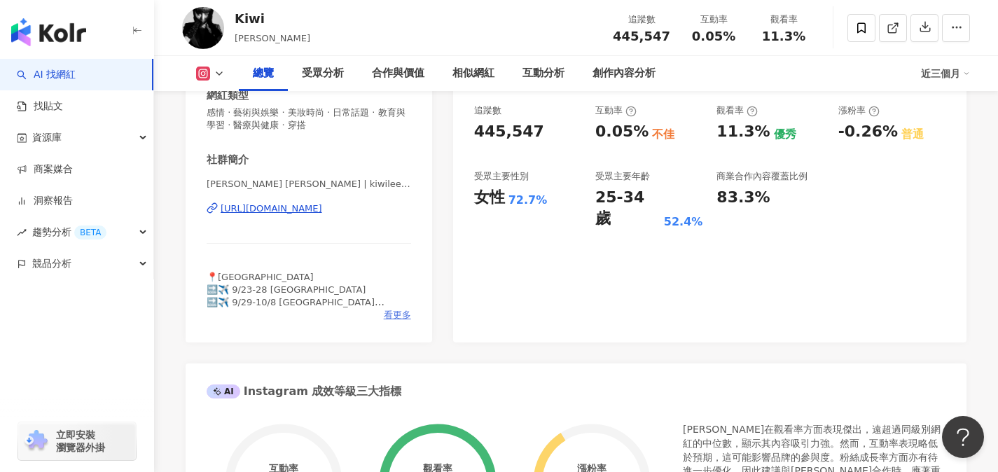
click at [399, 312] on span "看更多" at bounding box center [397, 315] width 27 height 13
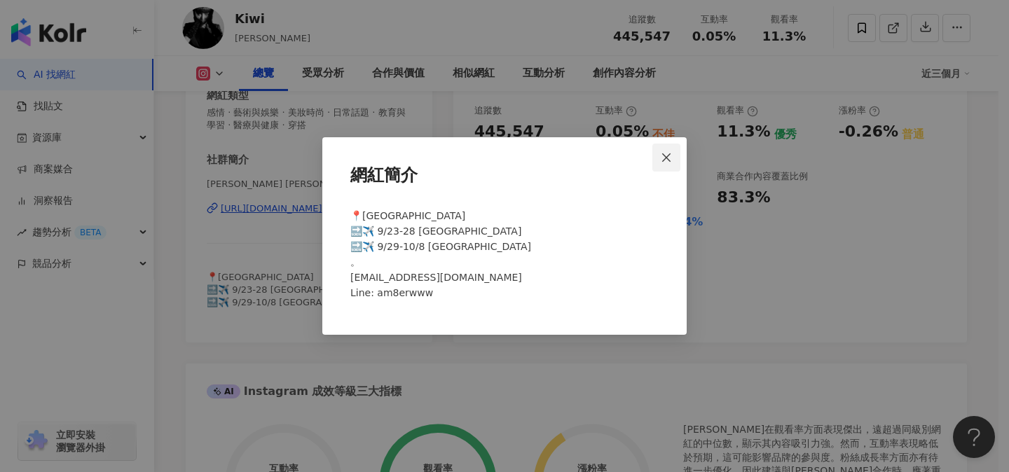
click at [667, 153] on icon "close" at bounding box center [665, 157] width 11 height 11
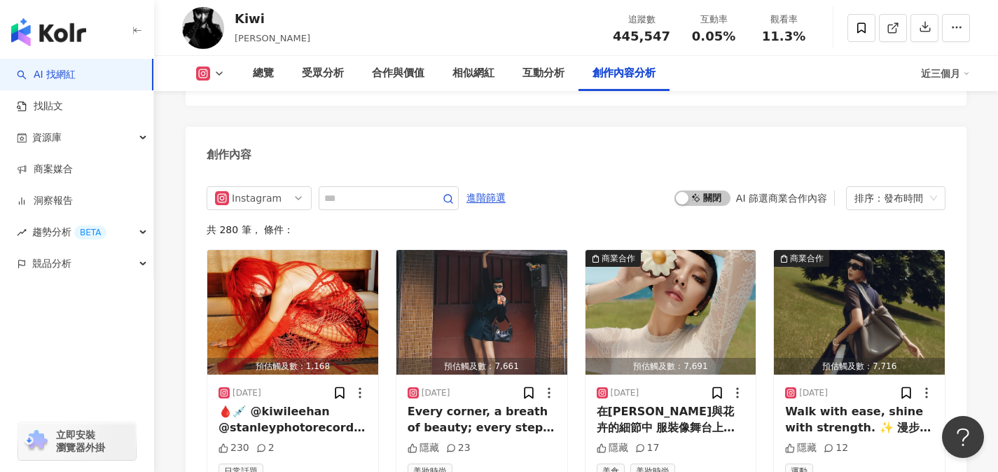
scroll to position [4400, 0]
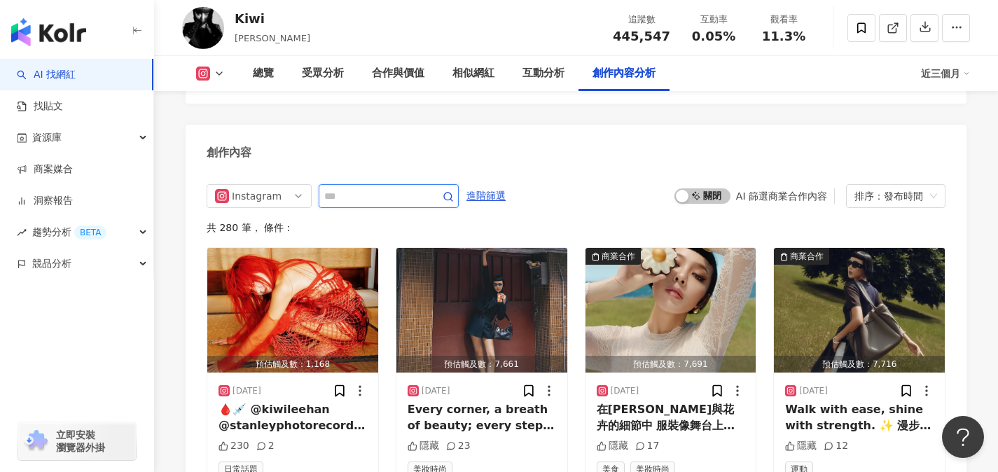
click at [405, 188] on input "text" at bounding box center [373, 196] width 98 height 17
type input "**"
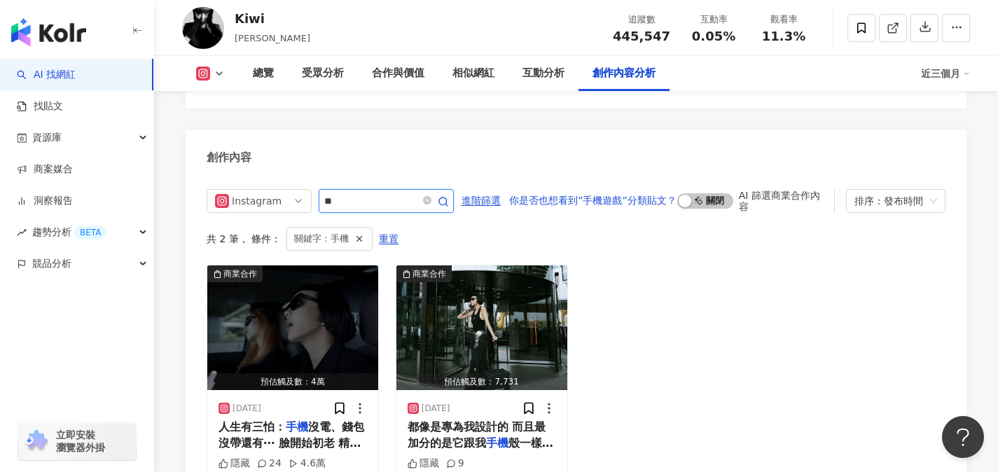
scroll to position [4399, 0]
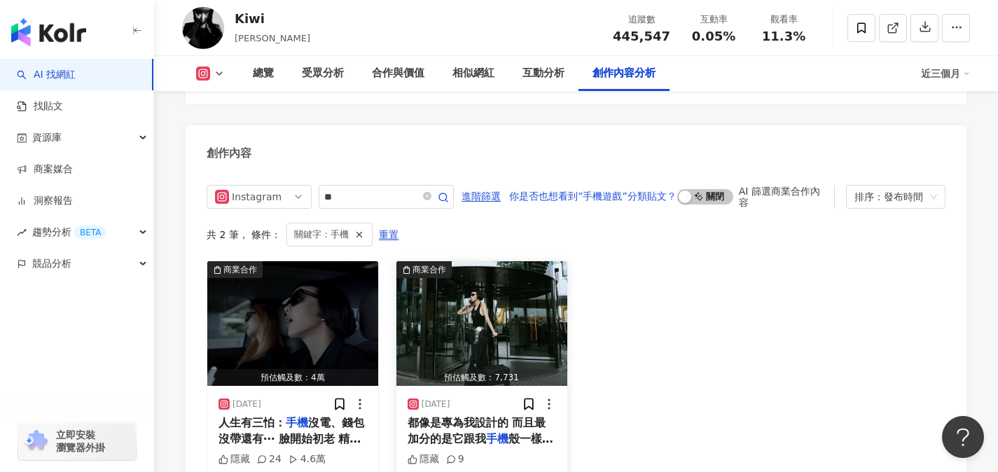
click at [482, 416] on span "都像是專為我設計的 而且最加分的是它跟我" at bounding box center [477, 430] width 139 height 29
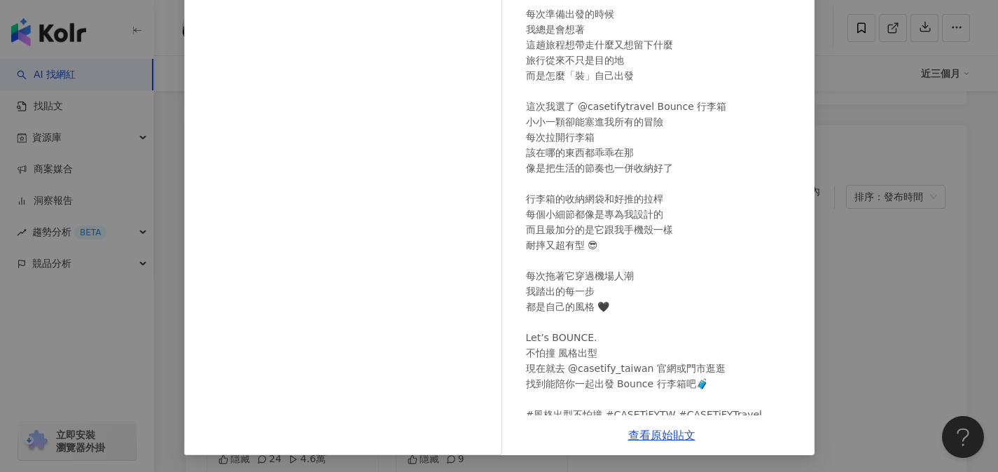
scroll to position [0, 0]
click at [866, 223] on div "Kiwi 2025/6/17 每次準備出發的時候 我總是會想著 這趟旅程想帶走什麼又想留下什麼 旅行從來不只是目的地 而是怎麼「裝」自己出發 這次我選了 @c…" at bounding box center [499, 236] width 998 height 472
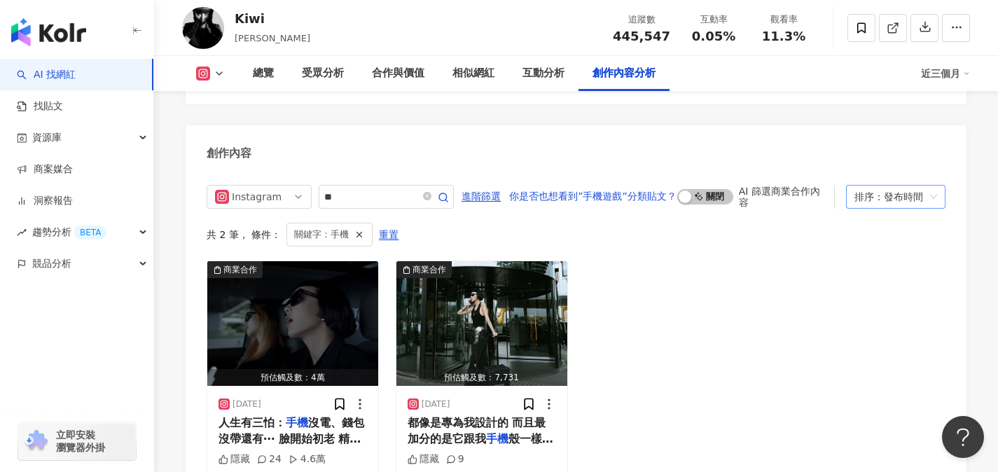
click at [906, 186] on div "排序：發布時間" at bounding box center [889, 197] width 70 height 22
click at [745, 261] on div "商業合作 預估觸及數：4萬 2025/6/20 人生有三怕： 手機 沒電、錢包沒帶還有⋯ 臉開始初老 精華還沒了‼️ 手上精華一滴不剩 火速開車出門去補貨 結…" at bounding box center [576, 381] width 739 height 241
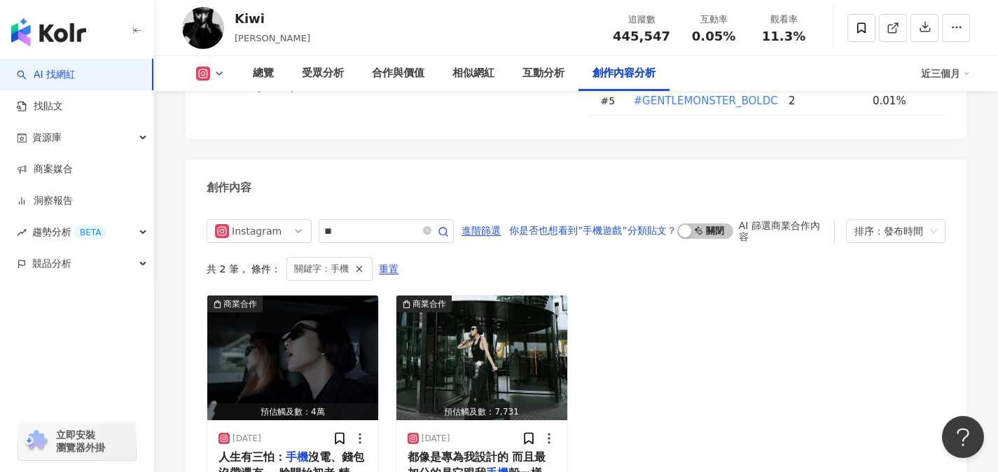
scroll to position [4427, 0]
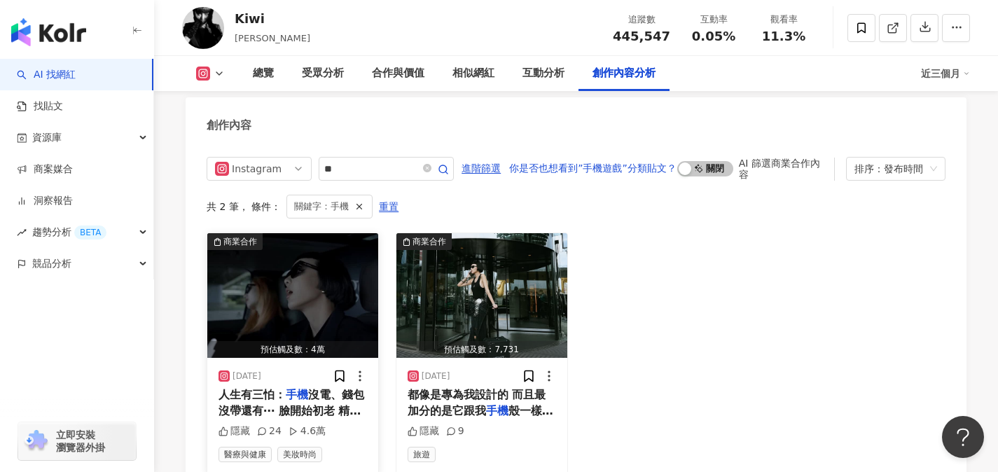
click at [280, 261] on img "button" at bounding box center [292, 295] width 171 height 125
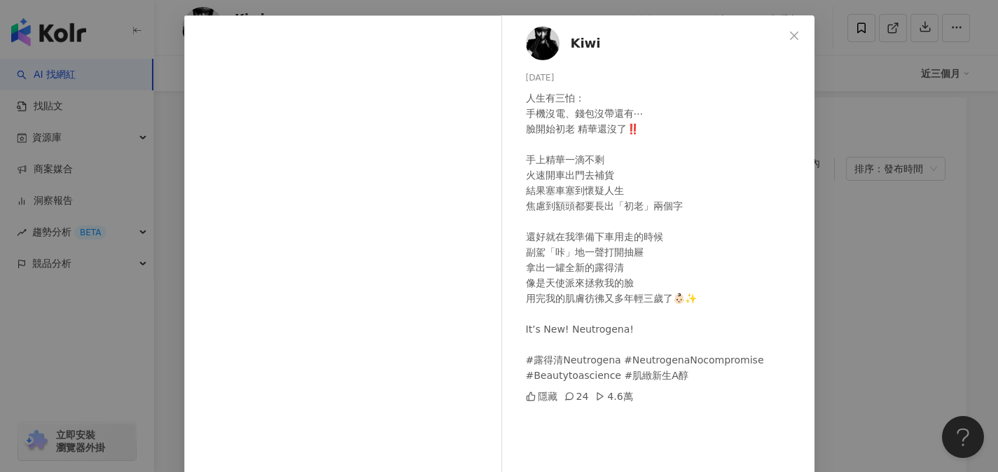
scroll to position [69, 0]
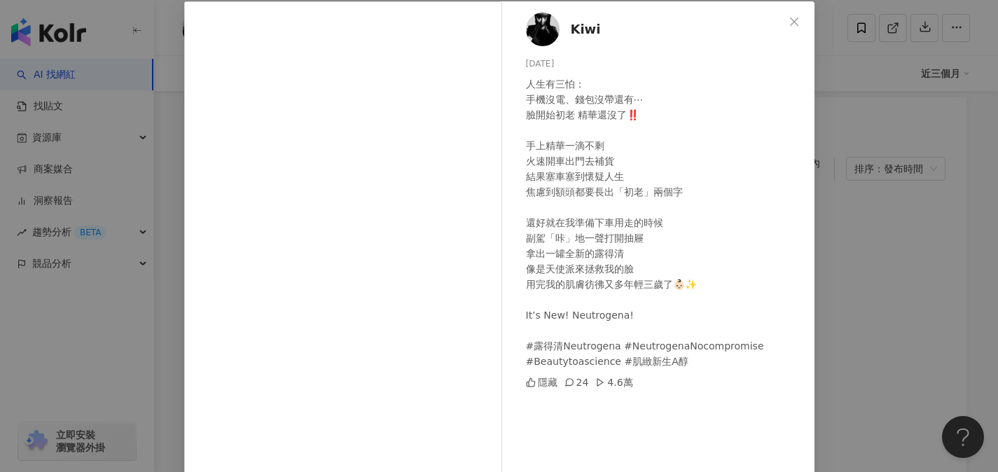
click at [894, 234] on div "Kiwi 2025/6/20 人生有三怕： 手機沒電、錢包沒帶還有⋯ 臉開始初老 精華還沒了‼️ 手上精華一滴不剩 火速開車出門去補貨 結果塞車塞到懷疑人生 …" at bounding box center [499, 236] width 998 height 472
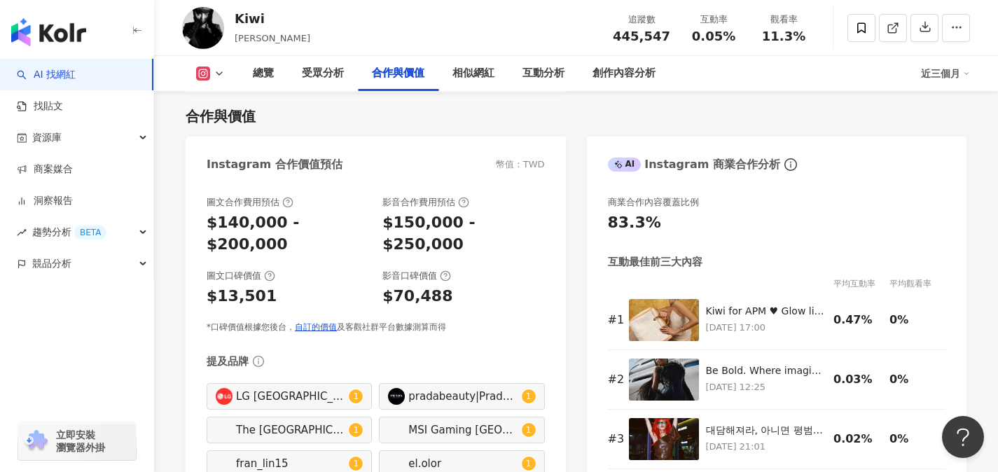
scroll to position [1914, 0]
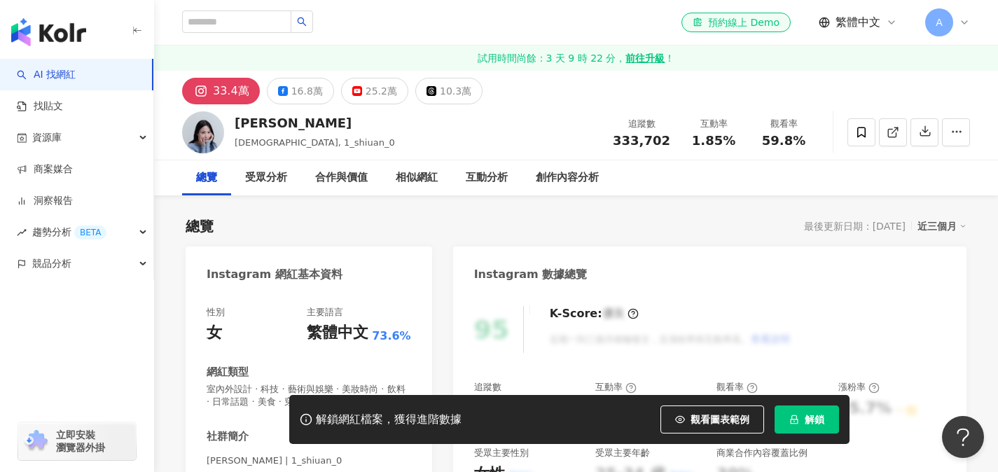
click at [800, 424] on button "解鎖" at bounding box center [807, 420] width 64 height 28
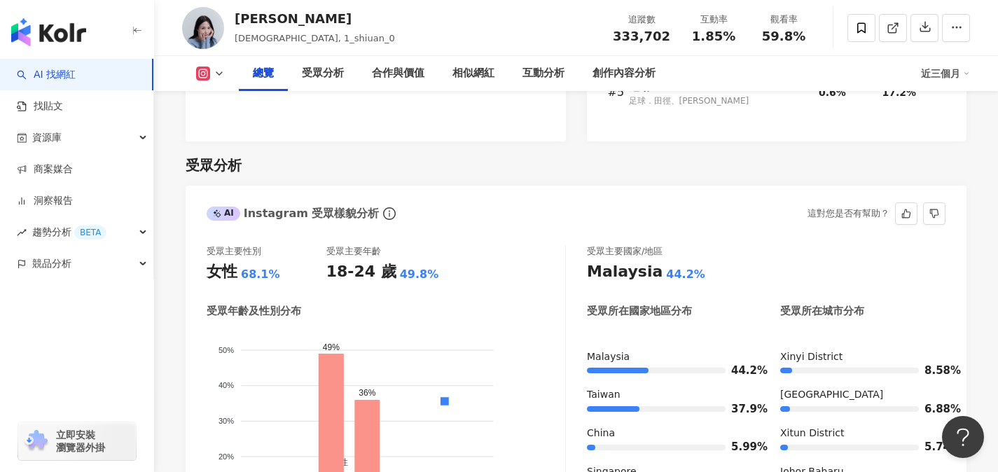
scroll to position [1186, 0]
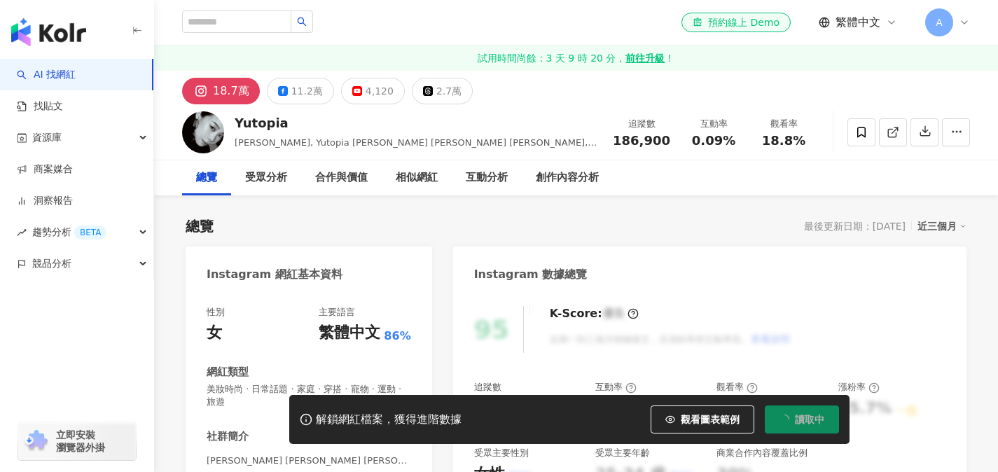
click at [796, 420] on span "讀取中" at bounding box center [809, 419] width 29 height 11
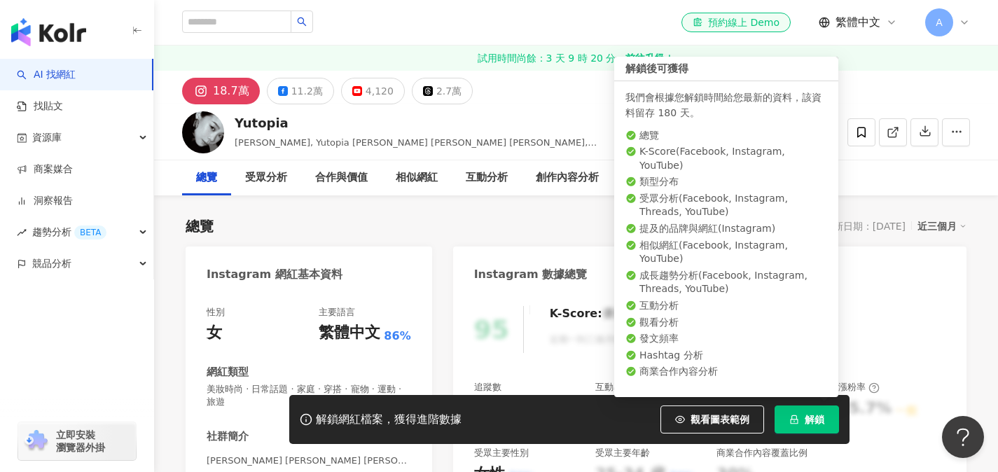
click at [796, 420] on icon "lock" at bounding box center [794, 419] width 8 height 9
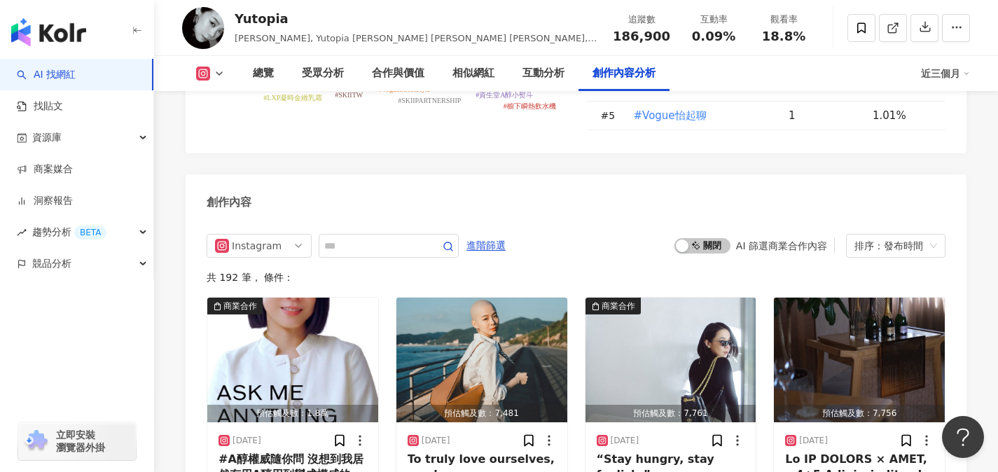
scroll to position [4345, 0]
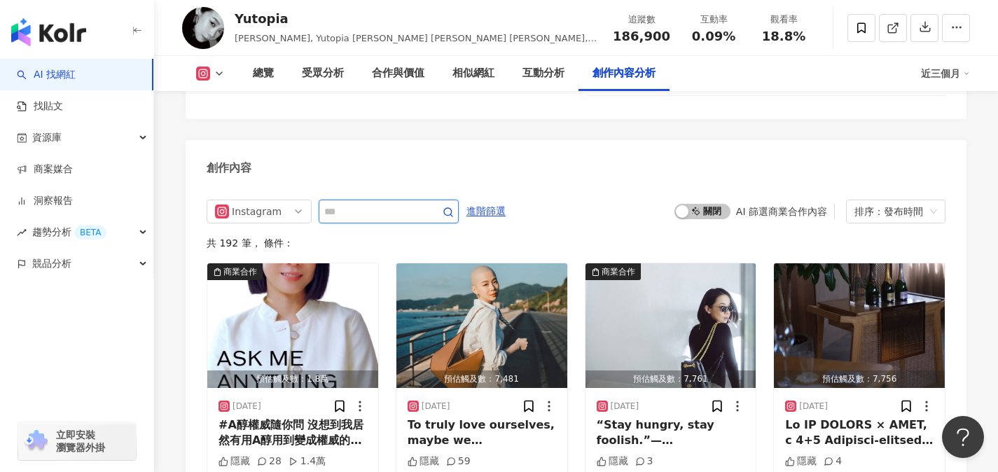
click at [378, 203] on input "text" at bounding box center [373, 211] width 98 height 17
type input "**"
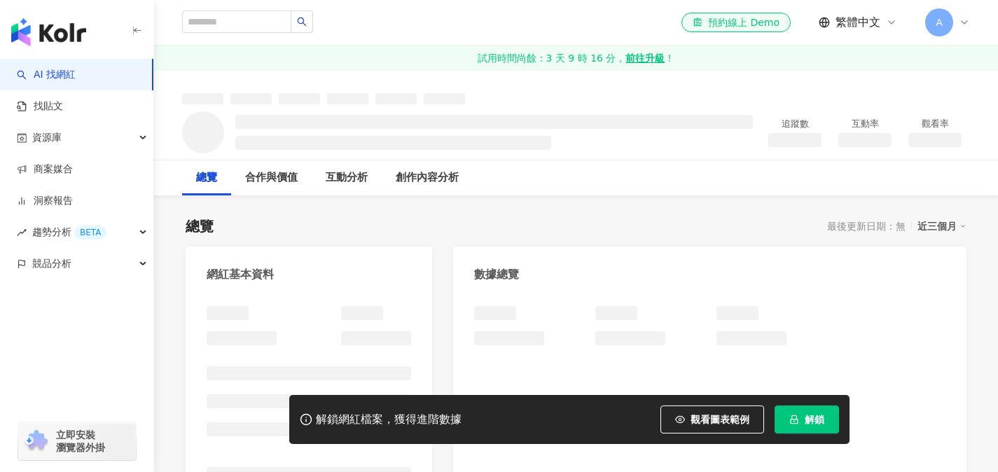
click at [805, 422] on span "解鎖" at bounding box center [815, 419] width 20 height 11
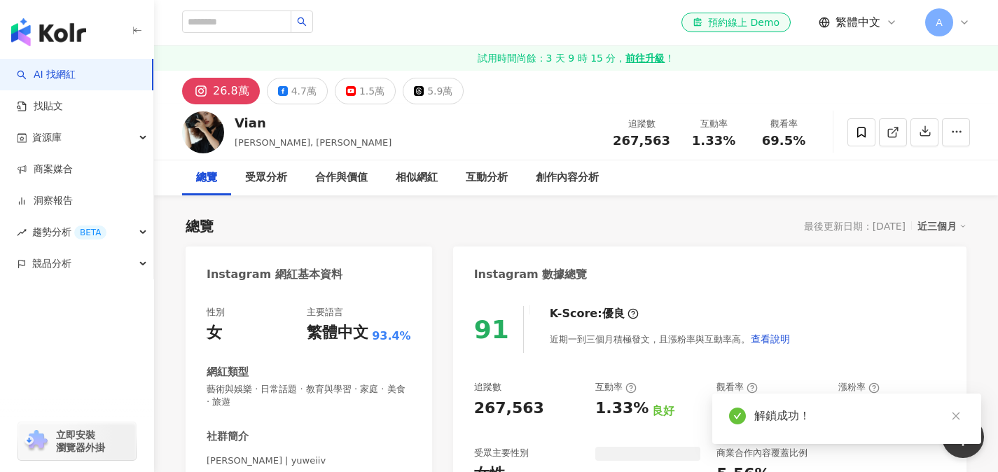
click at [429, 235] on div "總覽 最後更新日期：[DATE] 近三個月" at bounding box center [576, 226] width 781 height 20
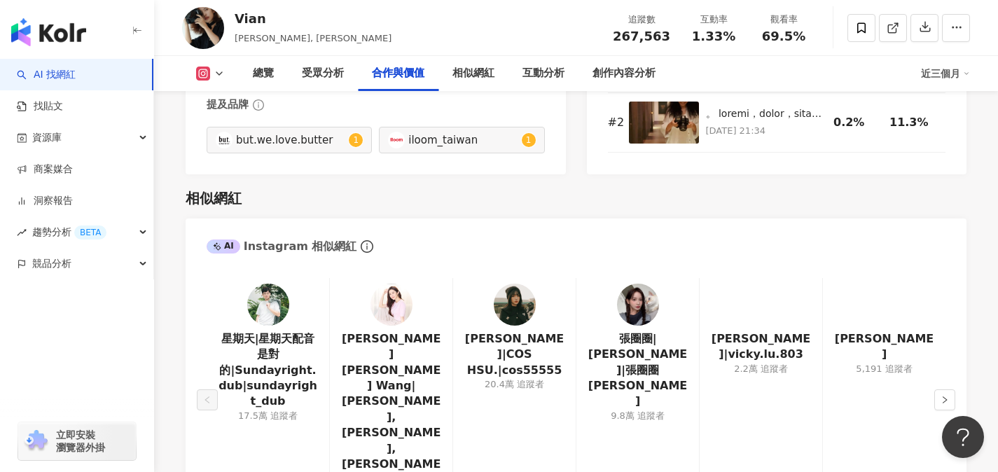
scroll to position [2143, 0]
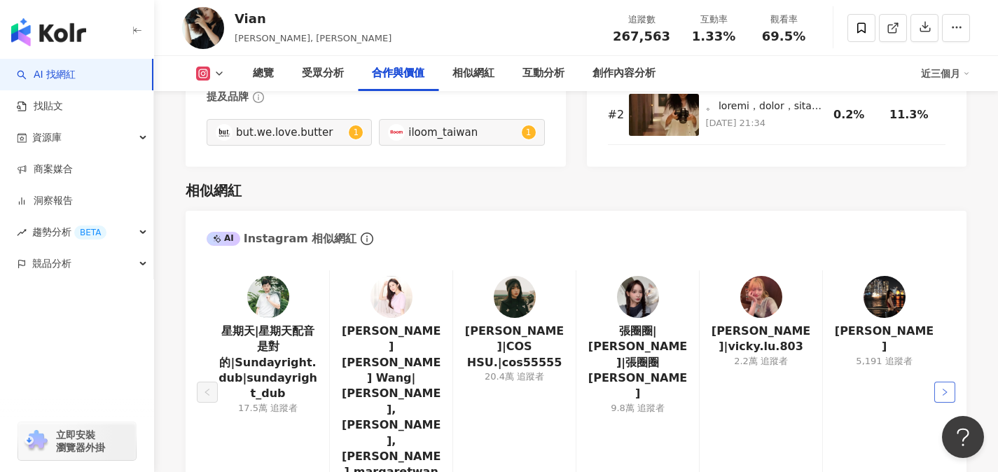
click at [944, 389] on icon "right" at bounding box center [945, 392] width 4 height 7
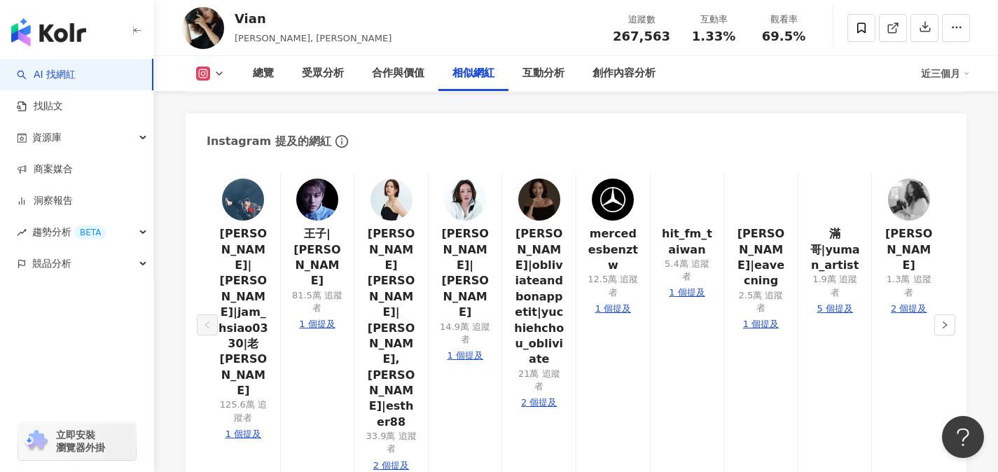
scroll to position [2463, 0]
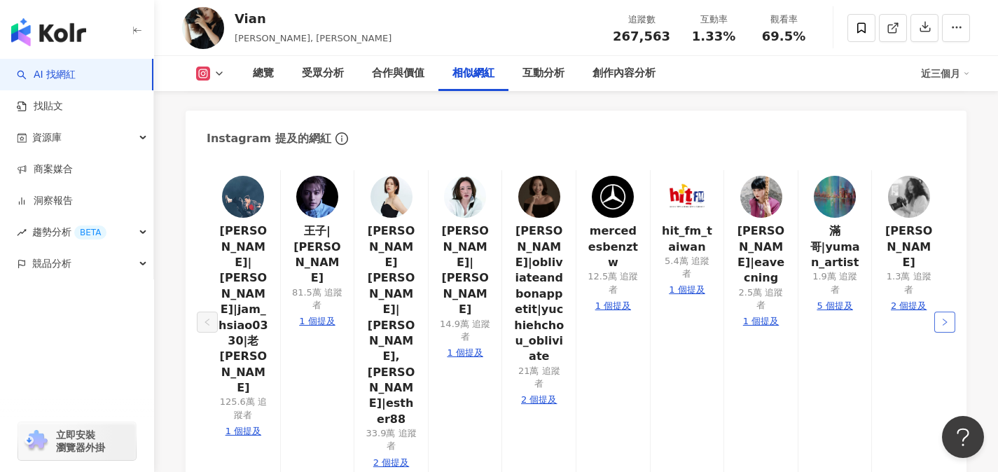
click at [948, 318] on icon "right" at bounding box center [945, 322] width 8 height 8
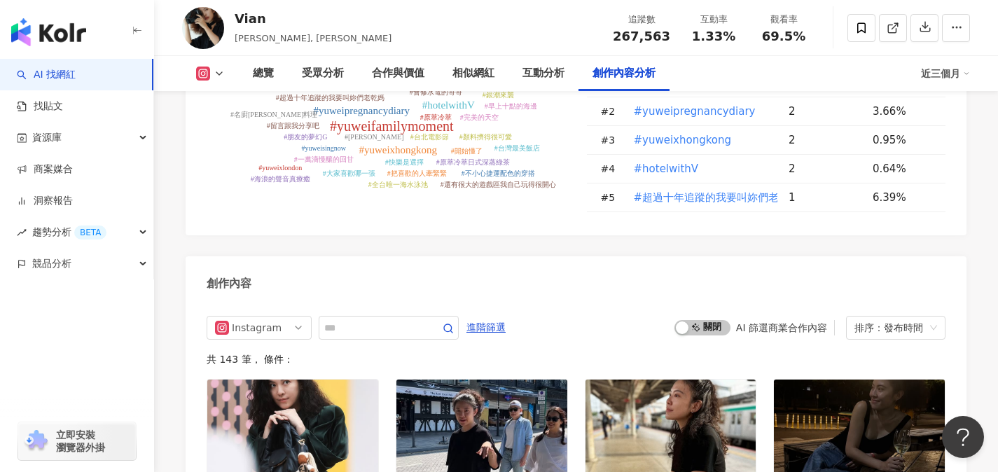
scroll to position [4255, 0]
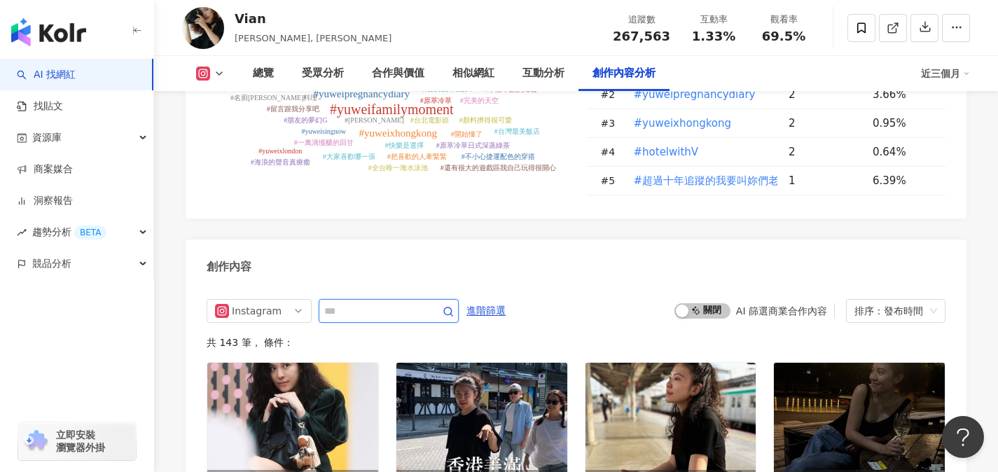
click at [380, 303] on input "text" at bounding box center [373, 311] width 98 height 17
type input "**"
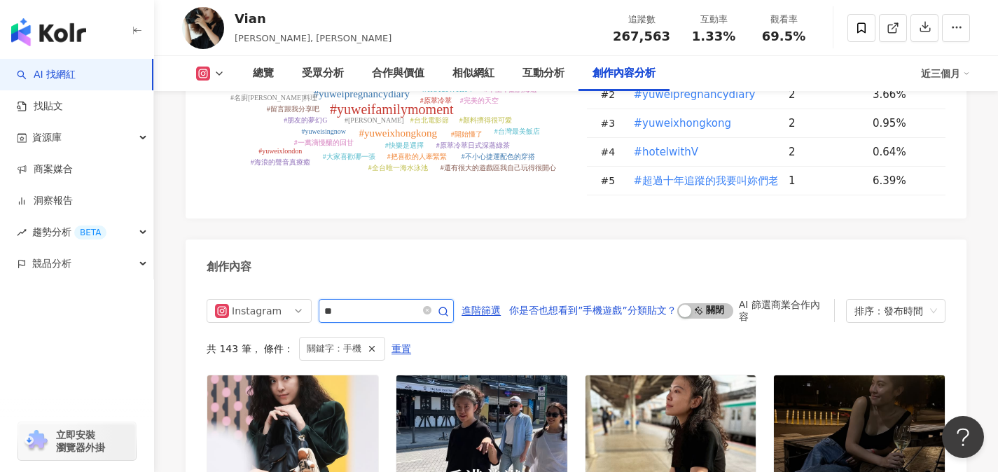
scroll to position [4304, 0]
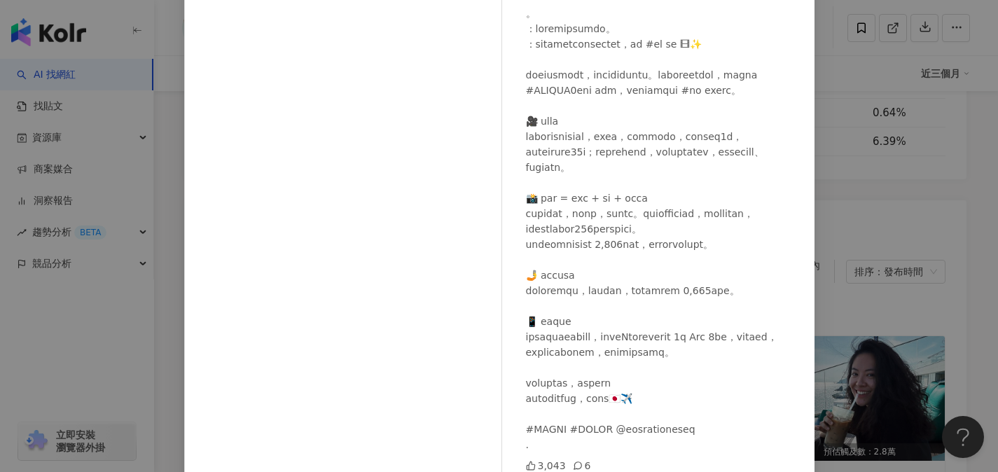
scroll to position [0, 0]
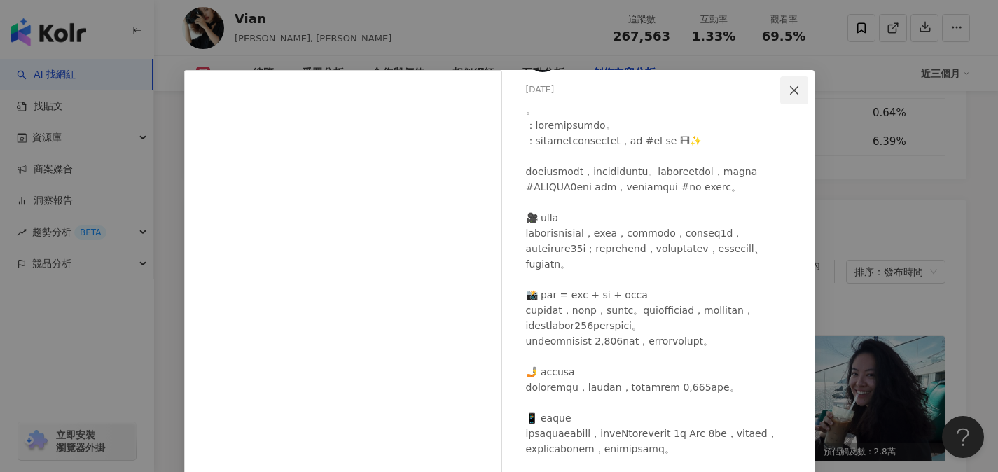
click at [789, 92] on icon "close" at bounding box center [794, 90] width 11 height 11
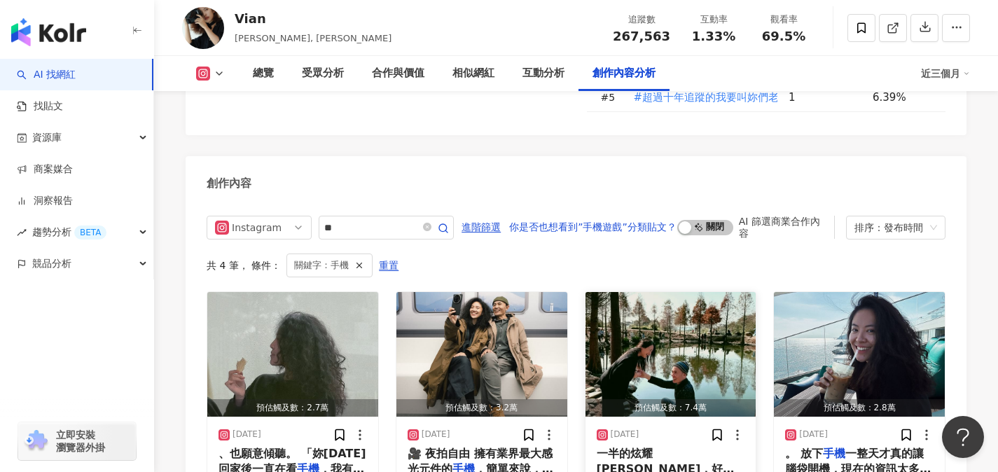
scroll to position [4342, 0]
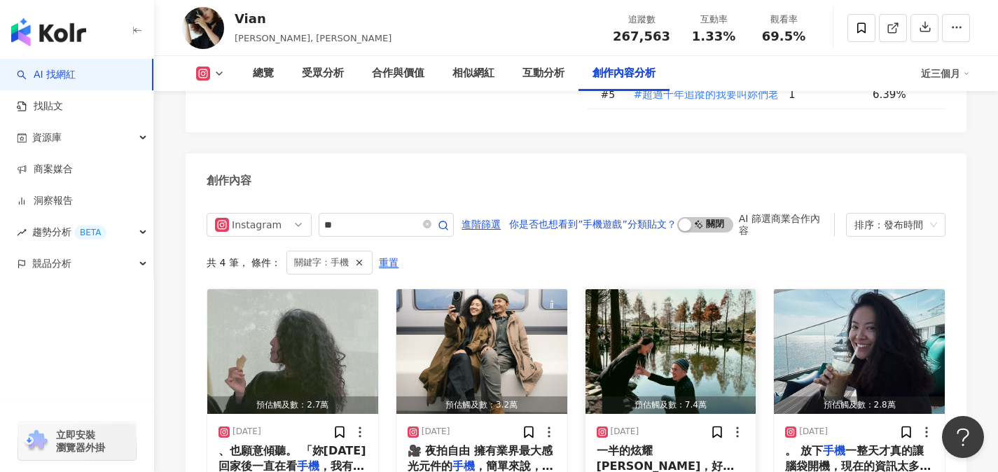
click at [653, 443] on div "一半的炫耀文美照，好有趣好可愛，若有任何 手機 拍攝美高瘦的需求，歡迎點選自介連結線" at bounding box center [671, 459] width 148 height 32
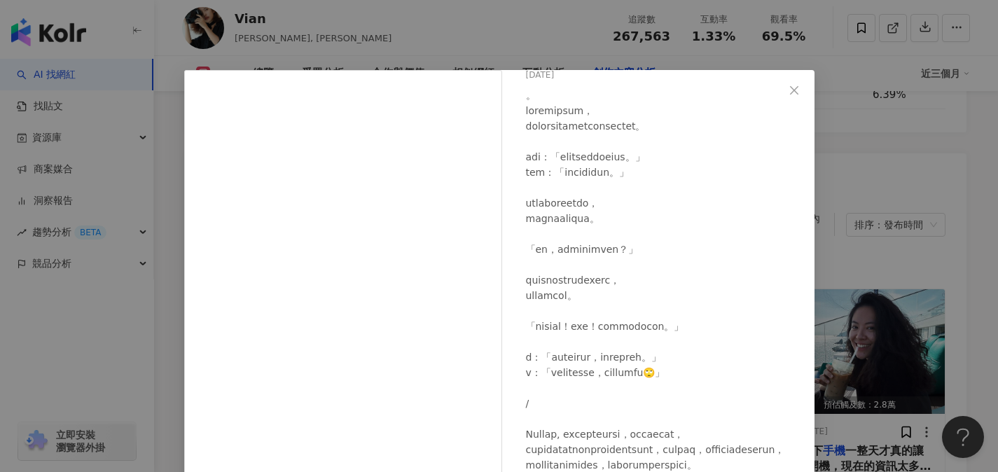
scroll to position [74, 0]
click at [792, 86] on icon "close" at bounding box center [794, 89] width 8 height 8
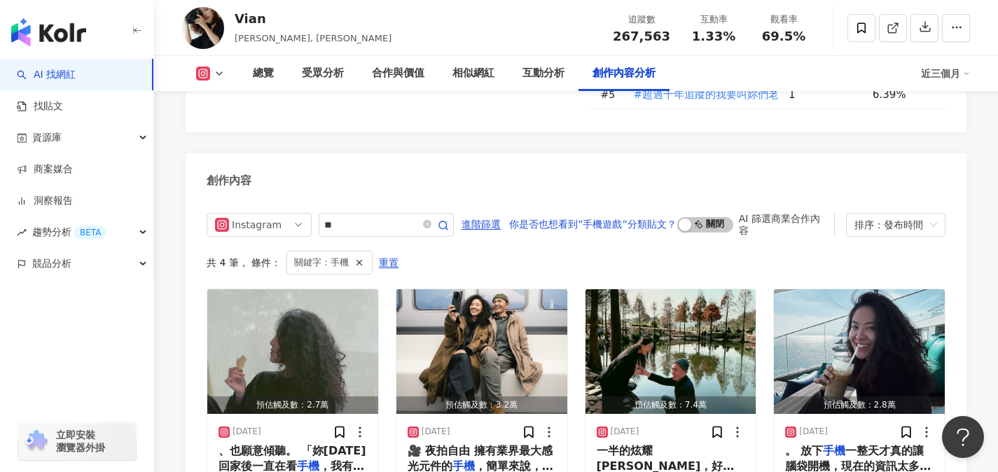
click at [946, 199] on div "Instagram ** 進階篩選 你是否也想看到”手機遊戲”分類貼文？ 啟動 關閉 AI 篩選商業合作內容 排序：發布時間 共 4 筆 ， 條件： 關鍵字：…" at bounding box center [576, 375] width 781 height 352
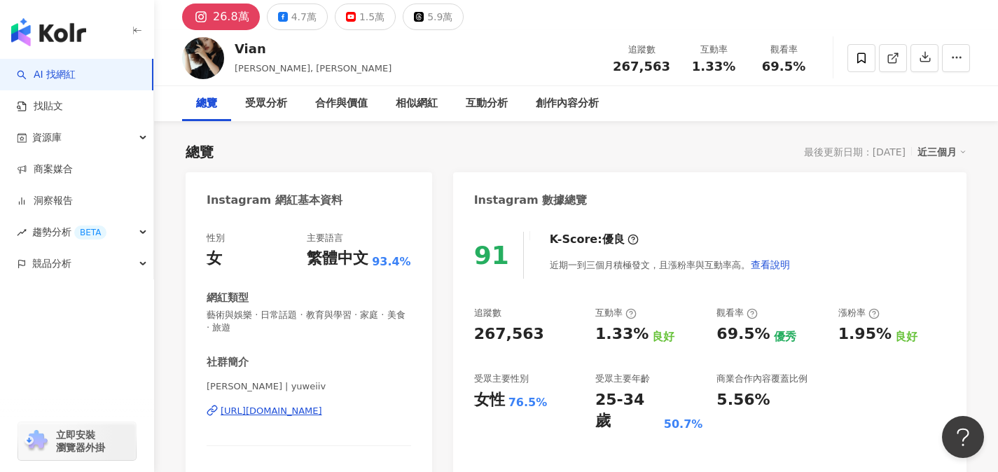
scroll to position [0, 0]
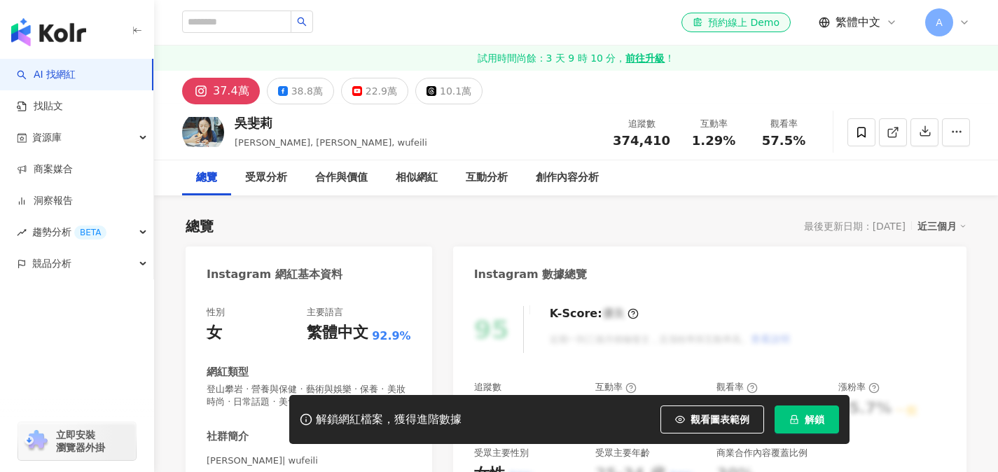
click at [795, 422] on icon "lock" at bounding box center [794, 420] width 10 height 10
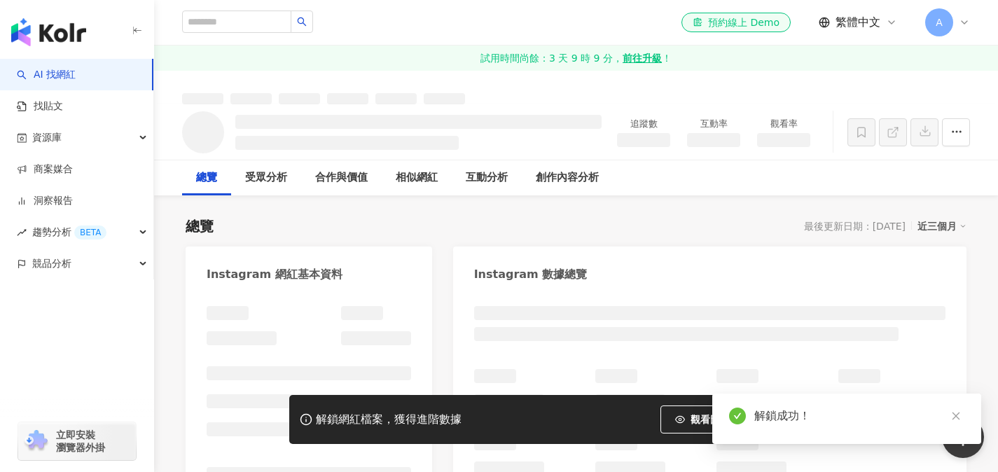
click at [437, 228] on div "總覽 最後更新日期：2025/9/16 近三個月" at bounding box center [576, 226] width 781 height 20
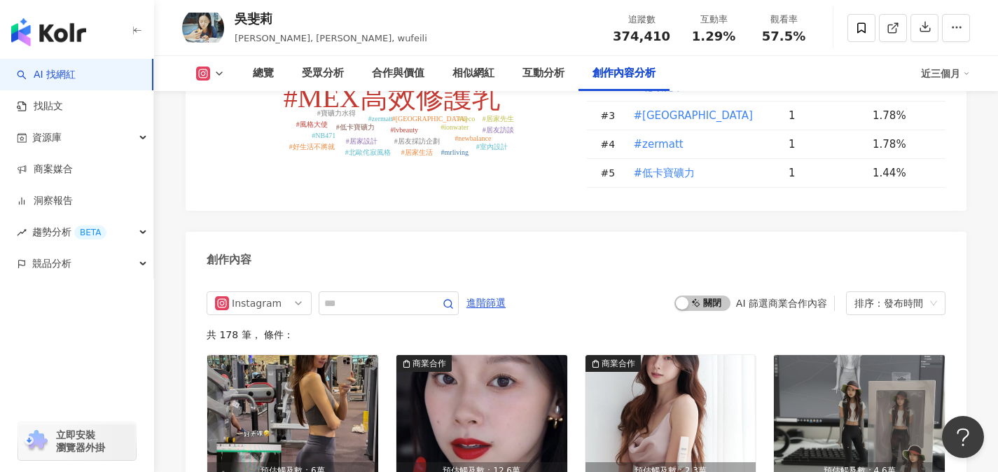
scroll to position [4226, 0]
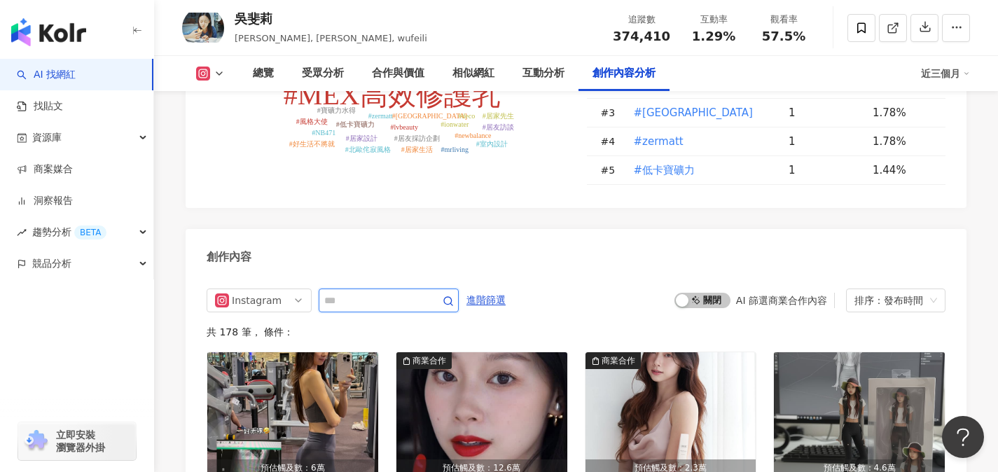
click at [394, 292] on input "text" at bounding box center [373, 300] width 98 height 17
type input "**"
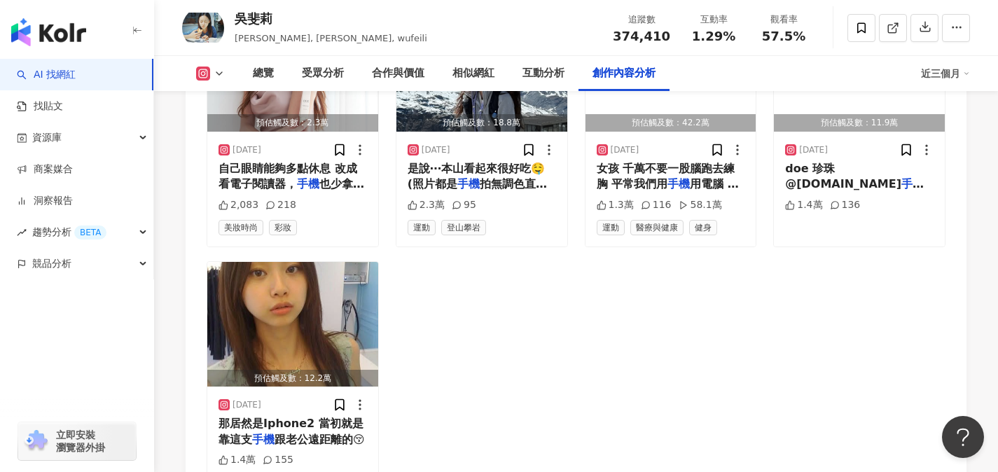
scroll to position [4600, 0]
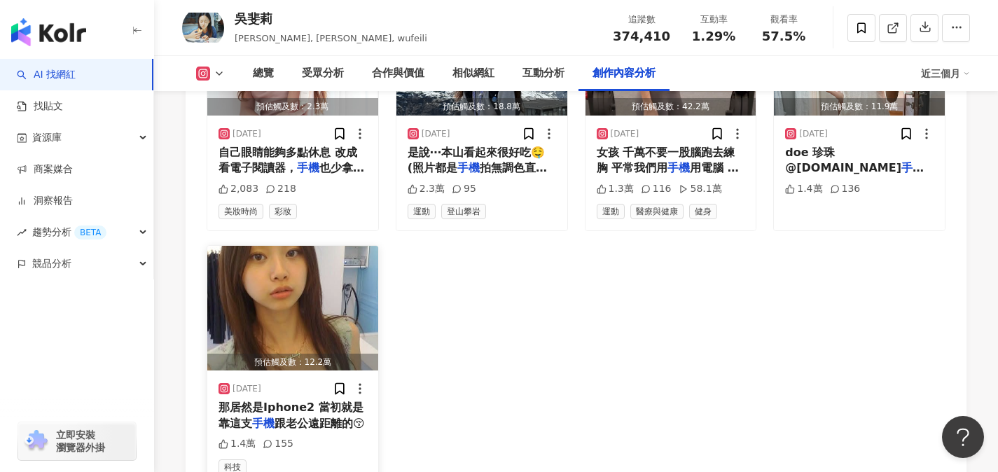
click at [259, 300] on img "button" at bounding box center [292, 308] width 171 height 125
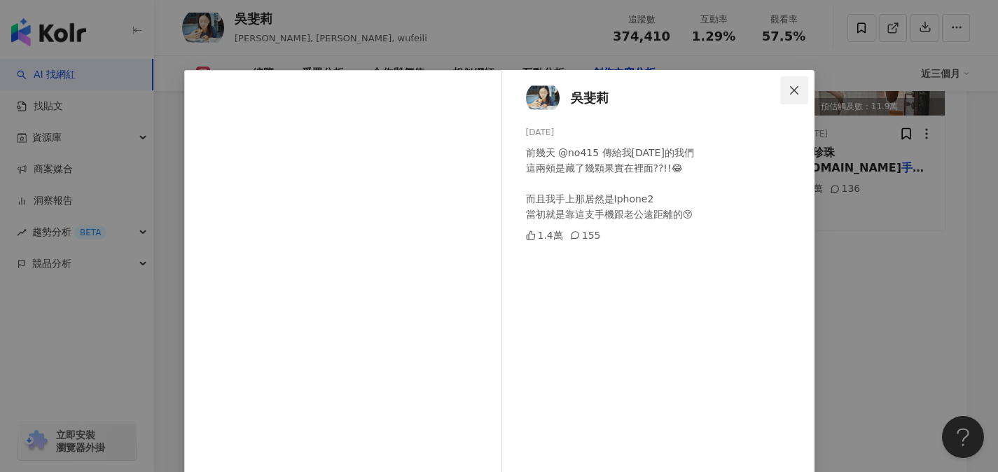
click at [794, 92] on icon "close" at bounding box center [794, 90] width 11 height 11
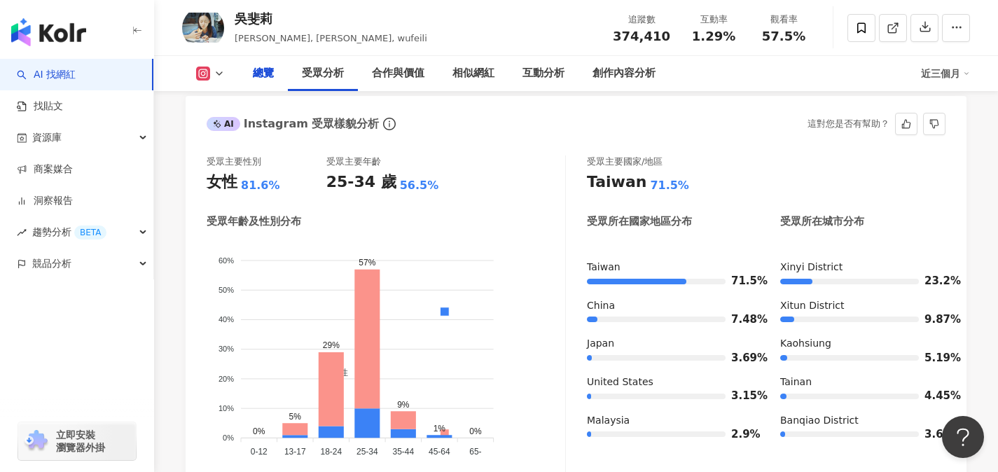
scroll to position [767, 0]
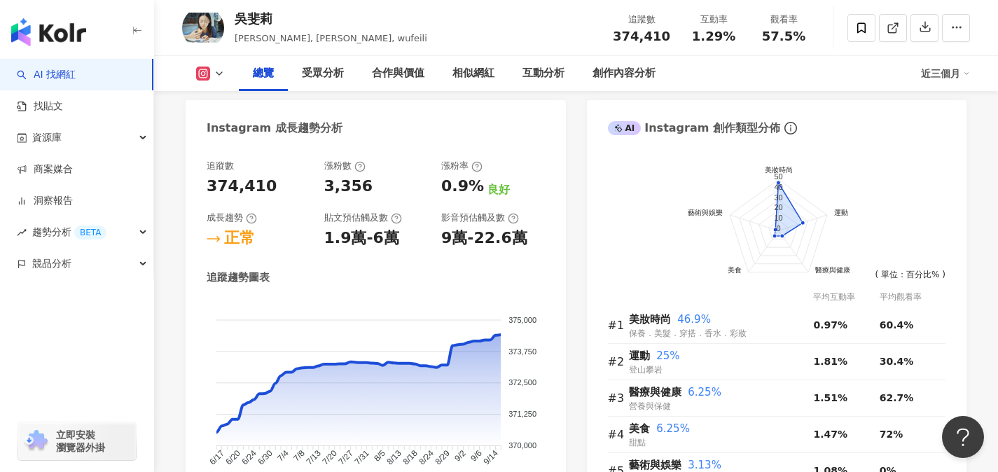
click at [223, 71] on icon at bounding box center [219, 73] width 11 height 11
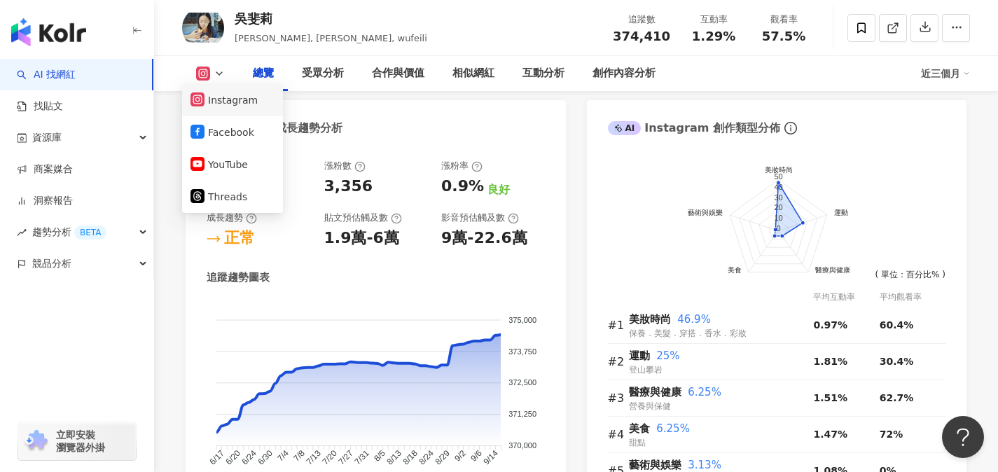
click at [216, 101] on button "Instagram" at bounding box center [233, 100] width 84 height 20
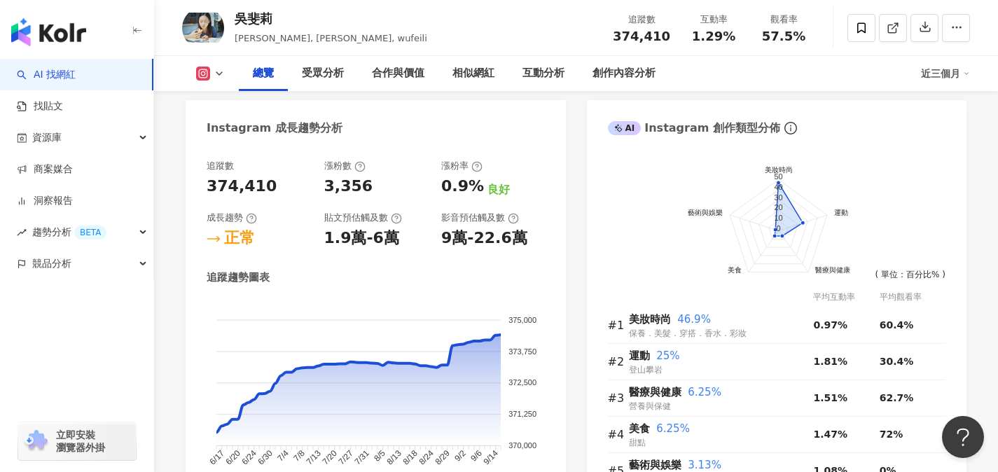
click at [218, 76] on icon at bounding box center [219, 73] width 11 height 11
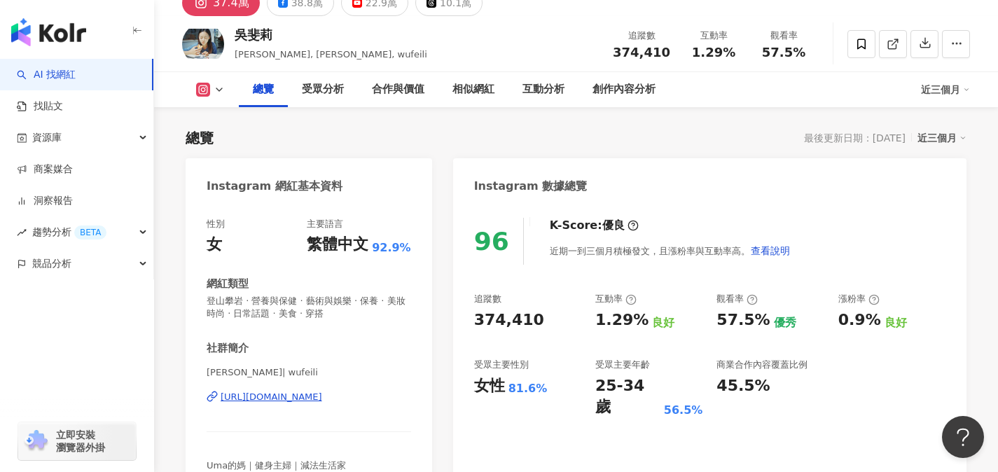
scroll to position [90, 0]
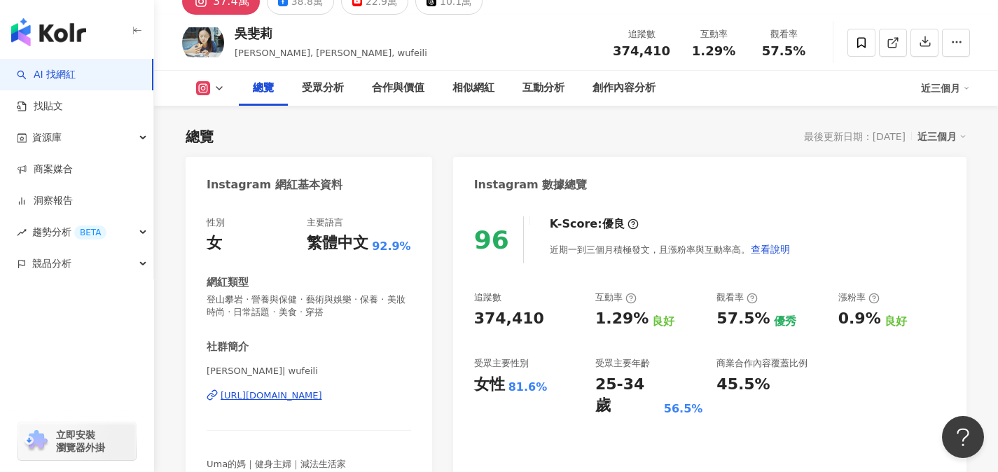
click at [219, 90] on icon at bounding box center [219, 88] width 11 height 11
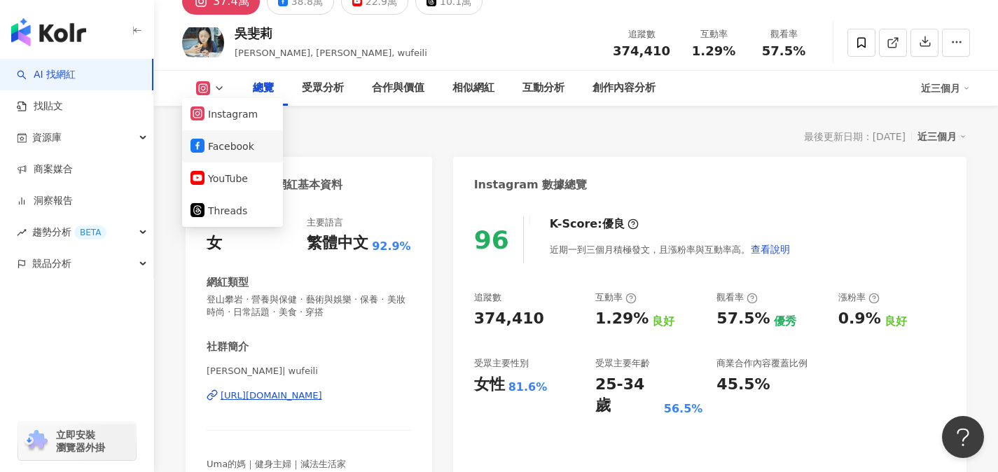
click at [208, 148] on button "Facebook" at bounding box center [233, 147] width 84 height 20
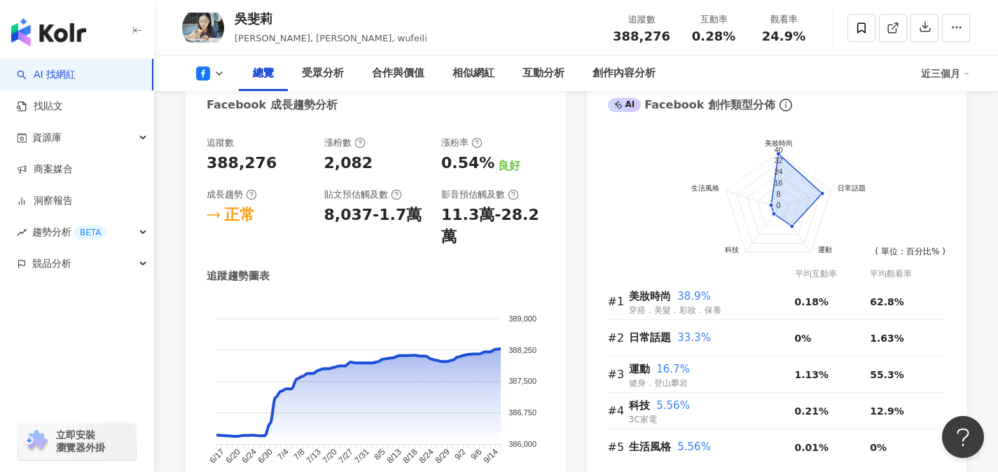
scroll to position [957, 0]
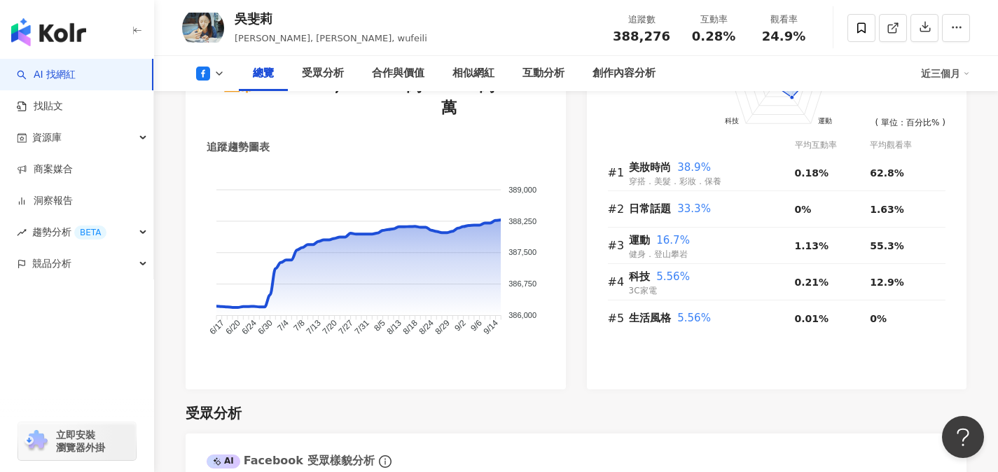
click at [217, 71] on icon at bounding box center [219, 73] width 11 height 11
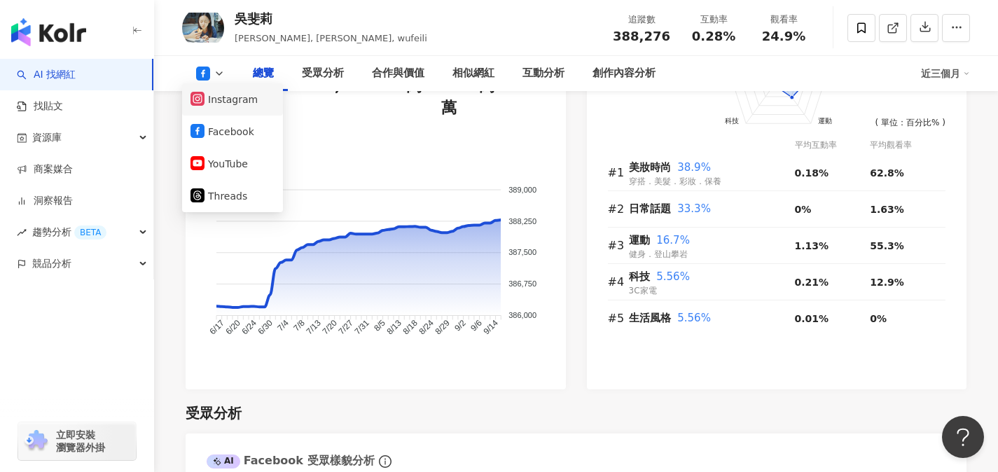
click at [223, 100] on button "Instagram" at bounding box center [233, 100] width 84 height 20
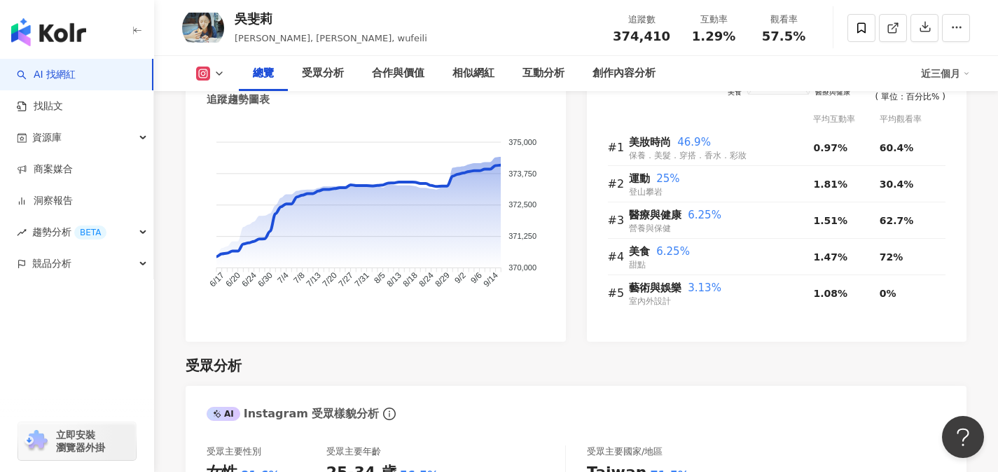
scroll to position [931, 0]
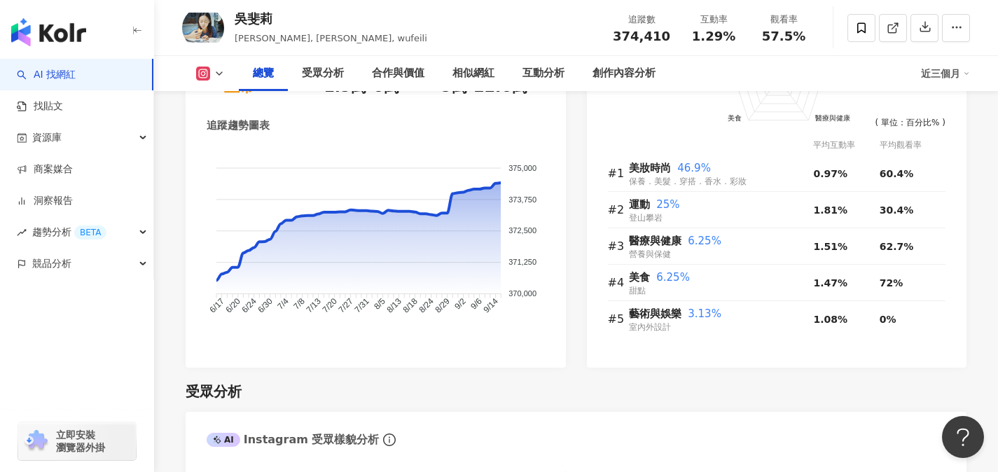
click at [216, 74] on icon at bounding box center [219, 73] width 11 height 11
click at [217, 71] on icon at bounding box center [219, 73] width 11 height 11
click at [216, 75] on icon at bounding box center [219, 73] width 11 height 11
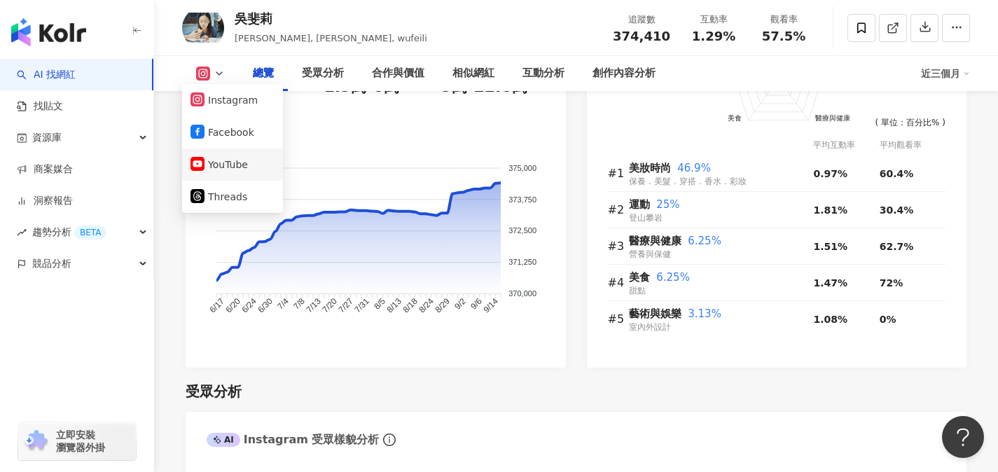
click at [219, 161] on button "YouTube" at bounding box center [233, 165] width 84 height 20
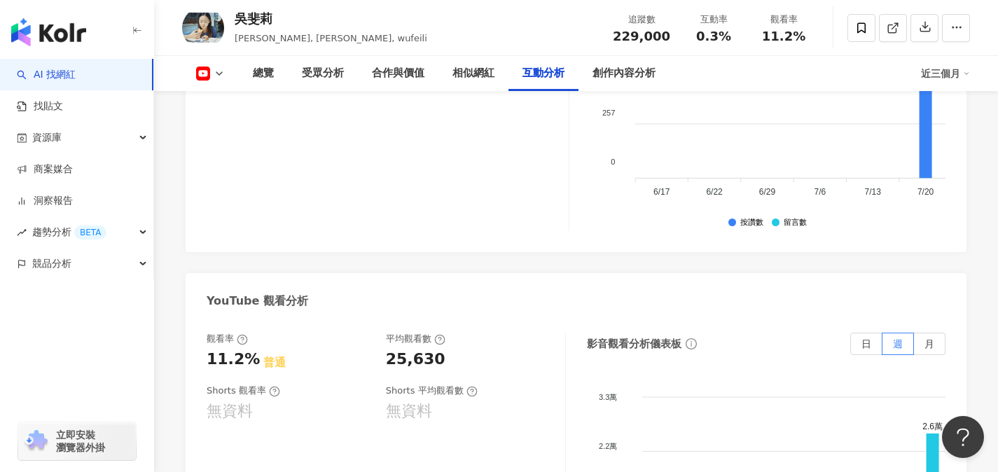
scroll to position [2551, 0]
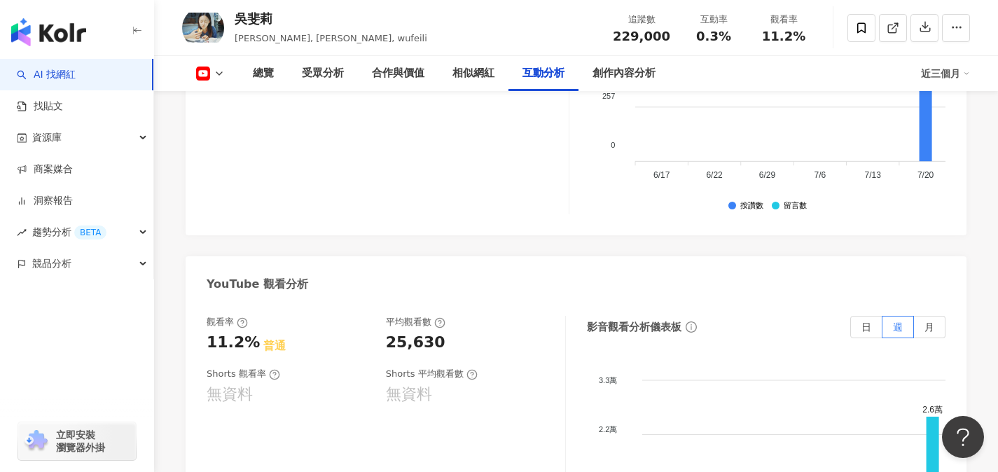
click at [216, 69] on icon at bounding box center [219, 73] width 11 height 11
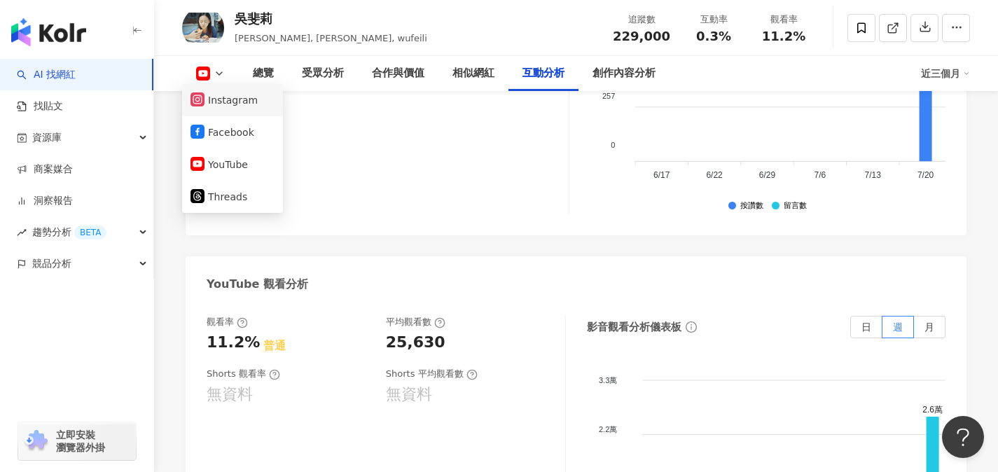
click at [216, 101] on button "Instagram" at bounding box center [233, 100] width 84 height 20
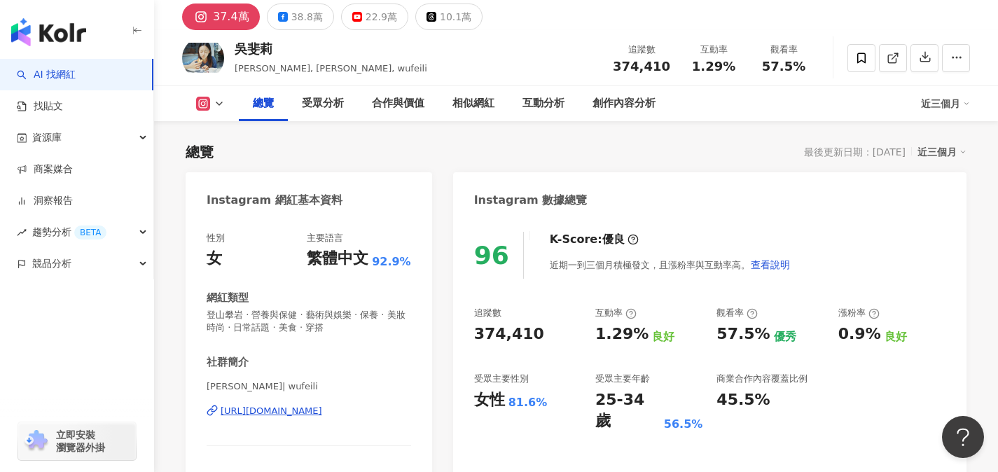
scroll to position [91, 0]
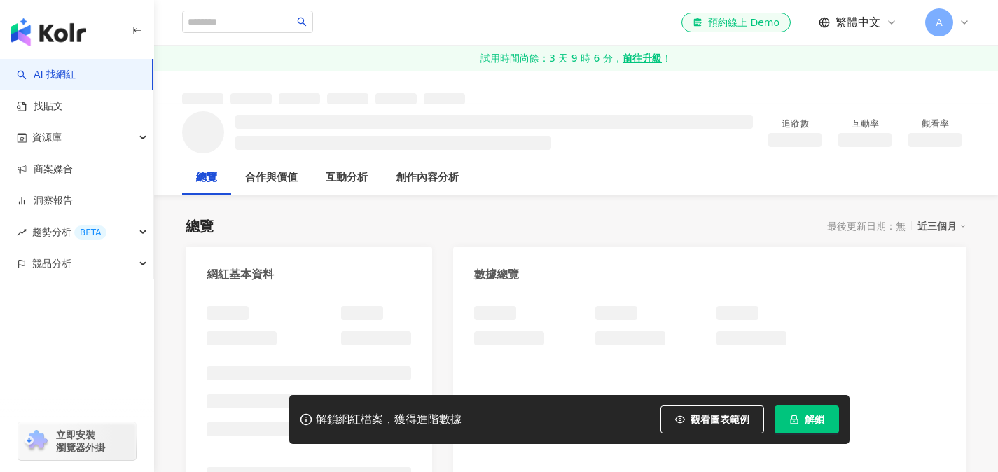
click at [802, 417] on button "解鎖" at bounding box center [807, 420] width 64 height 28
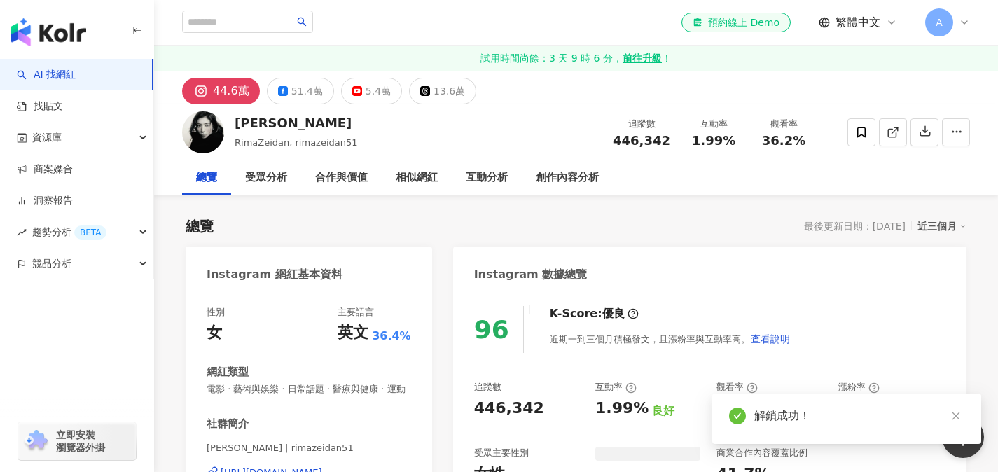
click at [448, 224] on div "總覽 最後更新日期：[DATE] 近三個月" at bounding box center [576, 226] width 781 height 20
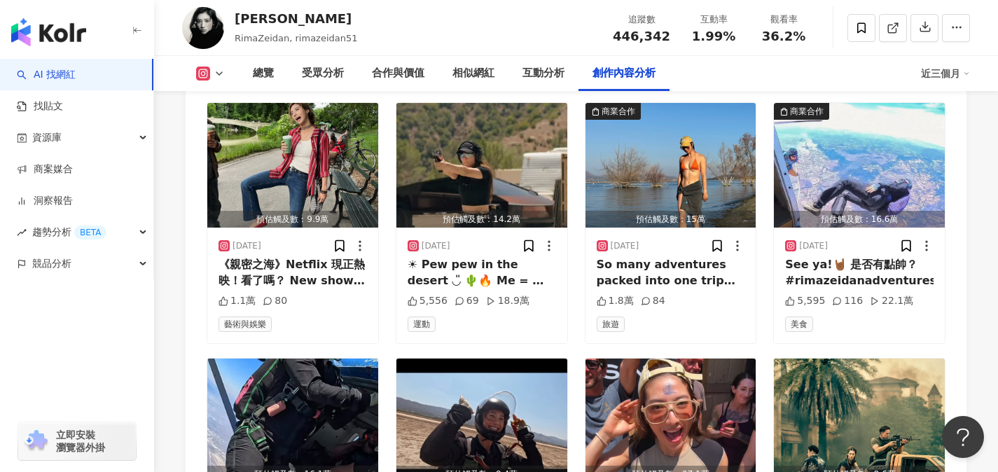
scroll to position [4085, 0]
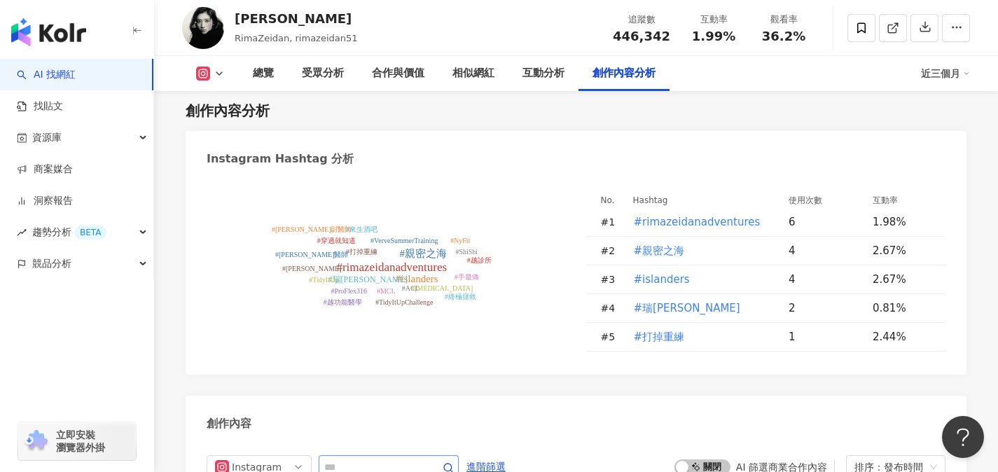
click at [377, 455] on span at bounding box center [389, 467] width 140 height 24
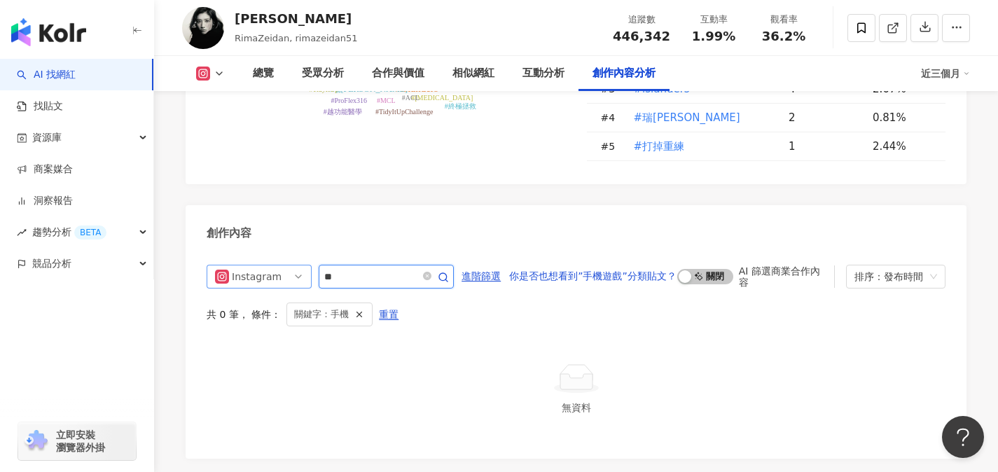
drag, startPoint x: 346, startPoint y: 160, endPoint x: 303, endPoint y: 159, distance: 42.7
click at [303, 265] on div "Instagram **" at bounding box center [330, 277] width 247 height 24
type input "**"
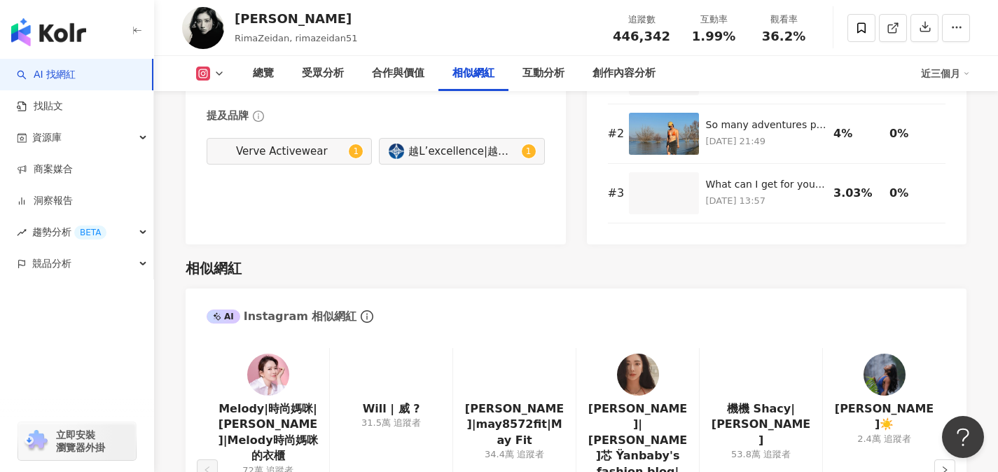
scroll to position [2284, 0]
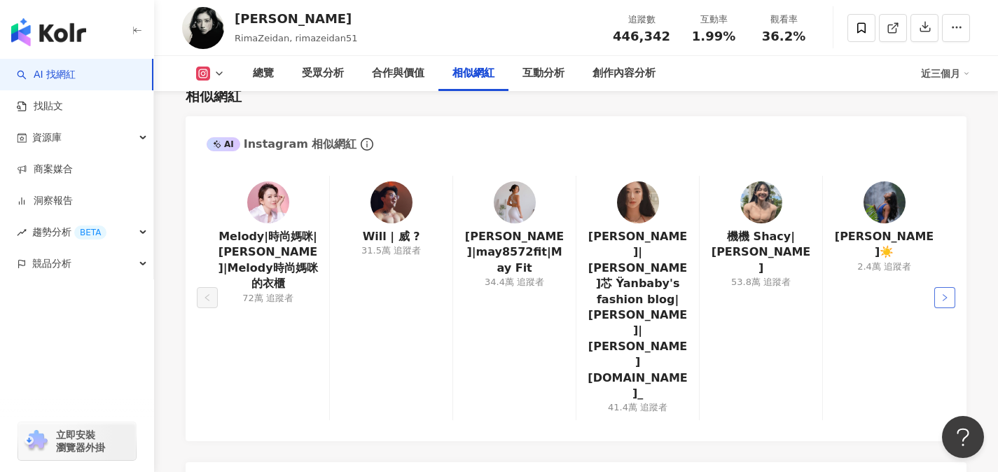
click at [946, 293] on icon "right" at bounding box center [945, 297] width 8 height 8
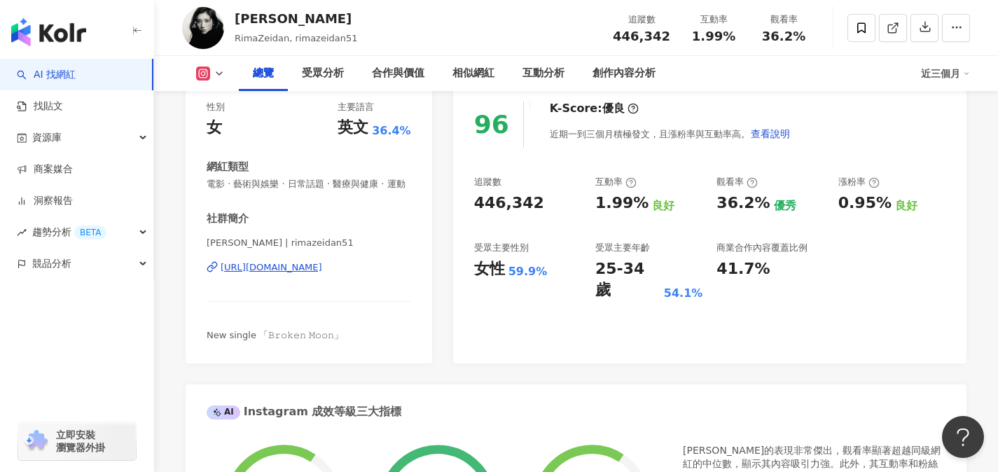
scroll to position [0, 0]
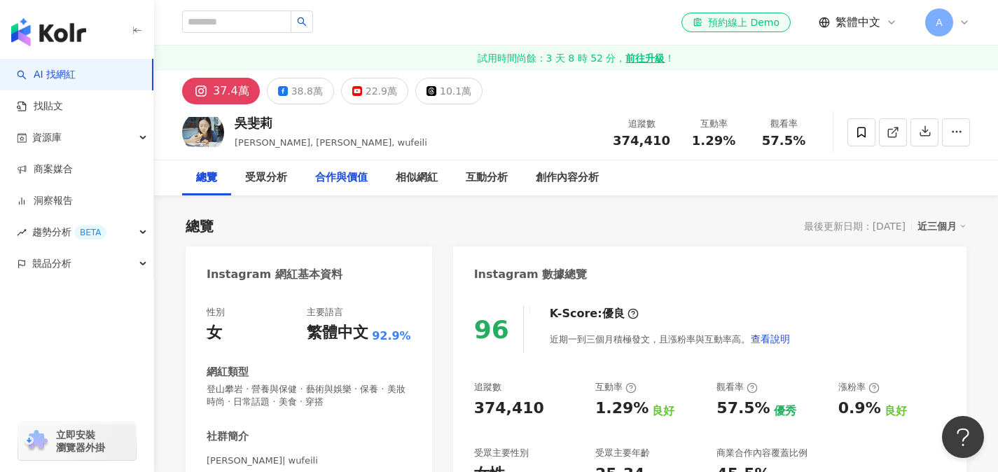
click at [363, 181] on div "合作與價值" at bounding box center [341, 177] width 53 height 17
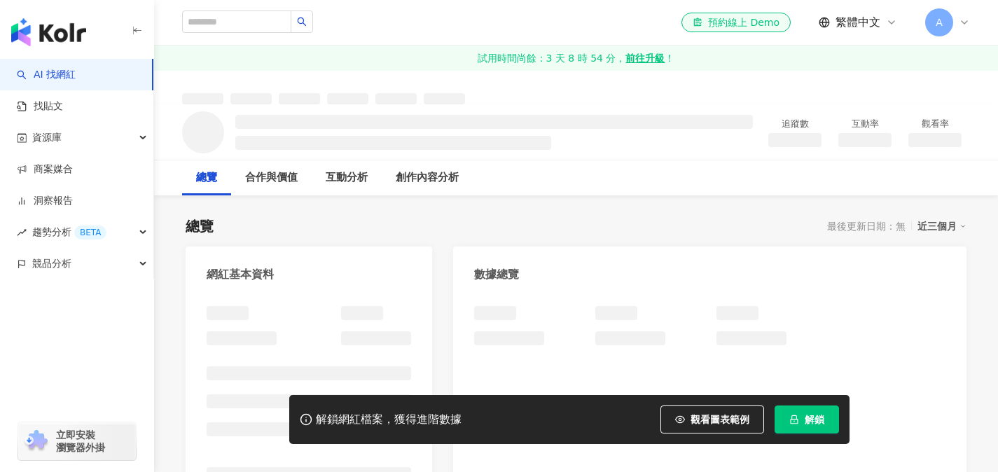
click at [810, 421] on span "解鎖" at bounding box center [815, 419] width 20 height 11
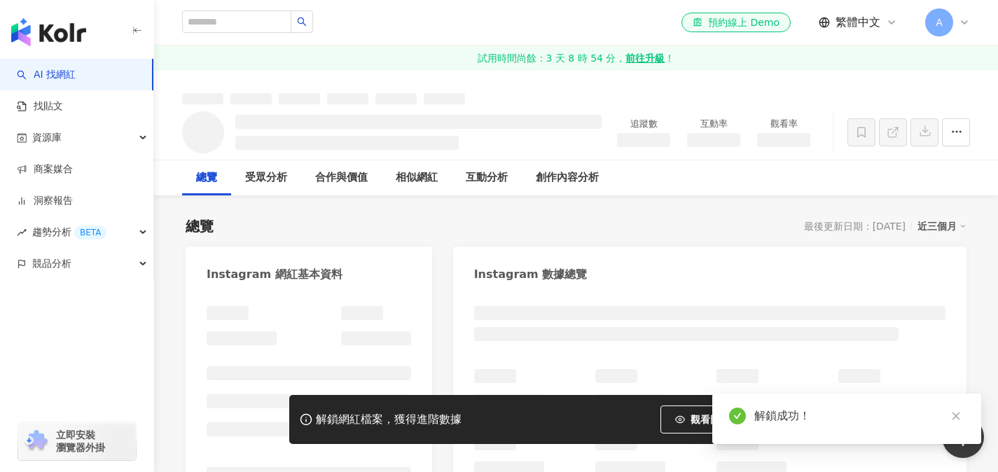
click at [443, 223] on div "總覽 最後更新日期：2025/9/15 近三個月" at bounding box center [576, 226] width 781 height 20
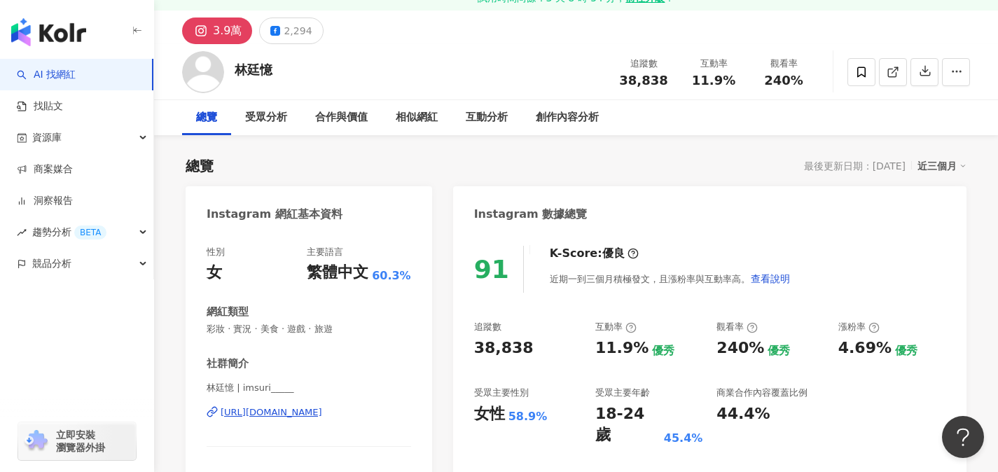
scroll to position [60, 0]
click at [322, 415] on div "https://www.instagram.com/imsuri_____/" at bounding box center [272, 412] width 102 height 13
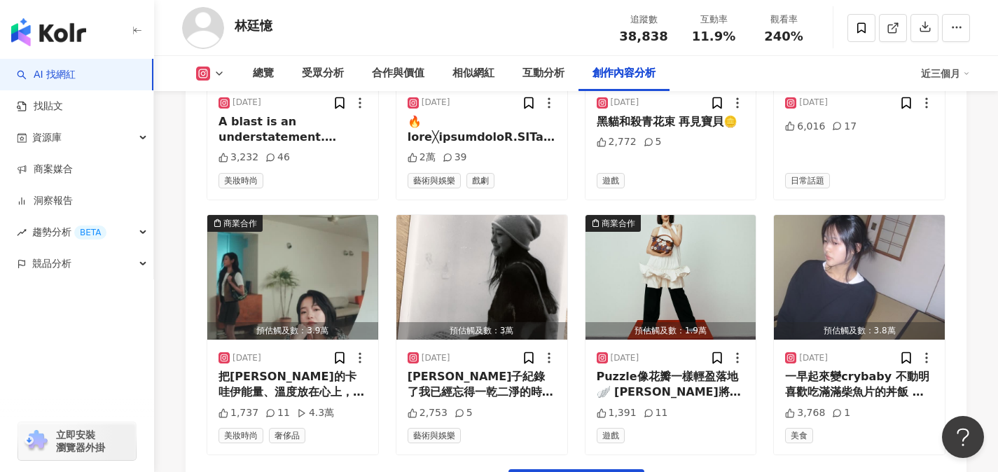
scroll to position [4972, 0]
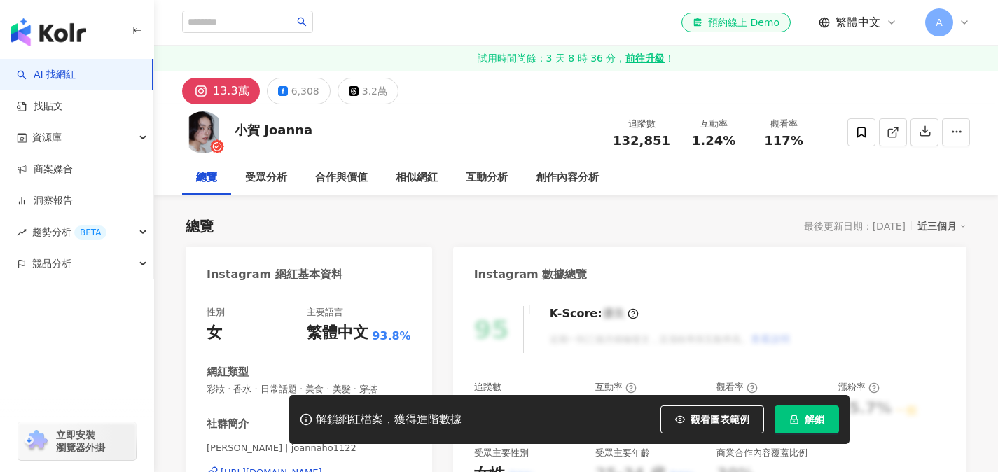
click at [805, 420] on span "解鎖" at bounding box center [815, 419] width 20 height 11
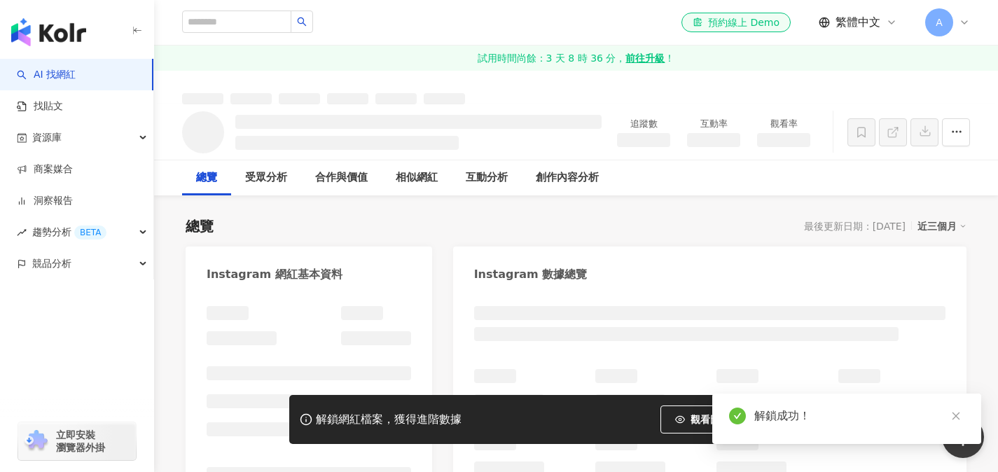
click at [434, 232] on div "總覽 最後更新日期：[DATE] 近三個月" at bounding box center [576, 226] width 781 height 20
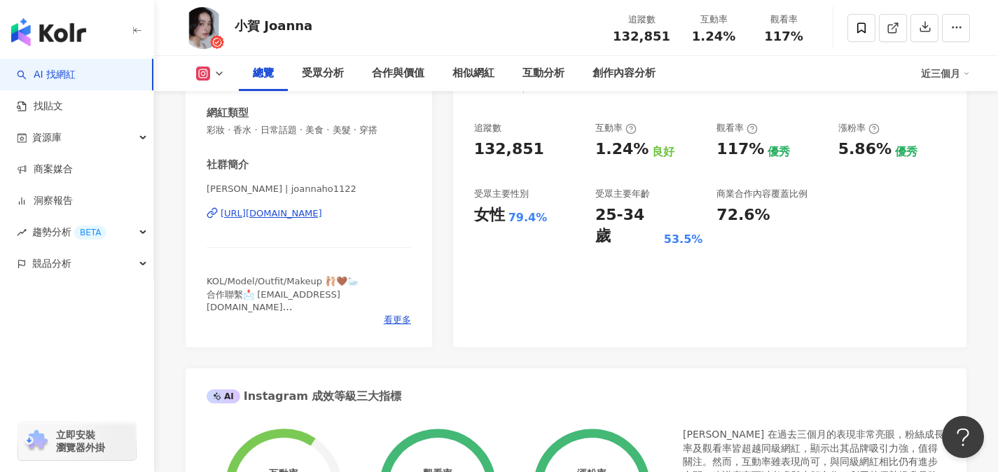
scroll to position [263, 0]
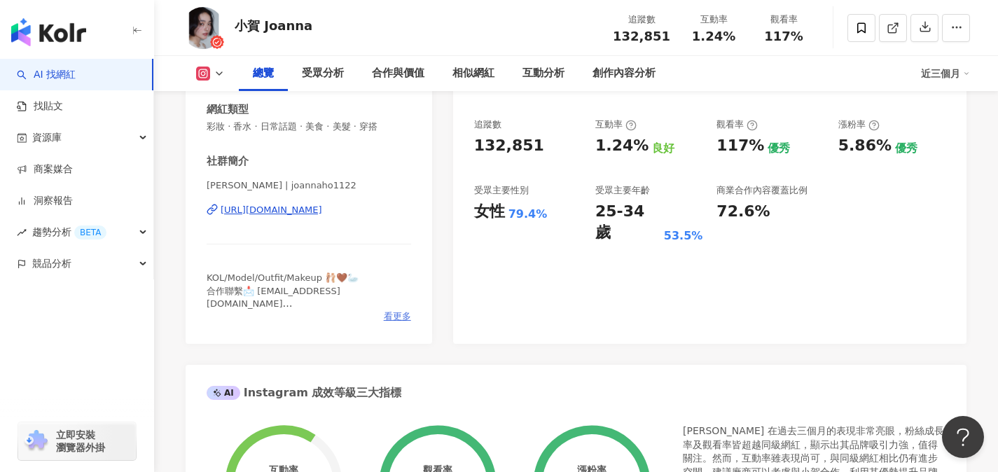
click at [406, 315] on span "看更多" at bounding box center [397, 316] width 27 height 13
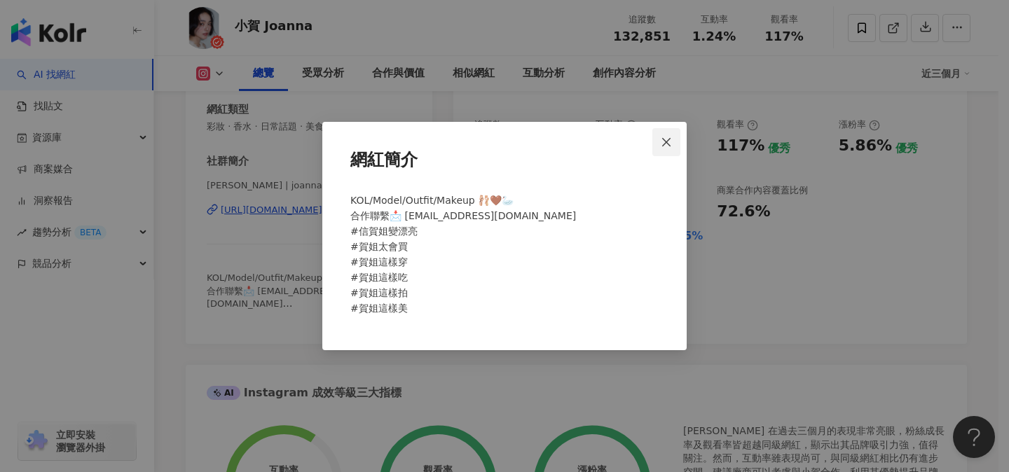
click at [666, 134] on button "Close" at bounding box center [666, 142] width 28 height 28
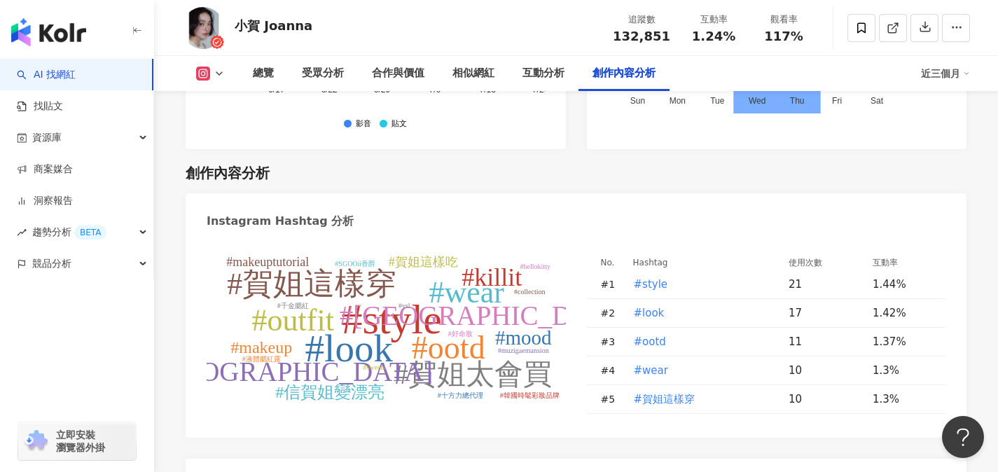
scroll to position [4530, 0]
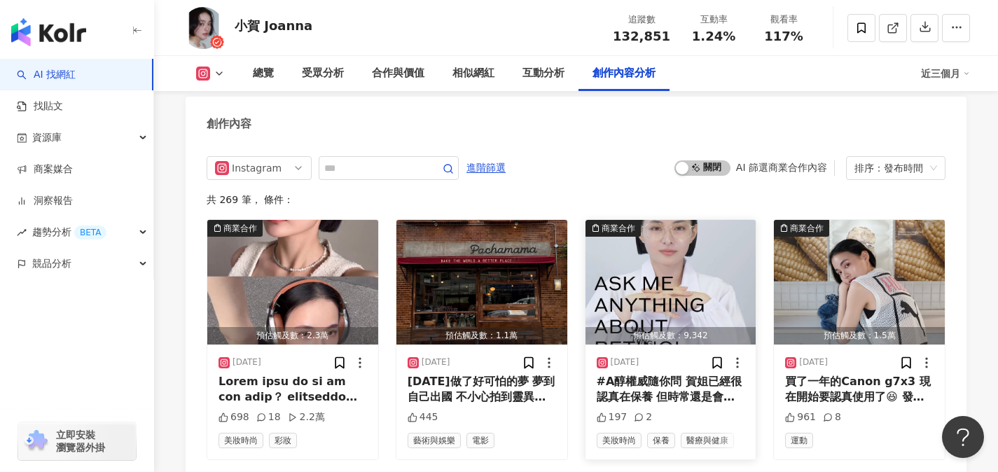
click at [665, 374] on div "#A醇權威隨你問 賀姐已經很認真在保養 但時常還是會想──是不是能再更好？ 「A 醇」在保養圈一直都是話題 但我卻從沒真正嘗試過 這次藉著工作機會現場示範 參…" at bounding box center [671, 390] width 148 height 32
